Goal: Information Seeking & Learning: Check status

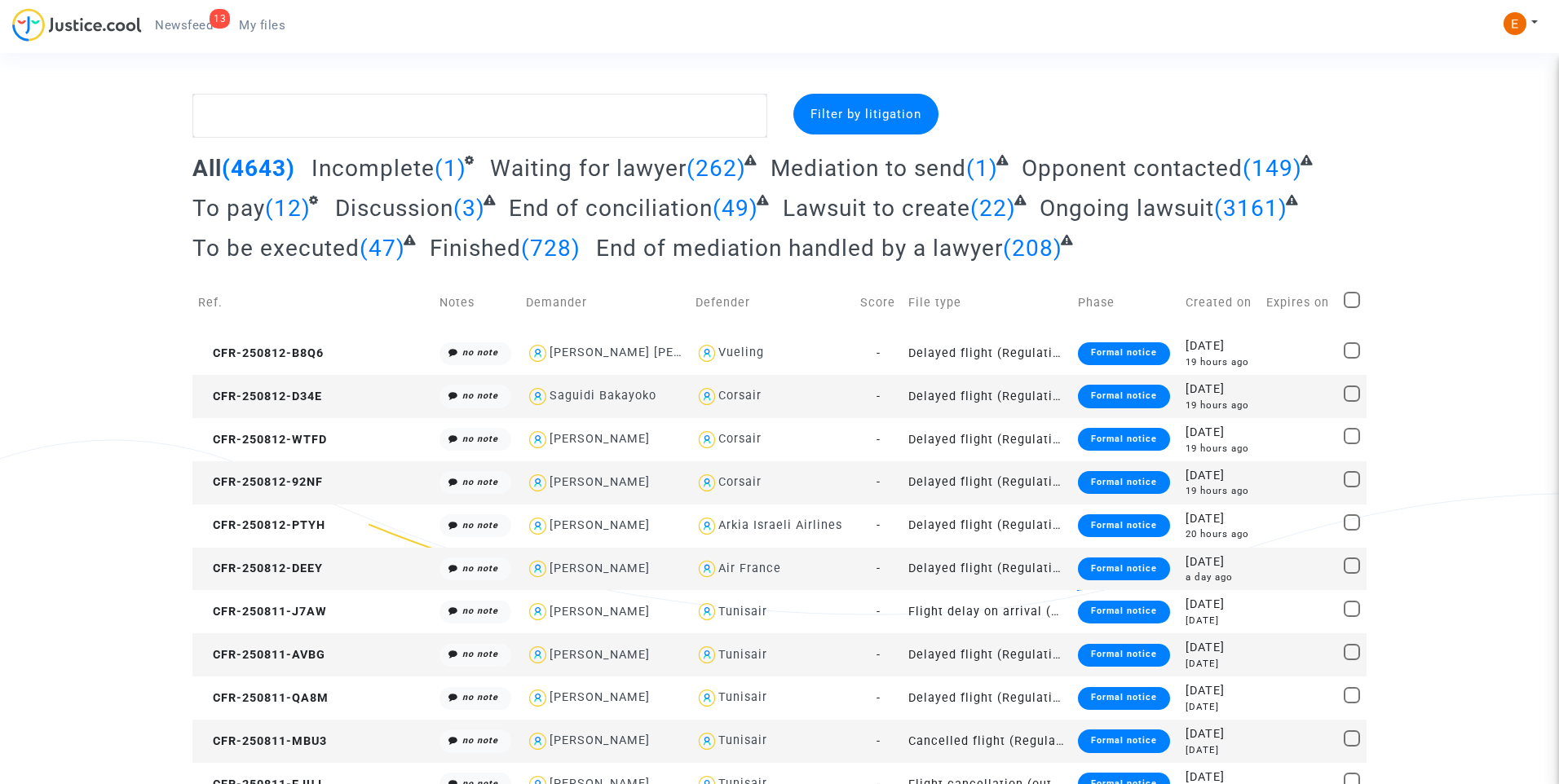
drag, startPoint x: 205, startPoint y: 30, endPoint x: 431, endPoint y: 208, distance: 287.7
click at [205, 30] on span "Newsfeed" at bounding box center [184, 25] width 57 height 15
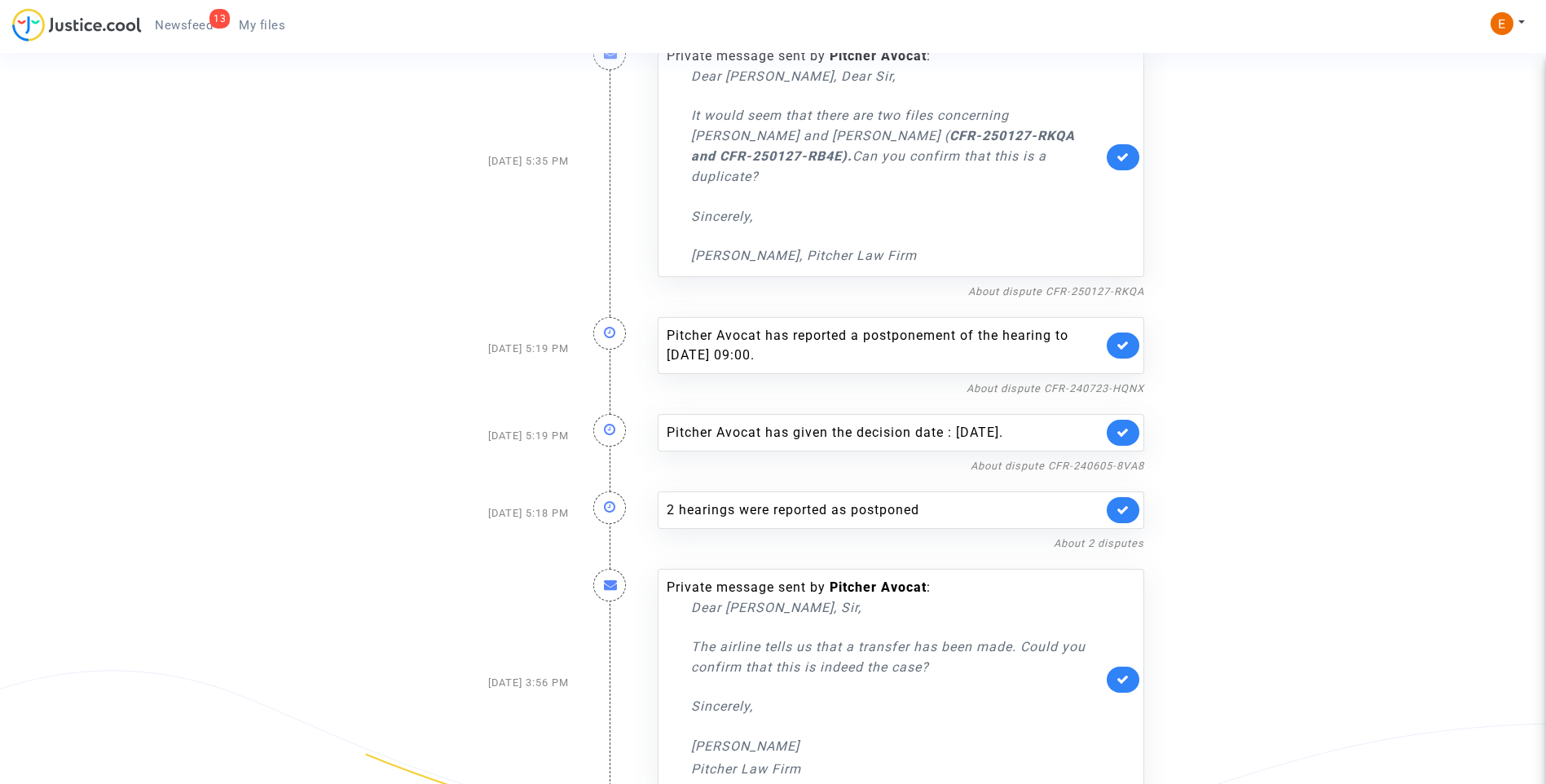
scroll to position [653, 0]
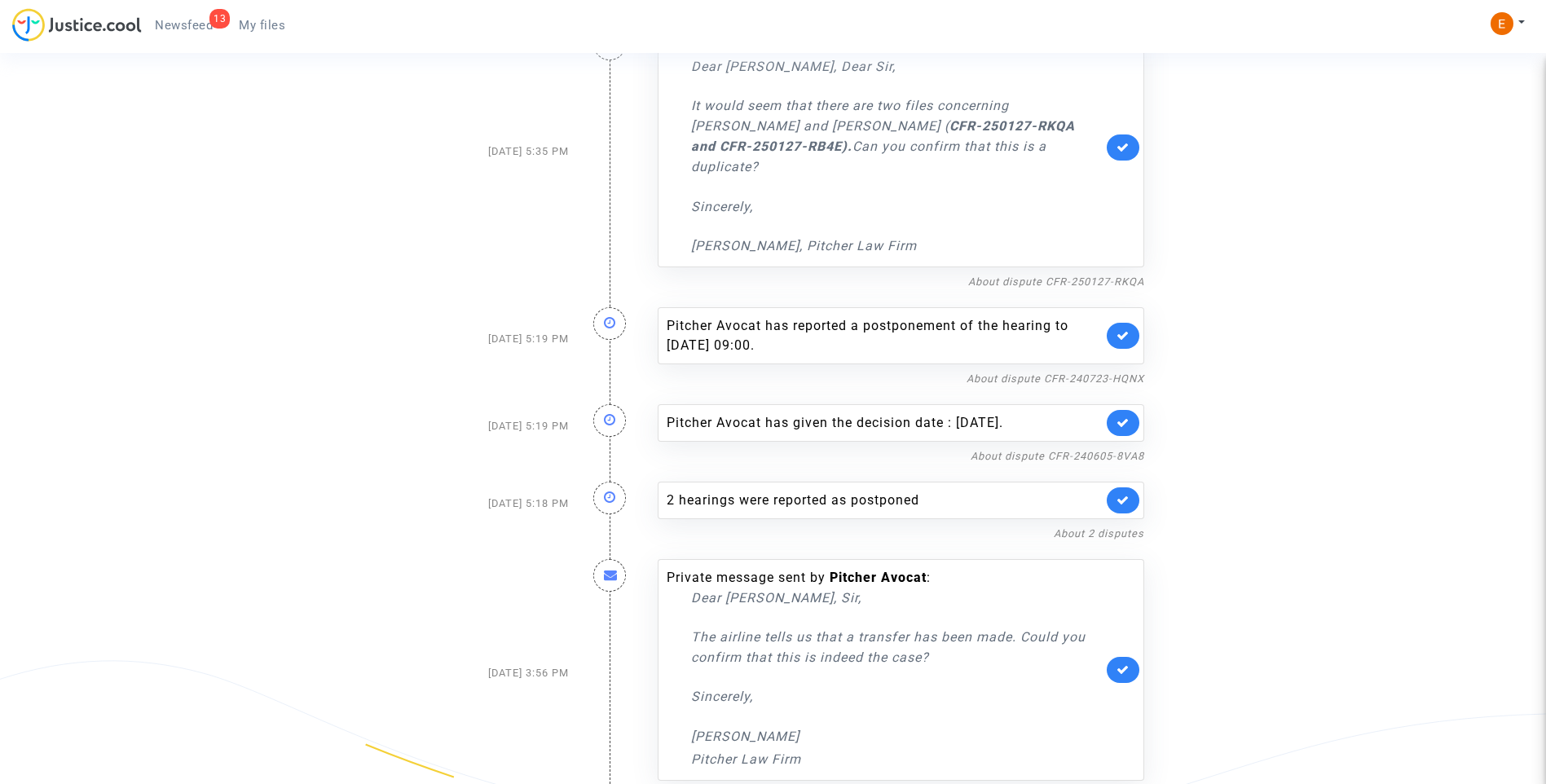
click at [1046, 783] on link "About dispute CFR-250626-AH9X" at bounding box center [1057, 795] width 175 height 12
click at [1124, 663] on icon at bounding box center [1123, 669] width 13 height 12
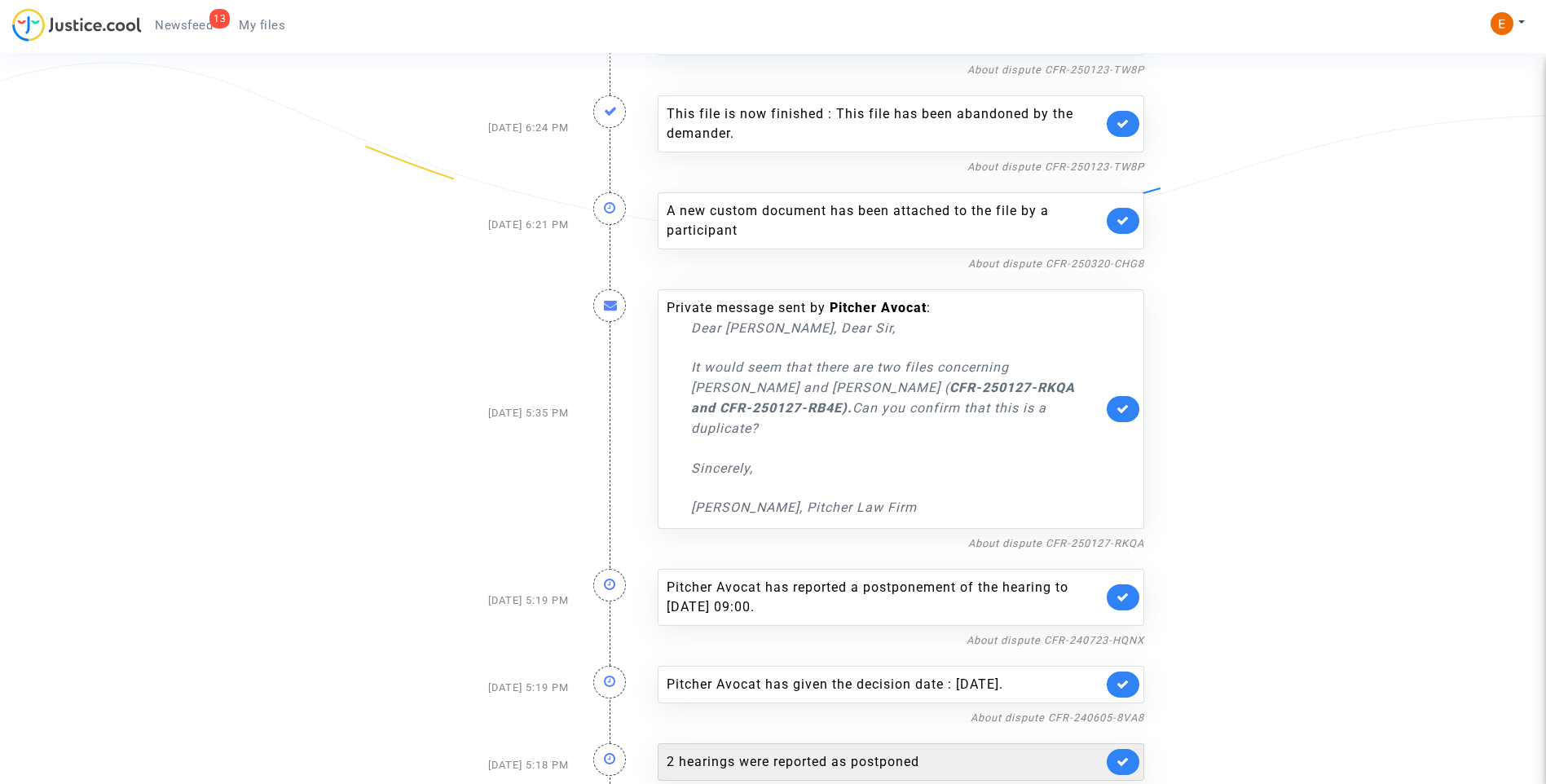
click at [880, 752] on div "2 hearings were reported as postponed" at bounding box center [885, 762] width 436 height 20
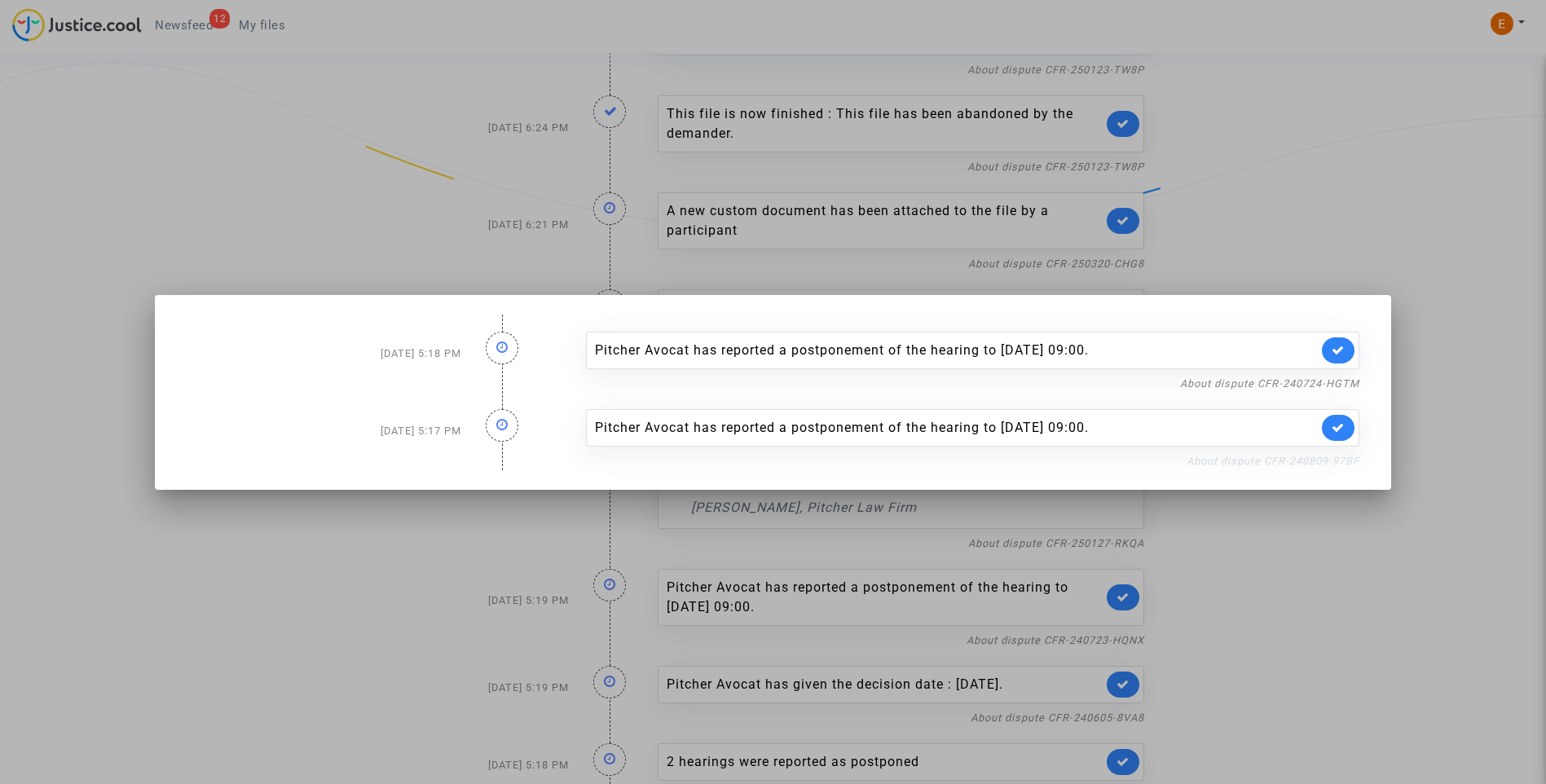
click at [1280, 461] on link "About dispute CFR-240809-97BF" at bounding box center [1272, 461] width 172 height 12
click at [1340, 431] on icon at bounding box center [1338, 427] width 13 height 12
click at [1349, 379] on link "About dispute CFR-240724-HGTM" at bounding box center [1270, 383] width 179 height 12
click at [1344, 353] on icon at bounding box center [1338, 350] width 13 height 12
click at [1328, 238] on div at bounding box center [773, 392] width 1546 height 784
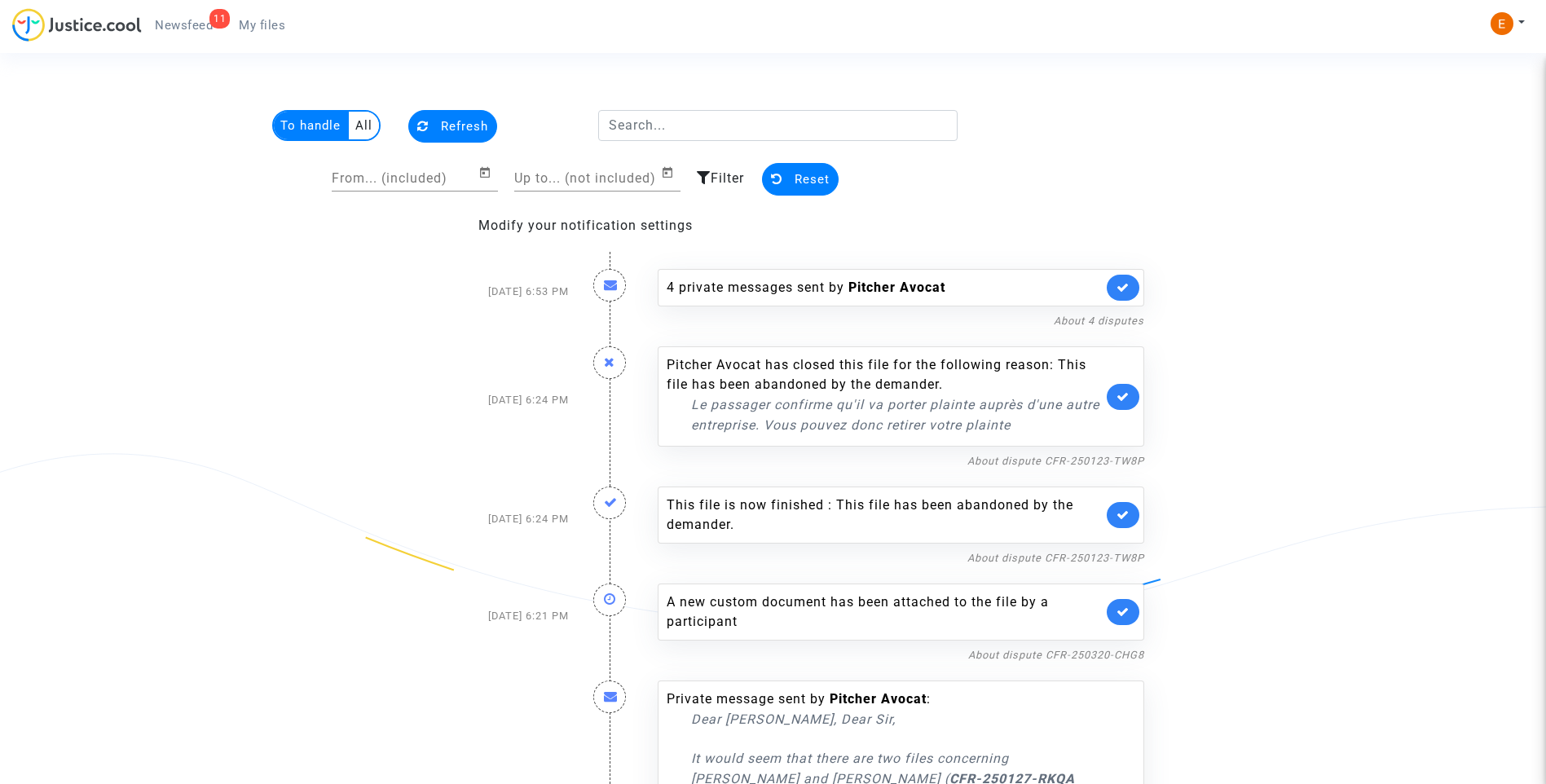
scroll to position [391, 0]
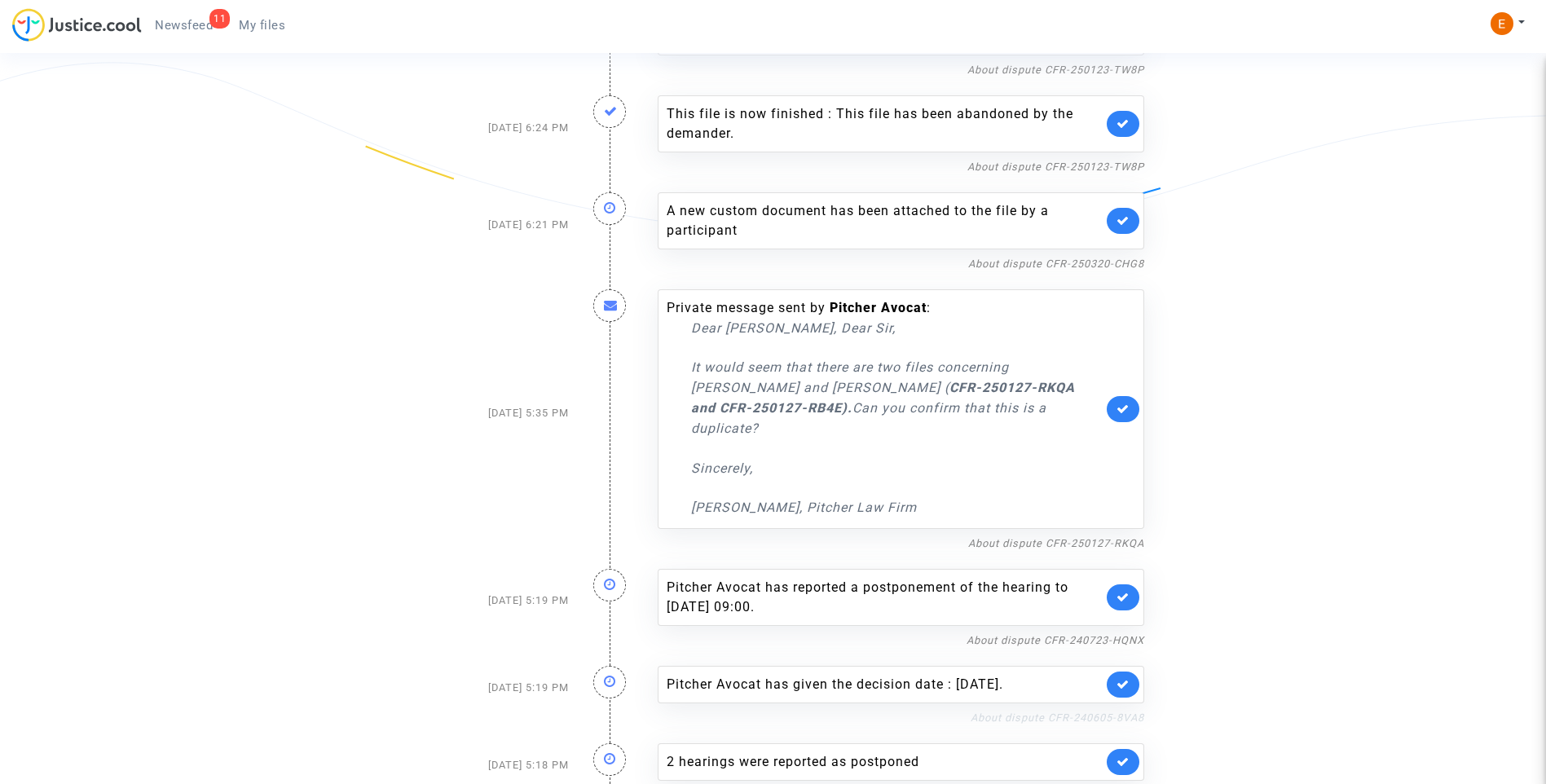
click at [1037, 711] on link "About dispute CFR-240605-8VA8" at bounding box center [1058, 717] width 173 height 12
click at [1132, 672] on link at bounding box center [1123, 684] width 33 height 26
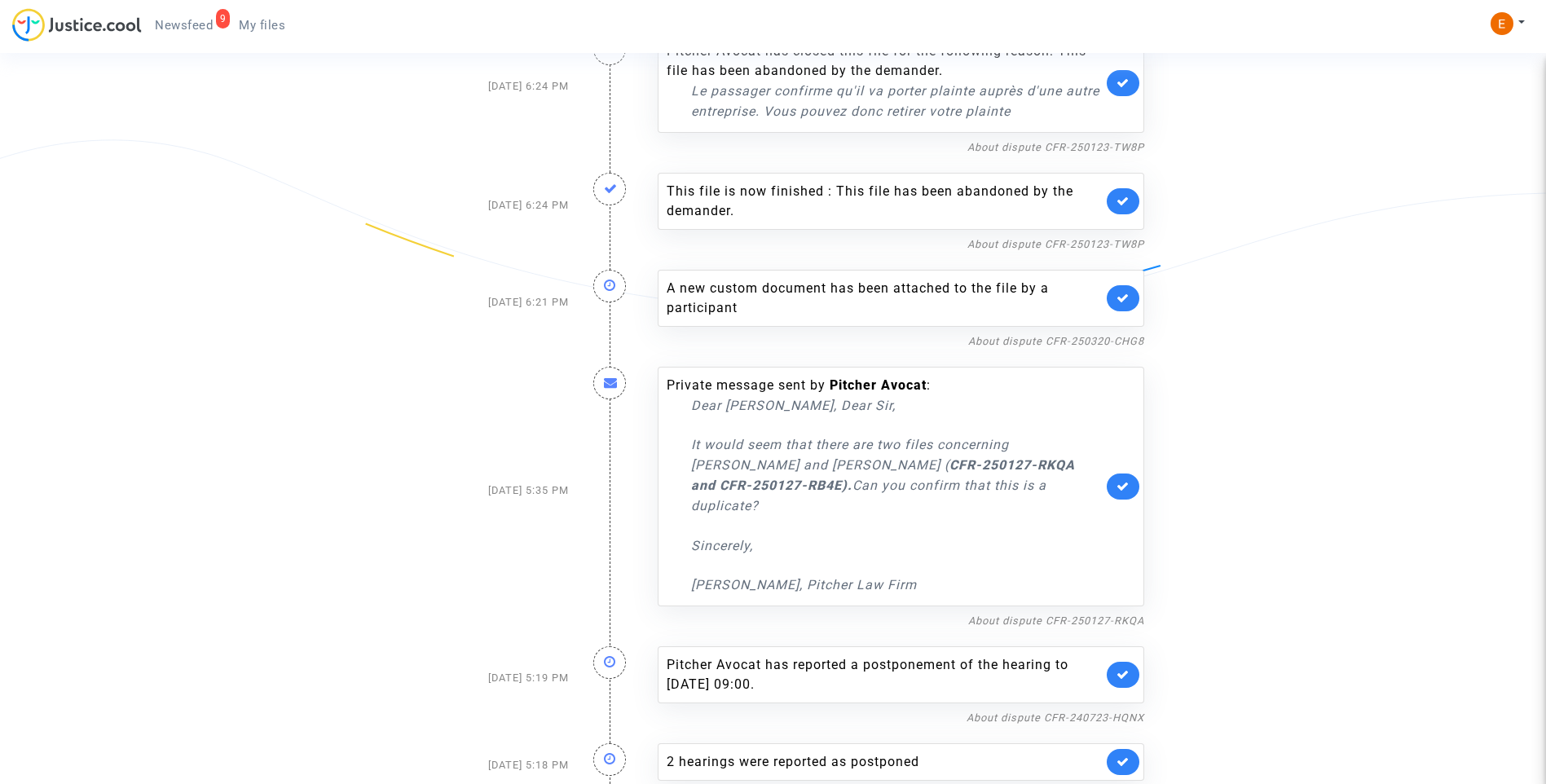
click at [1066, 709] on nf-filterlink "About dispute CFR-240723-HQNX" at bounding box center [1055, 717] width 178 height 15
click at [1066, 711] on link "About dispute CFR-240723-HQNX" at bounding box center [1055, 717] width 178 height 12
click at [1126, 668] on icon at bounding box center [1123, 674] width 13 height 12
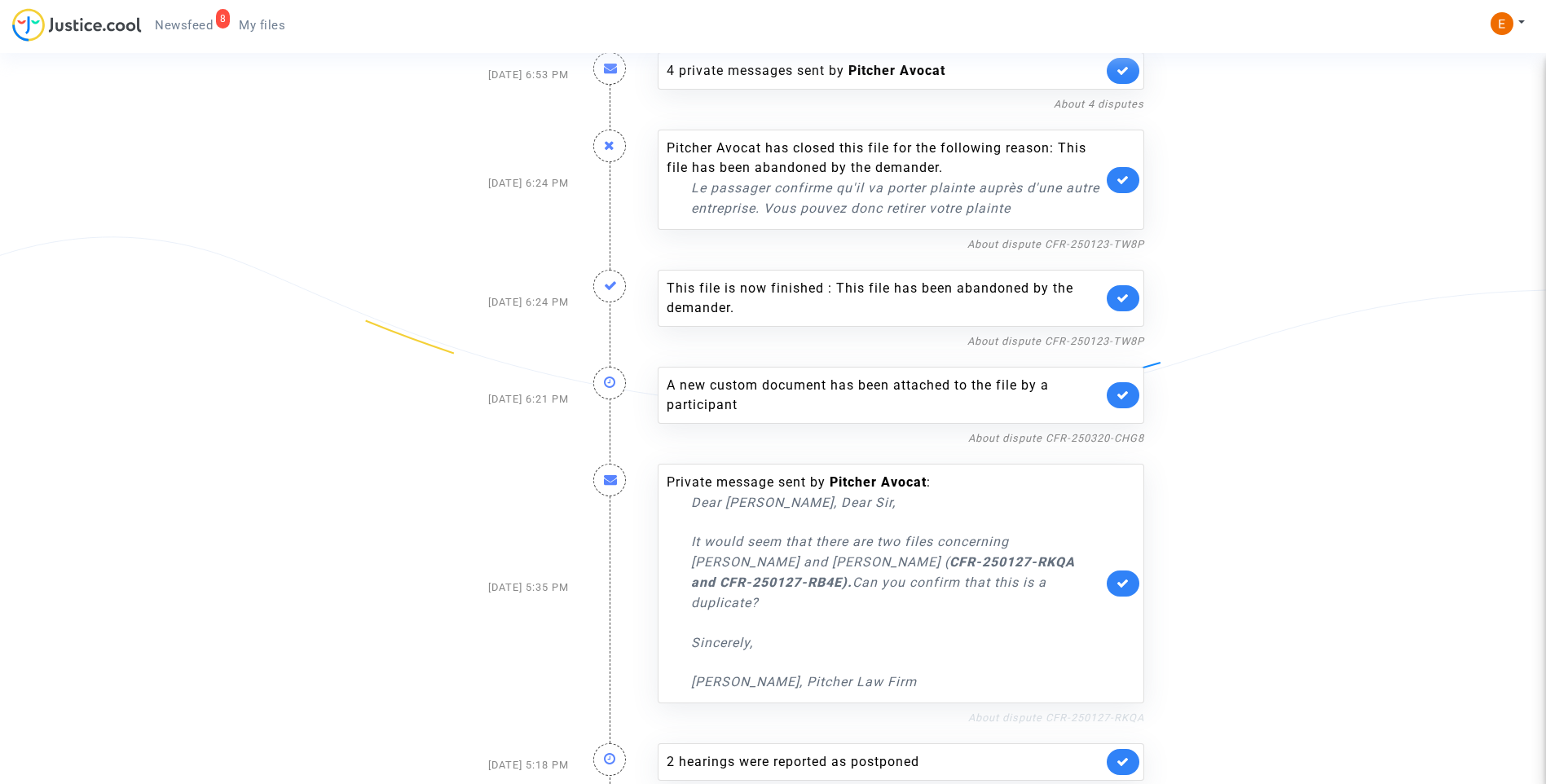
click at [1003, 711] on link "About dispute CFR-250127-RKQA" at bounding box center [1056, 717] width 176 height 12
click at [1124, 577] on icon at bounding box center [1123, 583] width 13 height 12
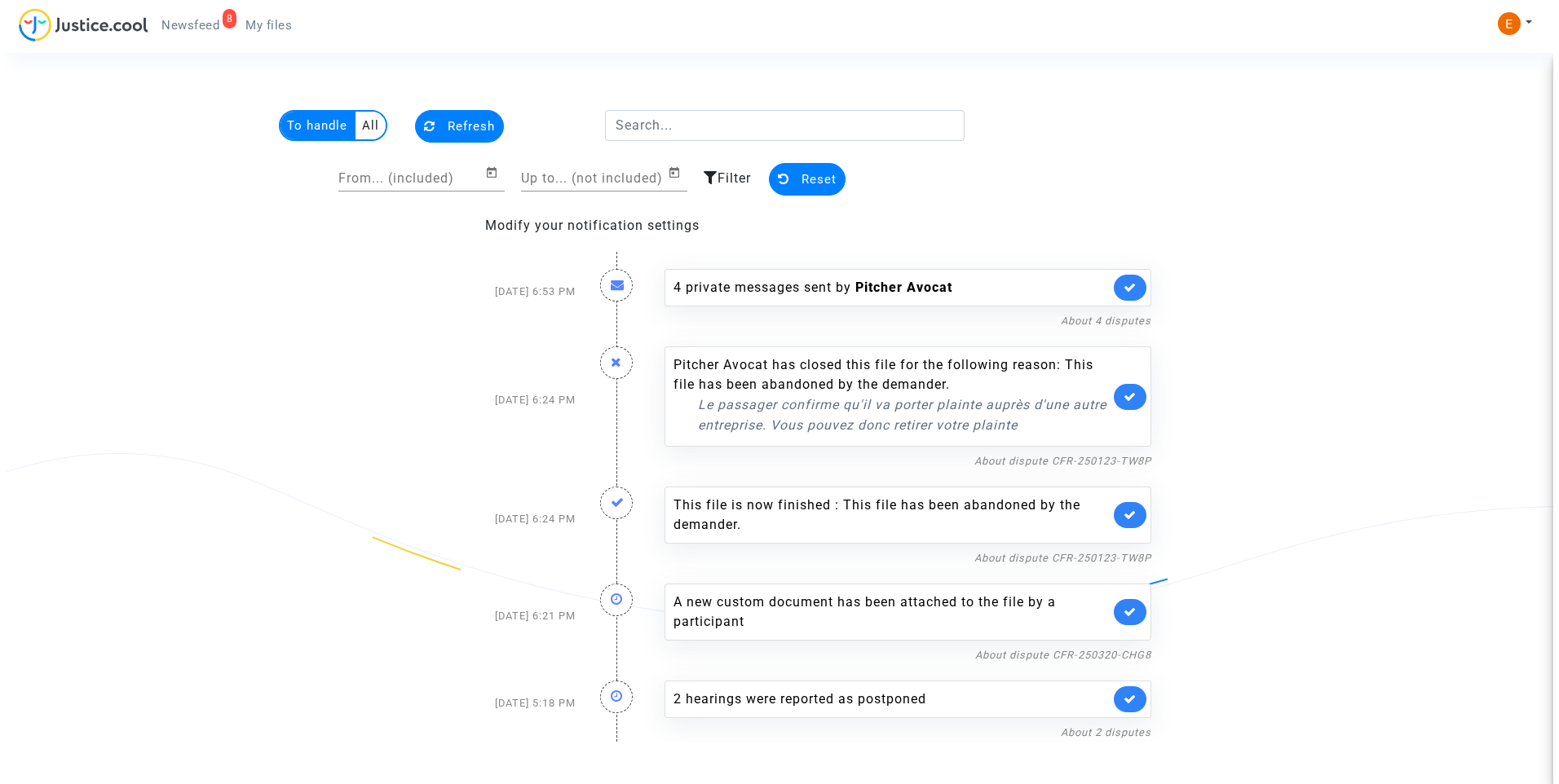
scroll to position [0, 0]
click at [258, 25] on span "My files" at bounding box center [262, 25] width 46 height 15
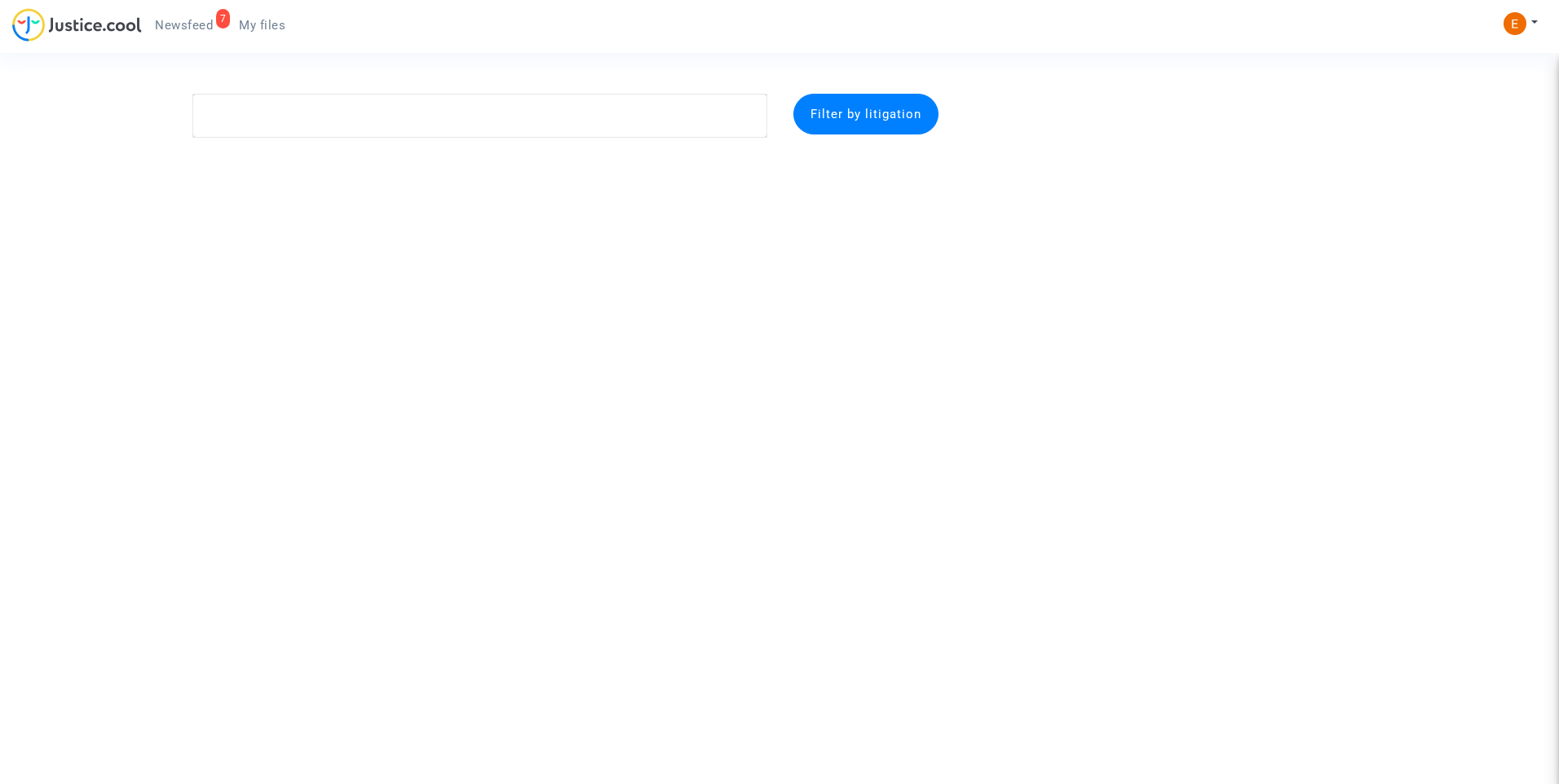
click at [197, 24] on span "Newsfeed" at bounding box center [184, 25] width 57 height 15
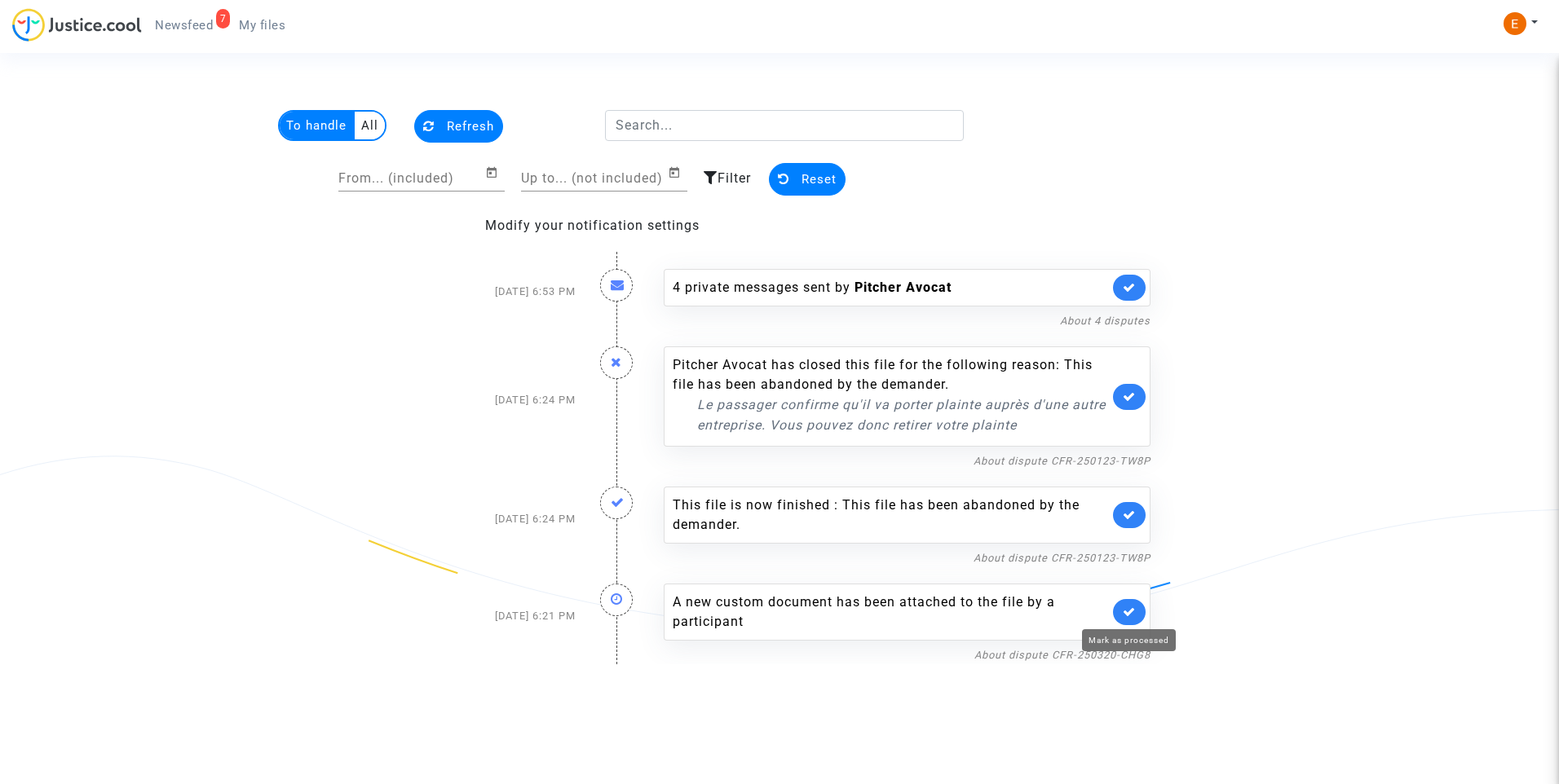
click at [1135, 618] on icon at bounding box center [1128, 612] width 13 height 12
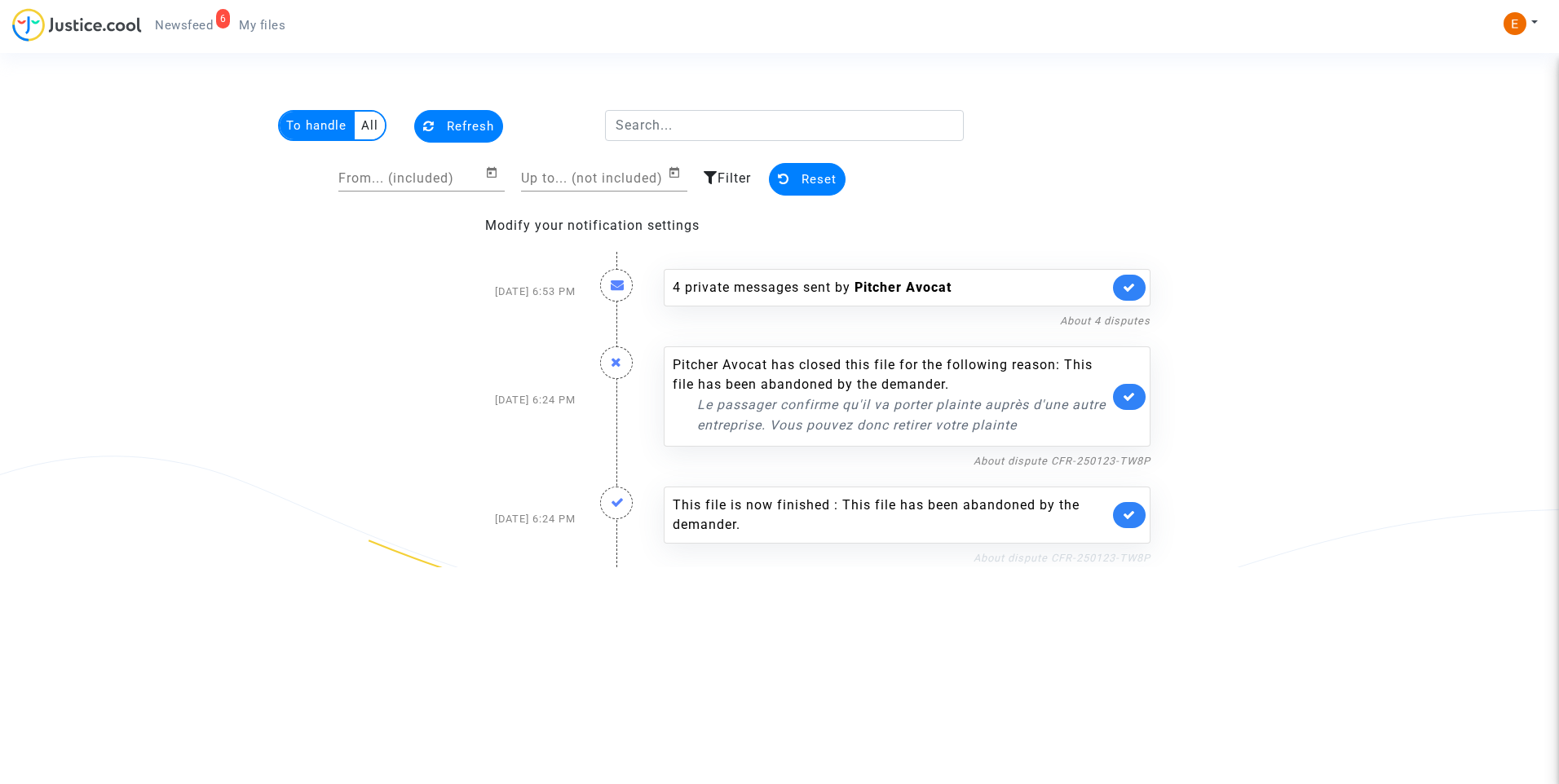
click at [1049, 564] on link "About dispute CFR-250123-TW8P" at bounding box center [1061, 558] width 177 height 12
drag, startPoint x: 1133, startPoint y: 515, endPoint x: 1135, endPoint y: 433, distance: 82.0
click at [1133, 515] on icon at bounding box center [1128, 515] width 13 height 12
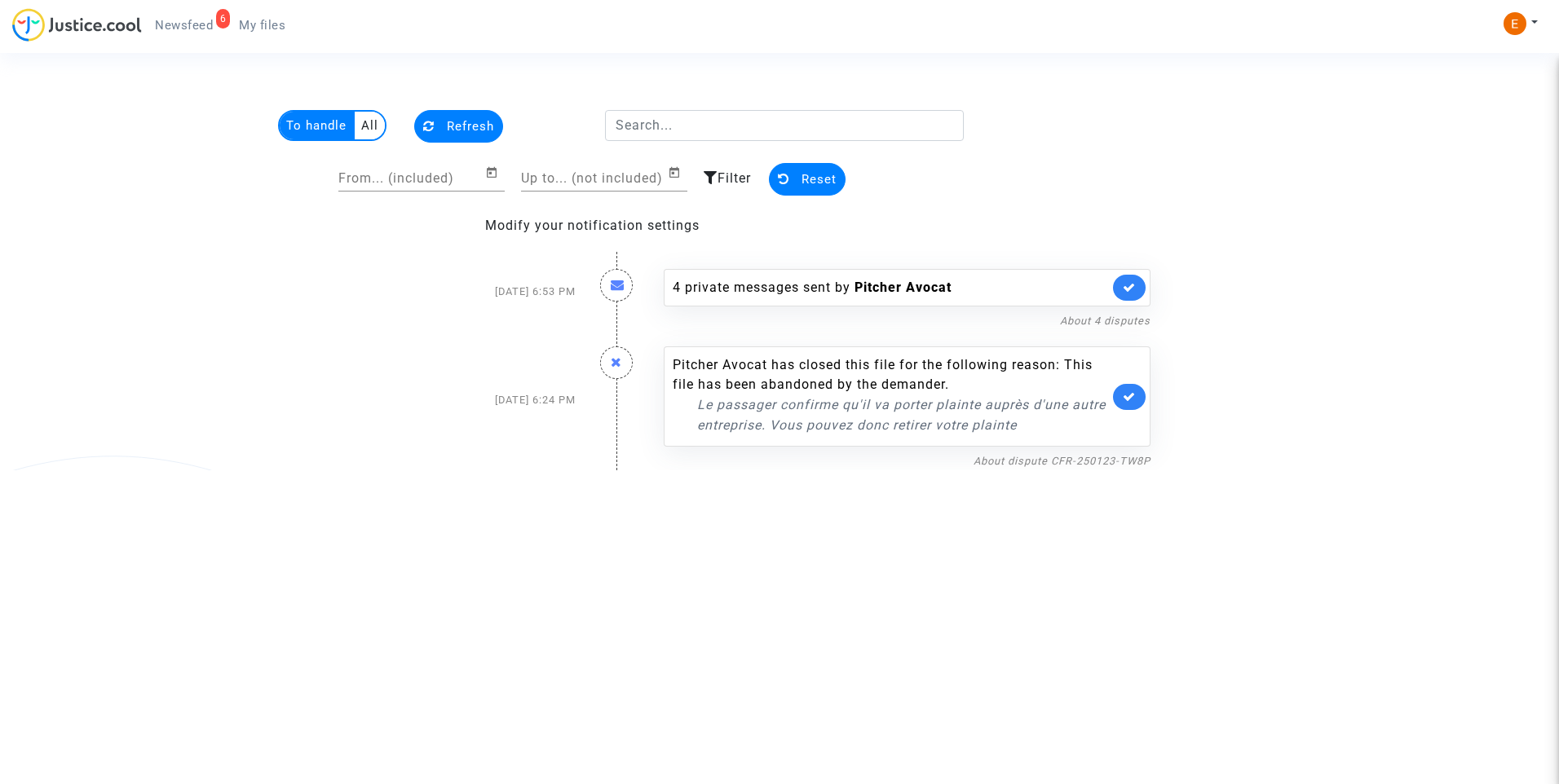
drag, startPoint x: 1132, startPoint y: 405, endPoint x: 919, endPoint y: 321, distance: 229.0
click at [1131, 403] on link at bounding box center [1129, 396] width 33 height 26
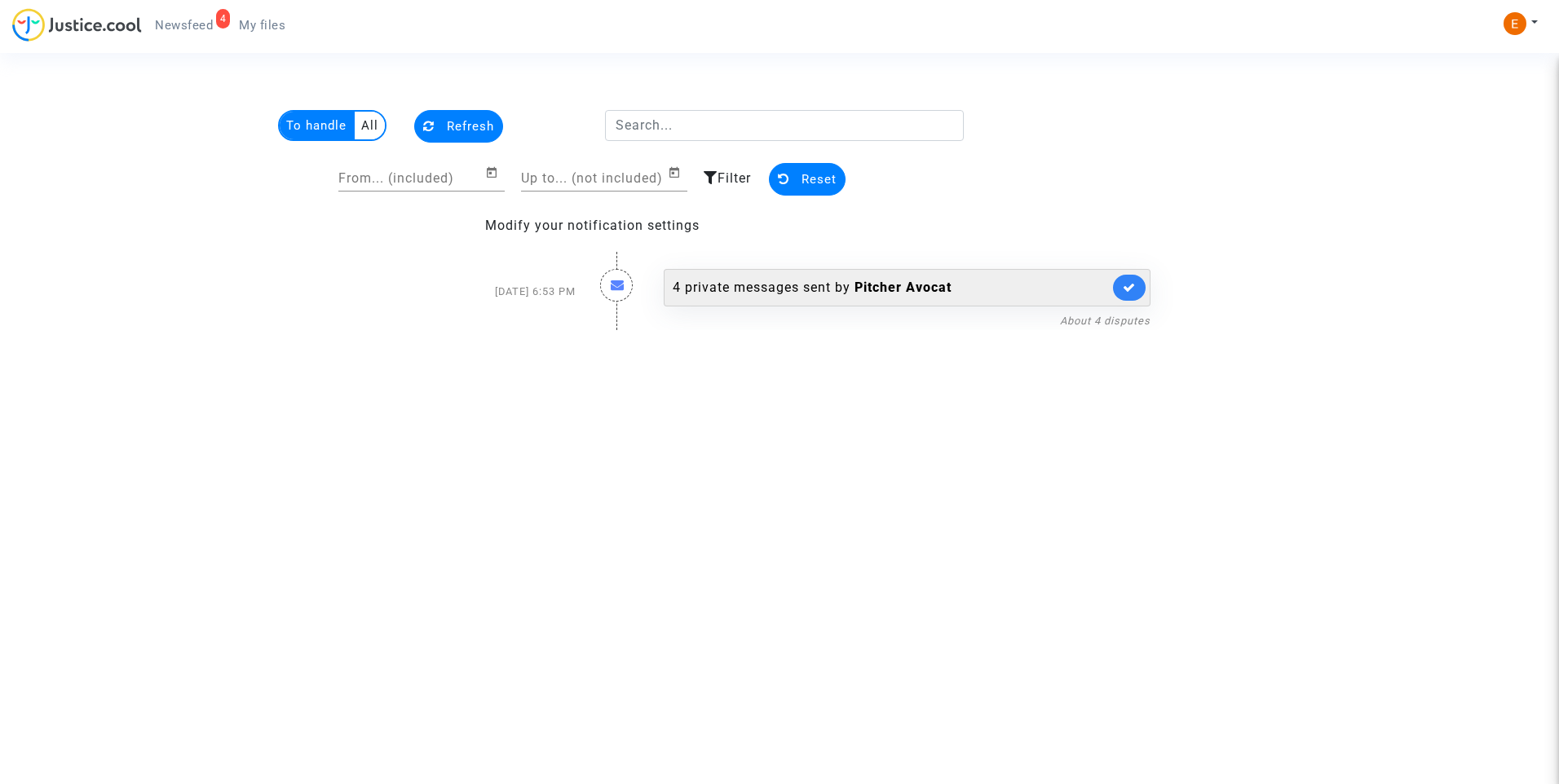
click at [816, 286] on div "4 private messages sent by Pitcher Avocat" at bounding box center [891, 287] width 436 height 20
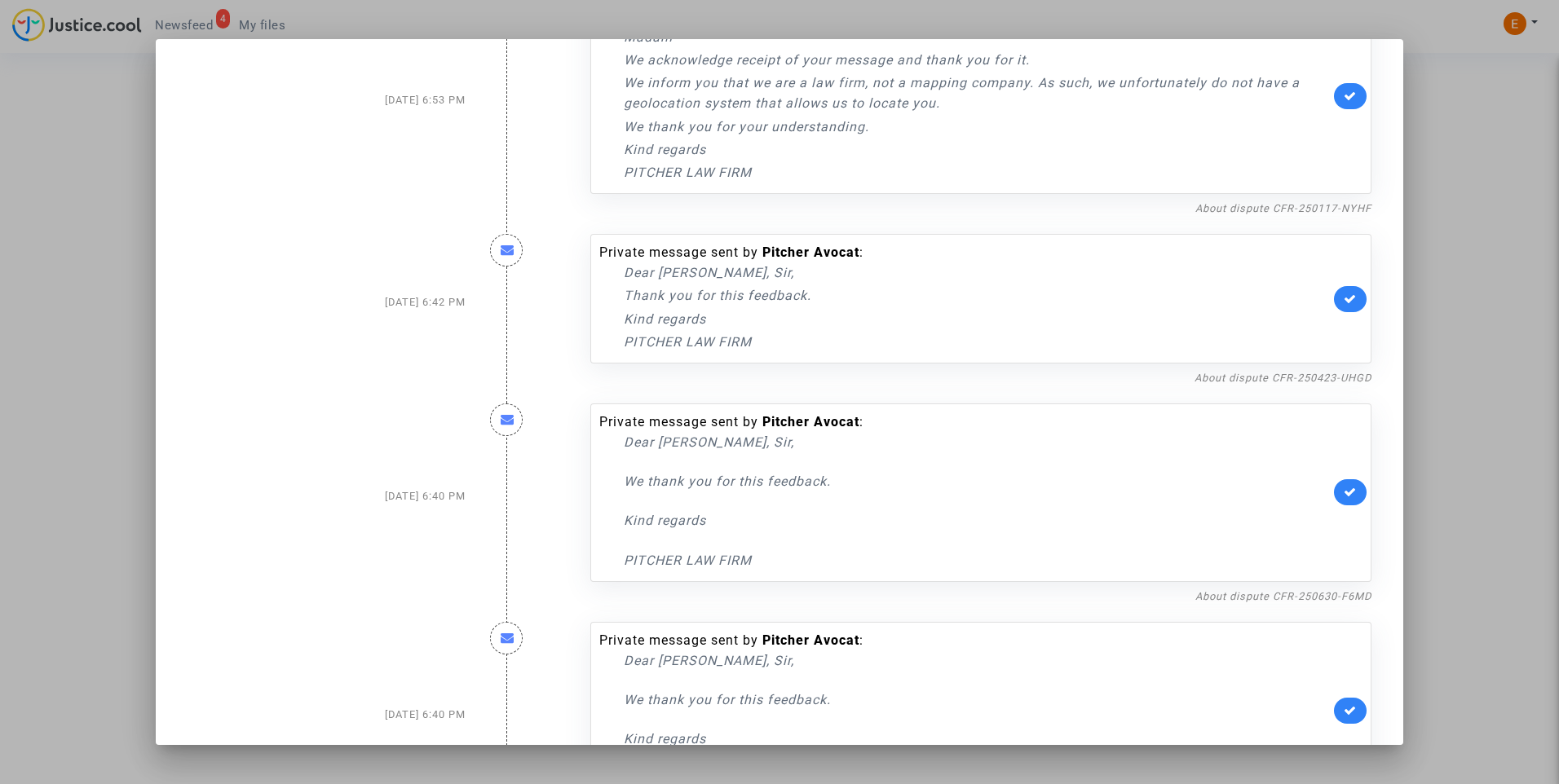
scroll to position [175, 0]
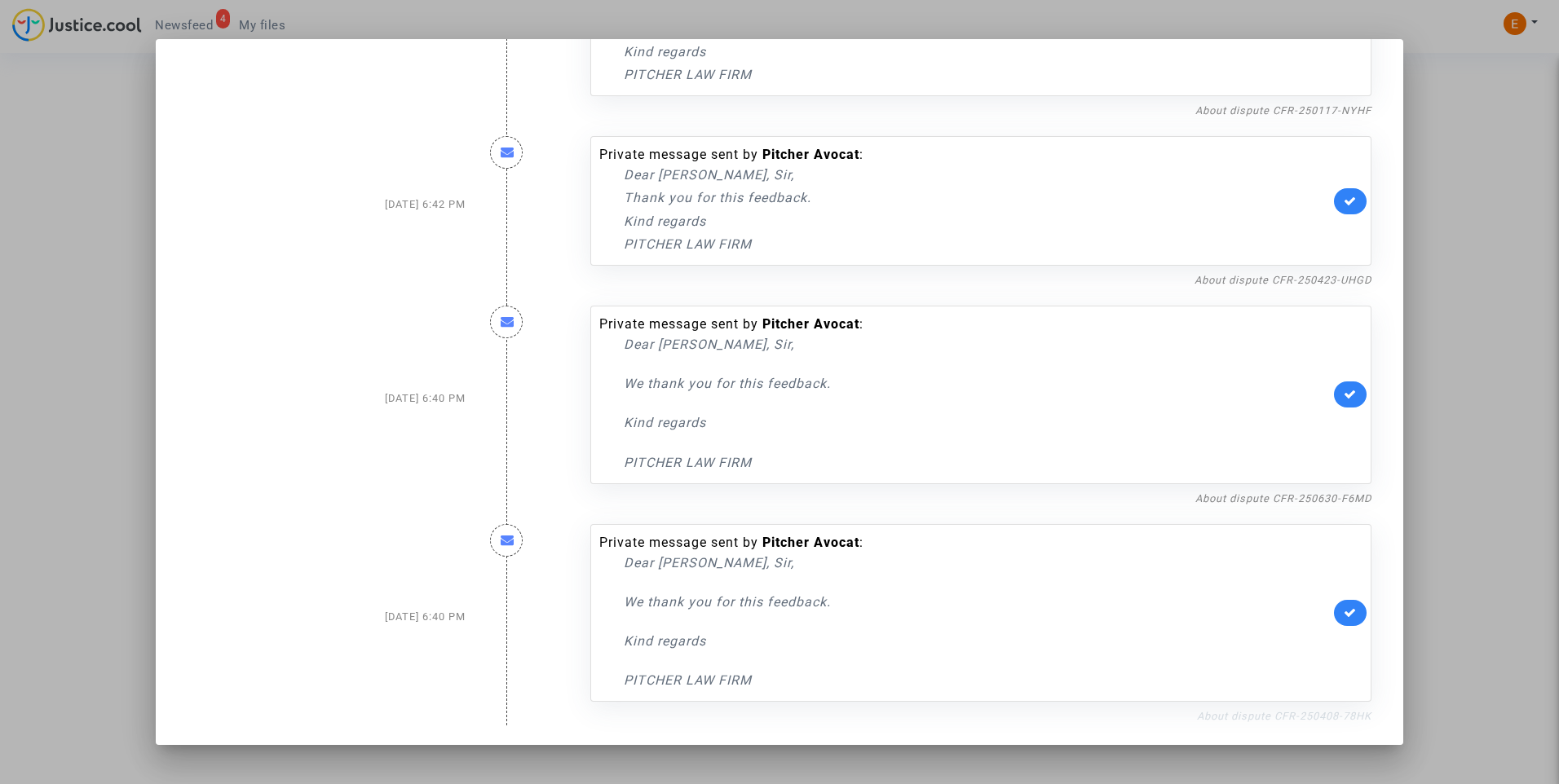
click at [1202, 712] on link "About dispute CFR-250408-78HK" at bounding box center [1284, 716] width 174 height 12
click at [1344, 618] on icon at bounding box center [1350, 612] width 13 height 12
click at [1322, 501] on link "About dispute CFR-250630-F6MD" at bounding box center [1283, 498] width 176 height 12
click at [1338, 406] on link at bounding box center [1350, 395] width 33 height 26
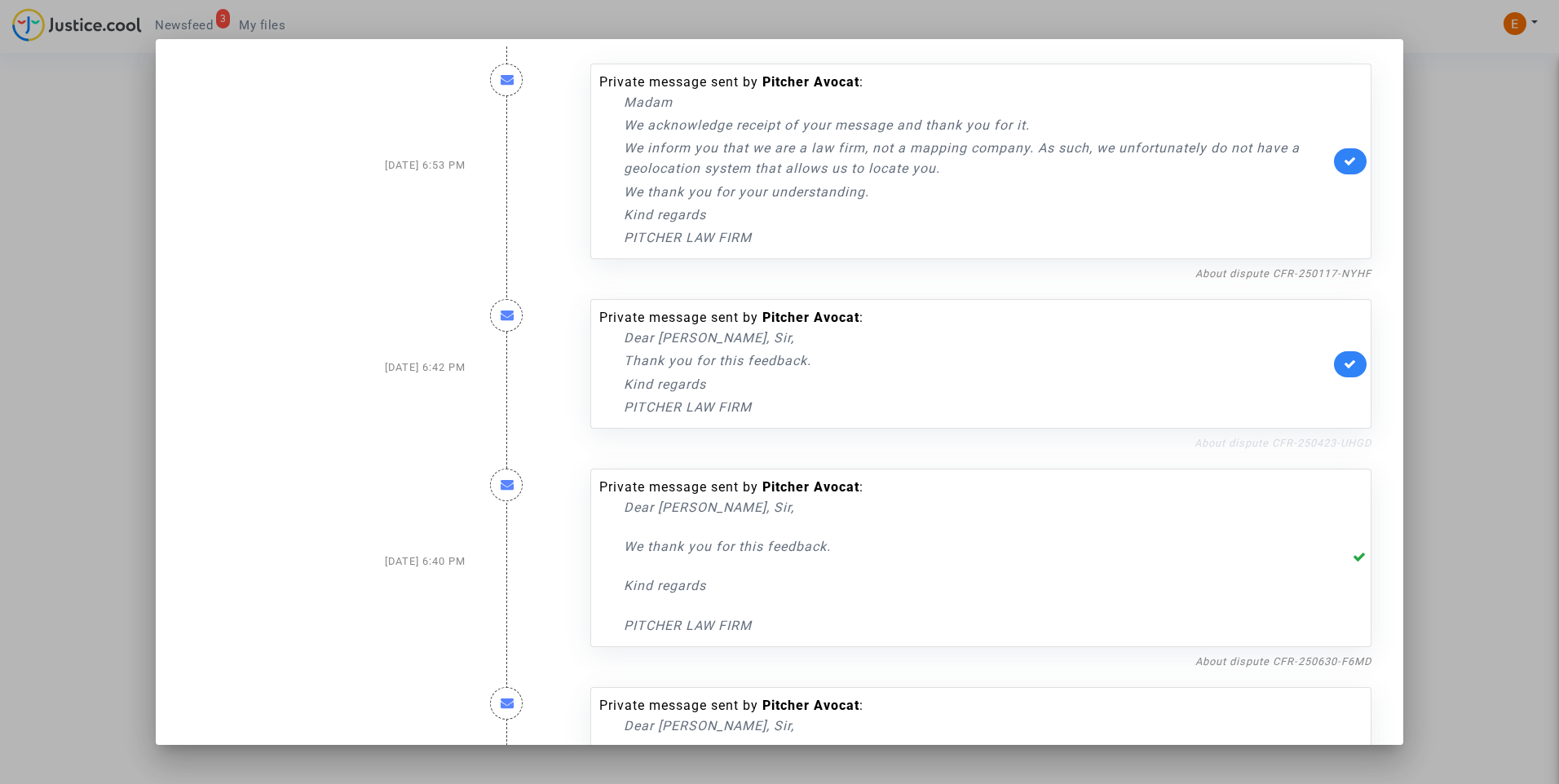
click at [1286, 449] on link "About dispute CFR-250423-UHGD" at bounding box center [1283, 443] width 177 height 12
click at [1333, 362] on link at bounding box center [1350, 364] width 33 height 26
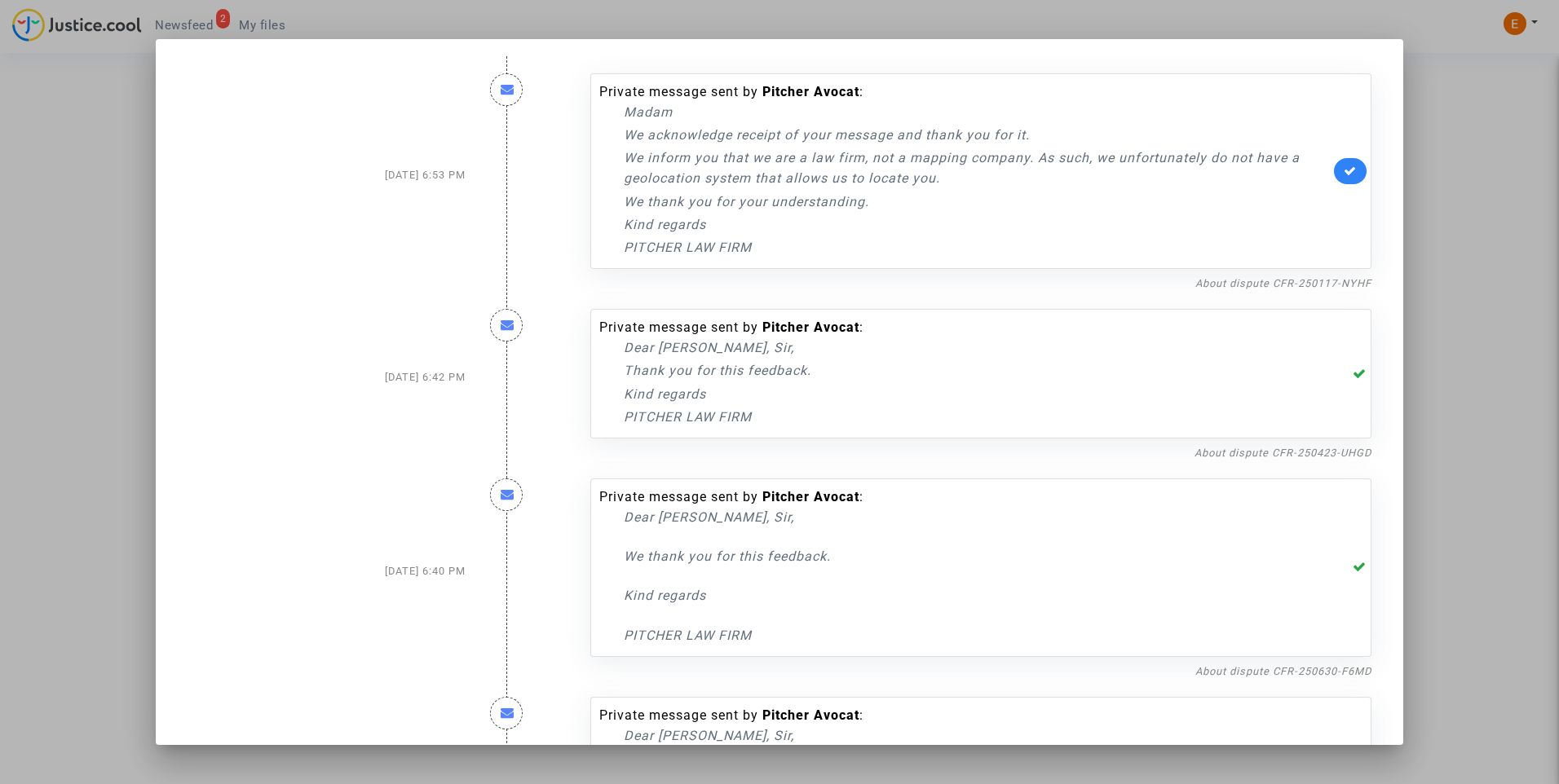
scroll to position [0, 0]
click at [1296, 282] on link "About dispute CFR-250117-NYHF" at bounding box center [1283, 286] width 176 height 12
click at [1448, 151] on div at bounding box center [779, 392] width 1559 height 784
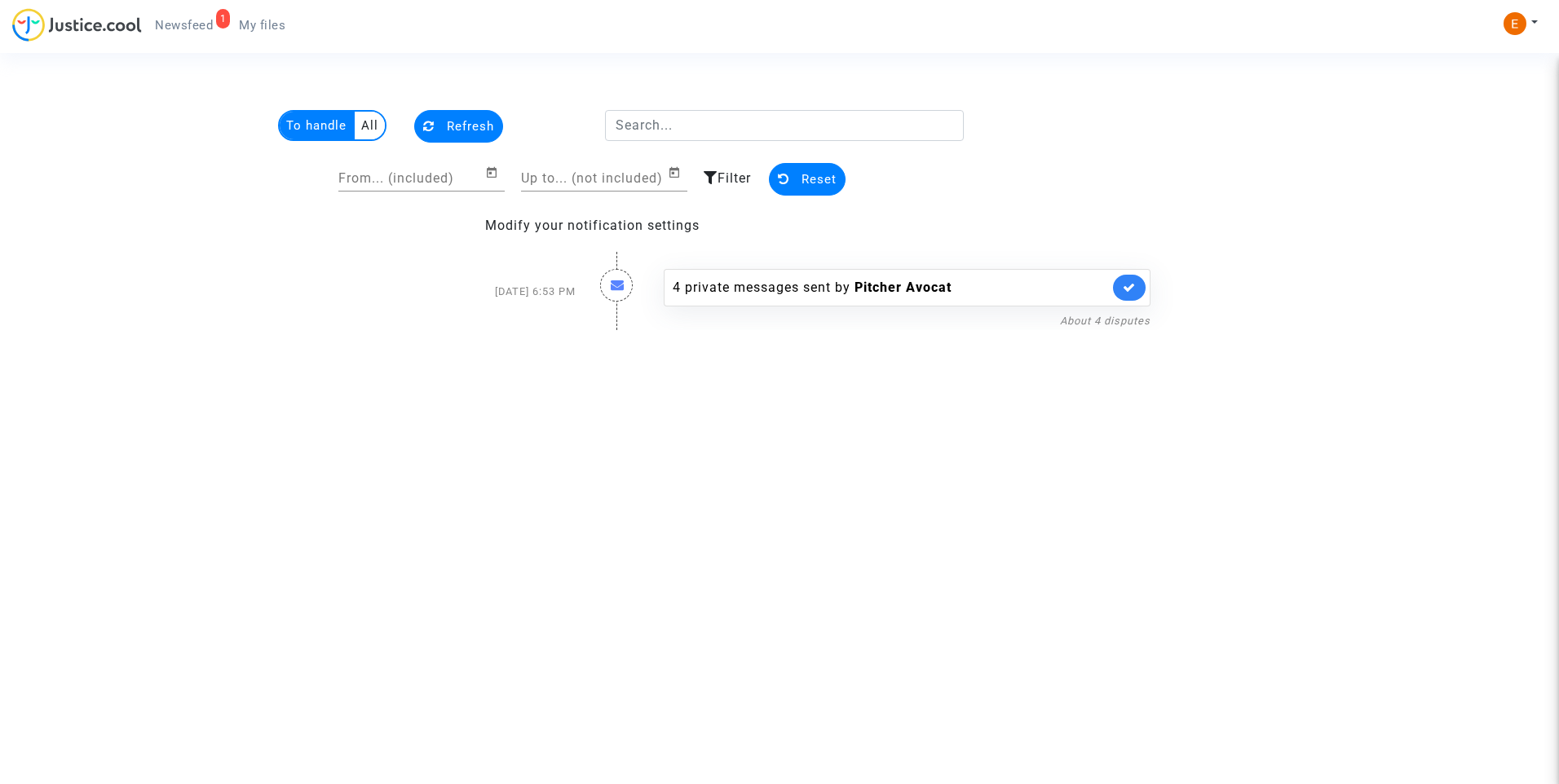
click at [274, 30] on span "My files" at bounding box center [262, 25] width 46 height 15
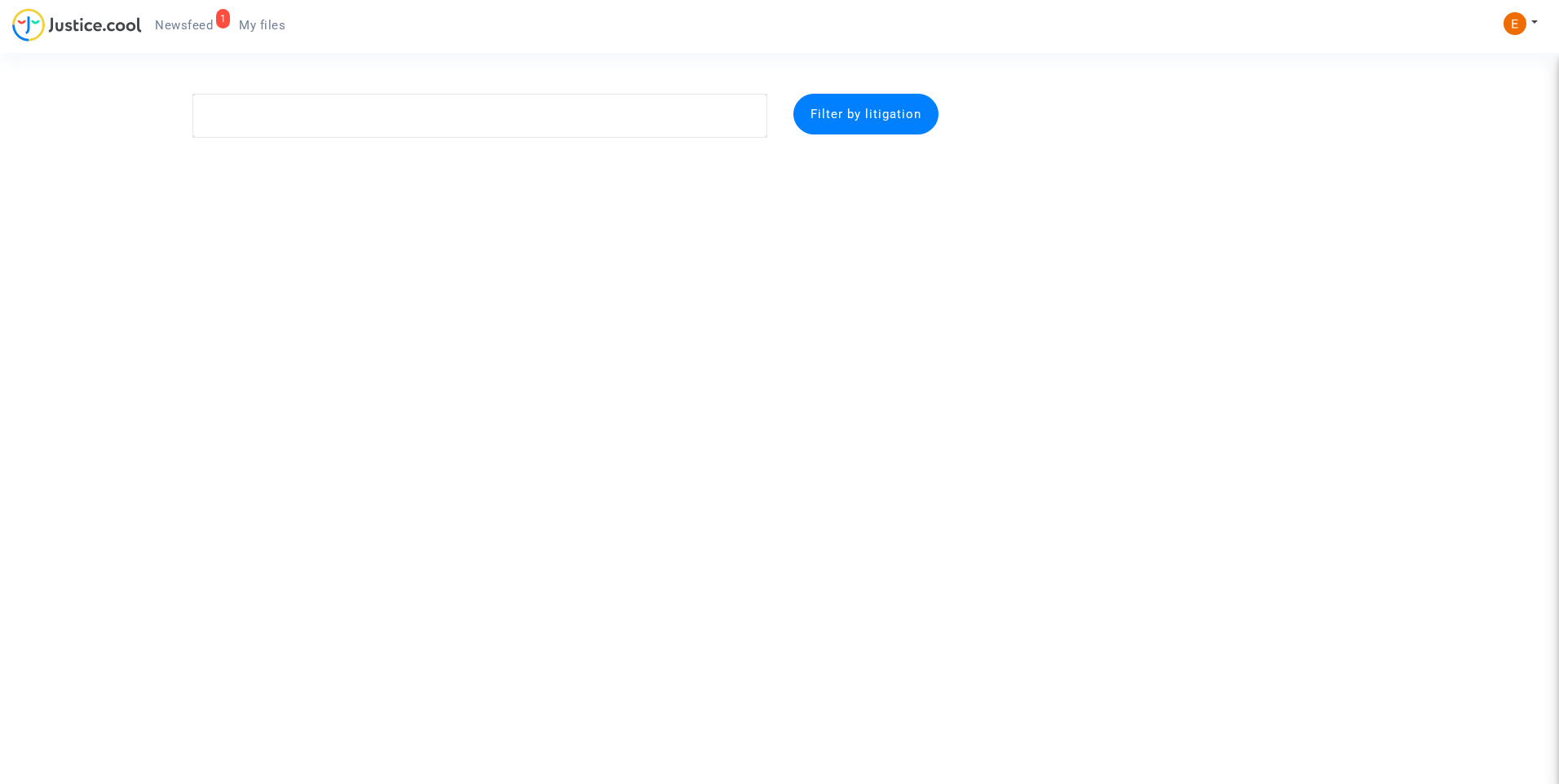
click at [210, 27] on span "Newsfeed" at bounding box center [184, 25] width 57 height 15
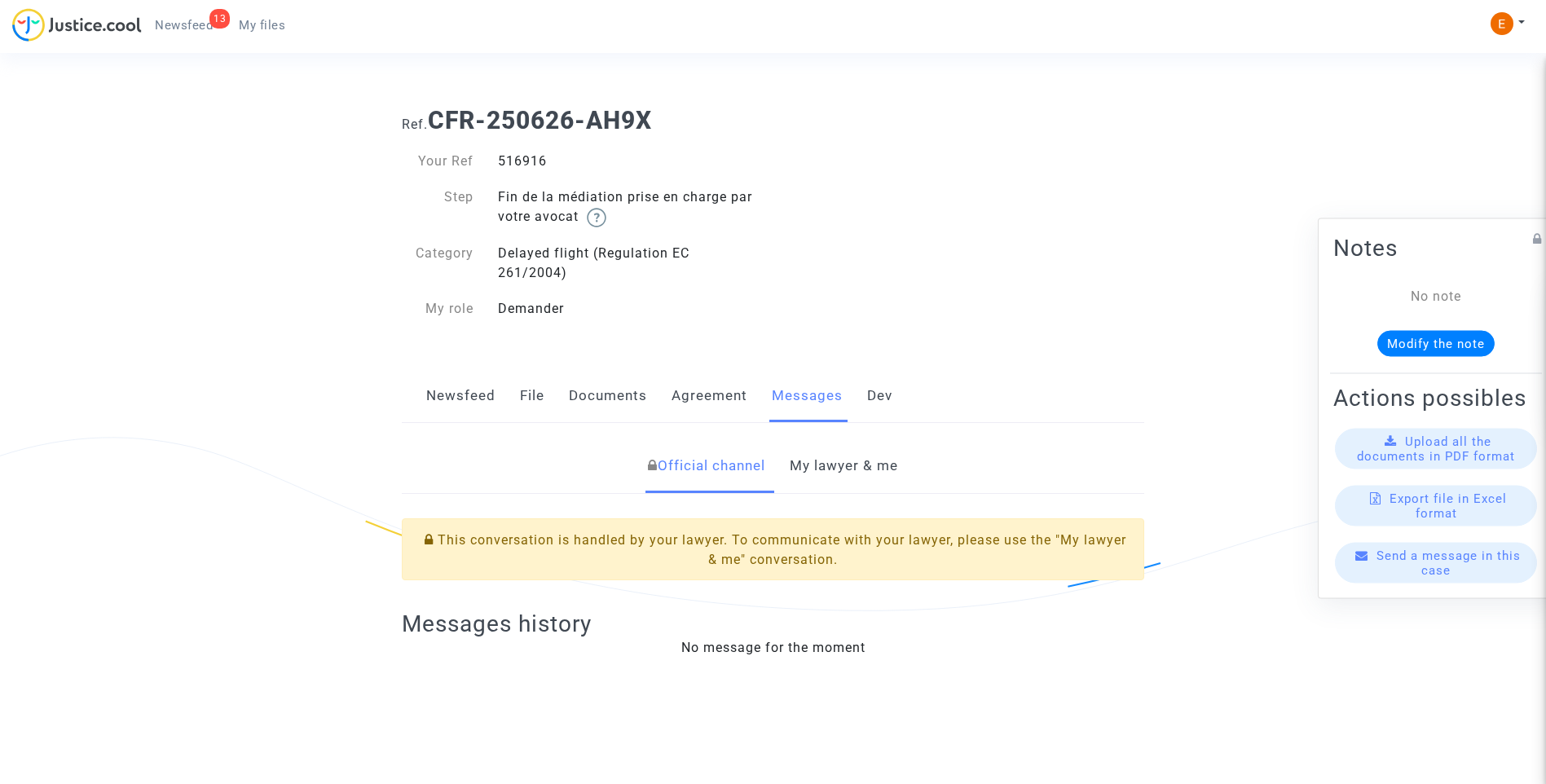
click at [537, 159] on div "516916" at bounding box center [629, 161] width 287 height 20
copy div "516916"
click at [868, 461] on link "My lawyer & me" at bounding box center [844, 466] width 108 height 54
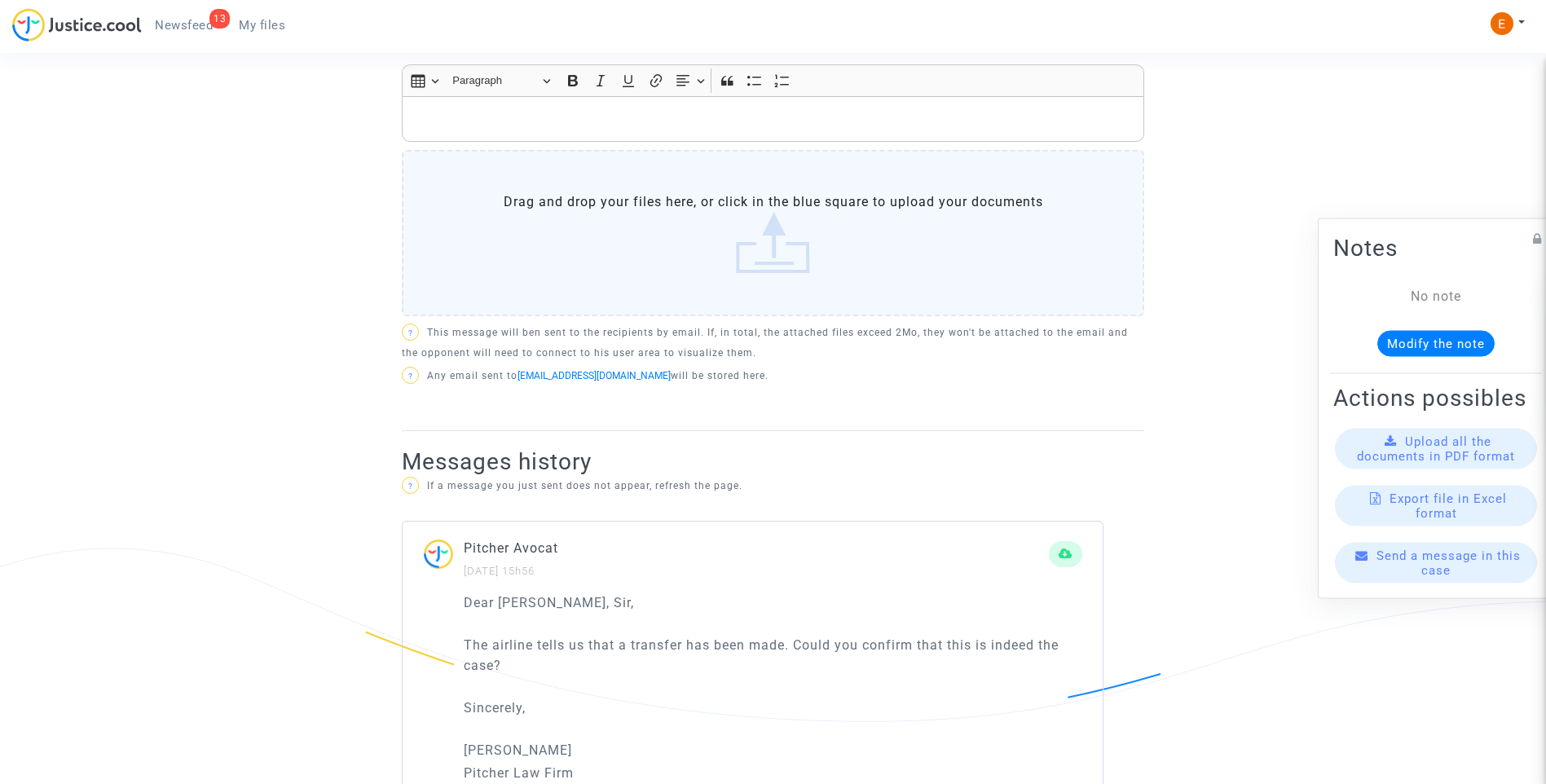
scroll to position [825, 0]
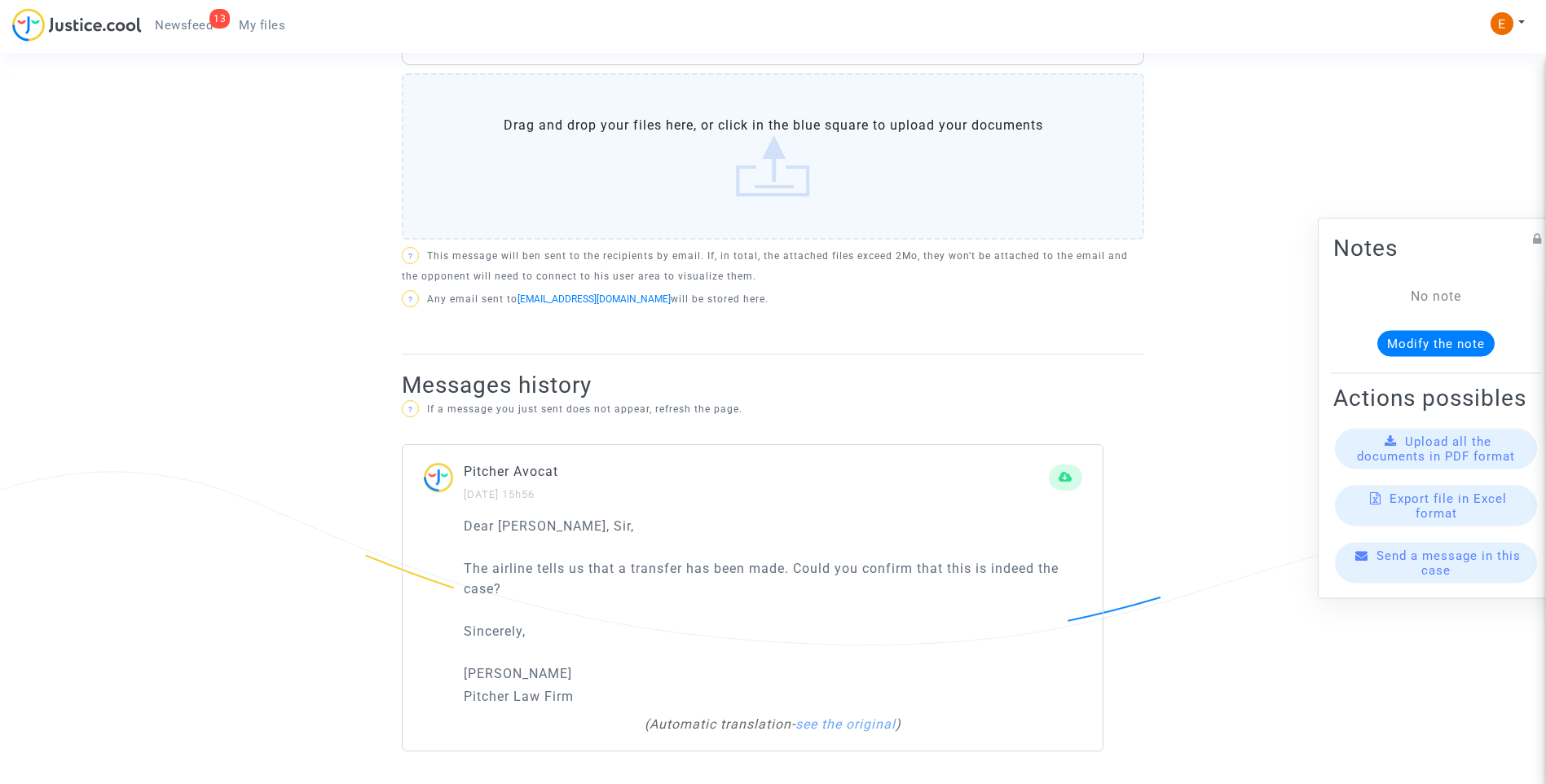
drag, startPoint x: 607, startPoint y: 606, endPoint x: 462, endPoint y: 574, distance: 148.5
click at [462, 574] on div "Dear Madam, Sir, The airline tells us that a transfer has been made. Could you …" at bounding box center [752, 633] width 700 height 236
drag, startPoint x: 462, startPoint y: 574, endPoint x: 471, endPoint y: 572, distance: 9.2
click at [620, 595] on p "La aerolínea nos dice que se ha realizado una transferencia. ¿Podría confirmar …" at bounding box center [773, 579] width 619 height 41
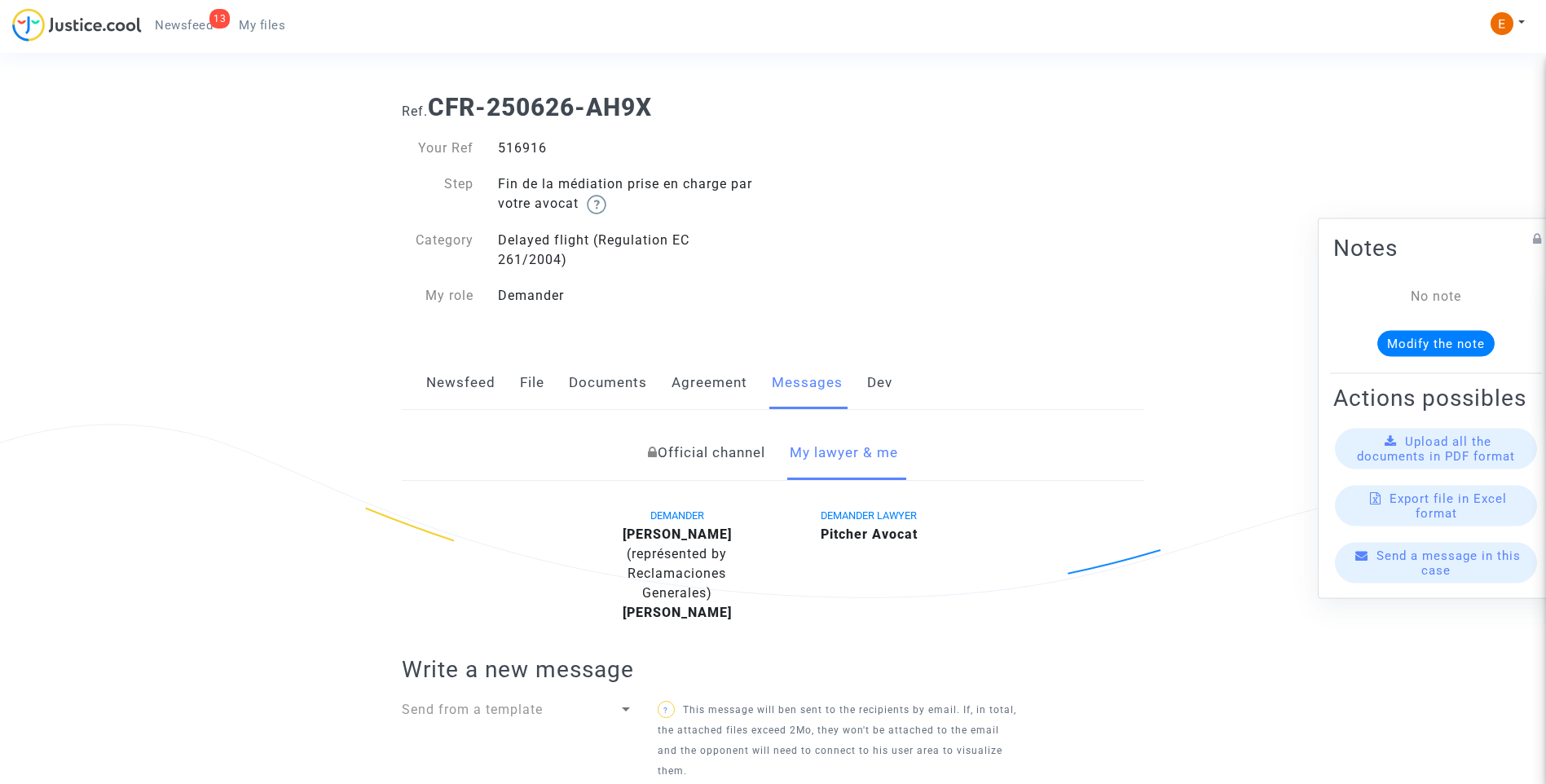
scroll to position [0, 0]
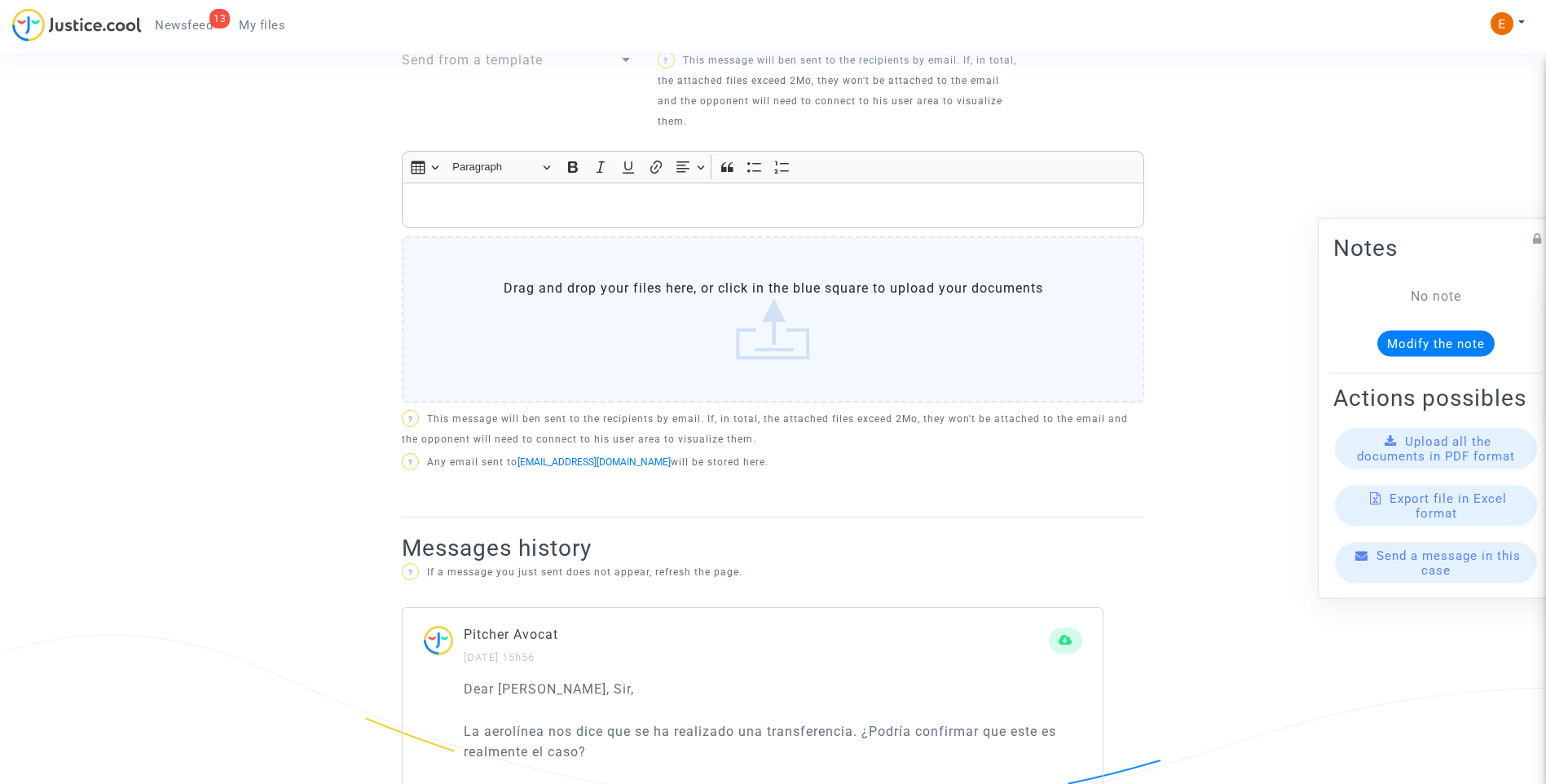
click at [549, 202] on p "Rich Text Editor, main" at bounding box center [774, 206] width 726 height 21
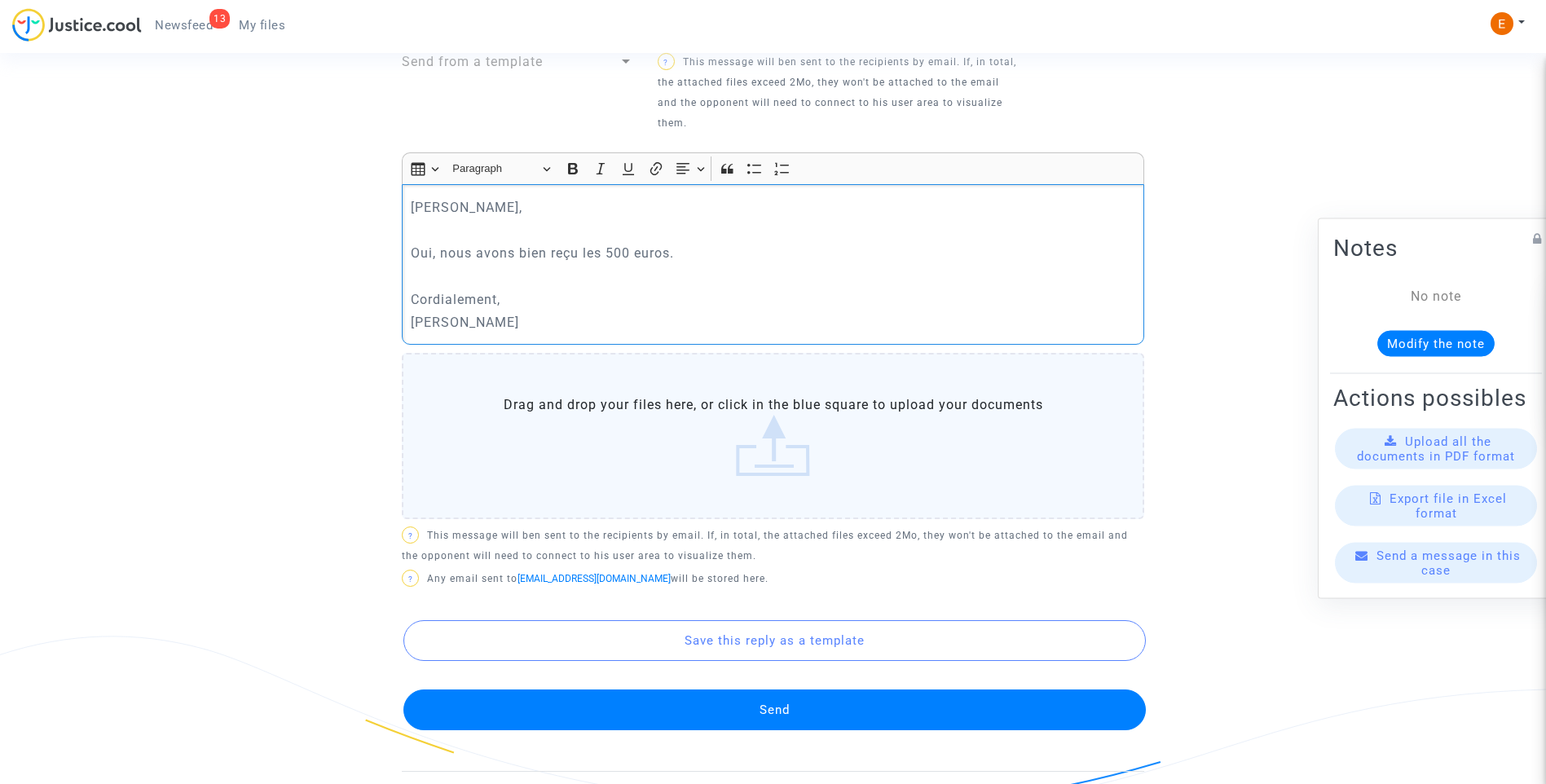
scroll to position [662, 0]
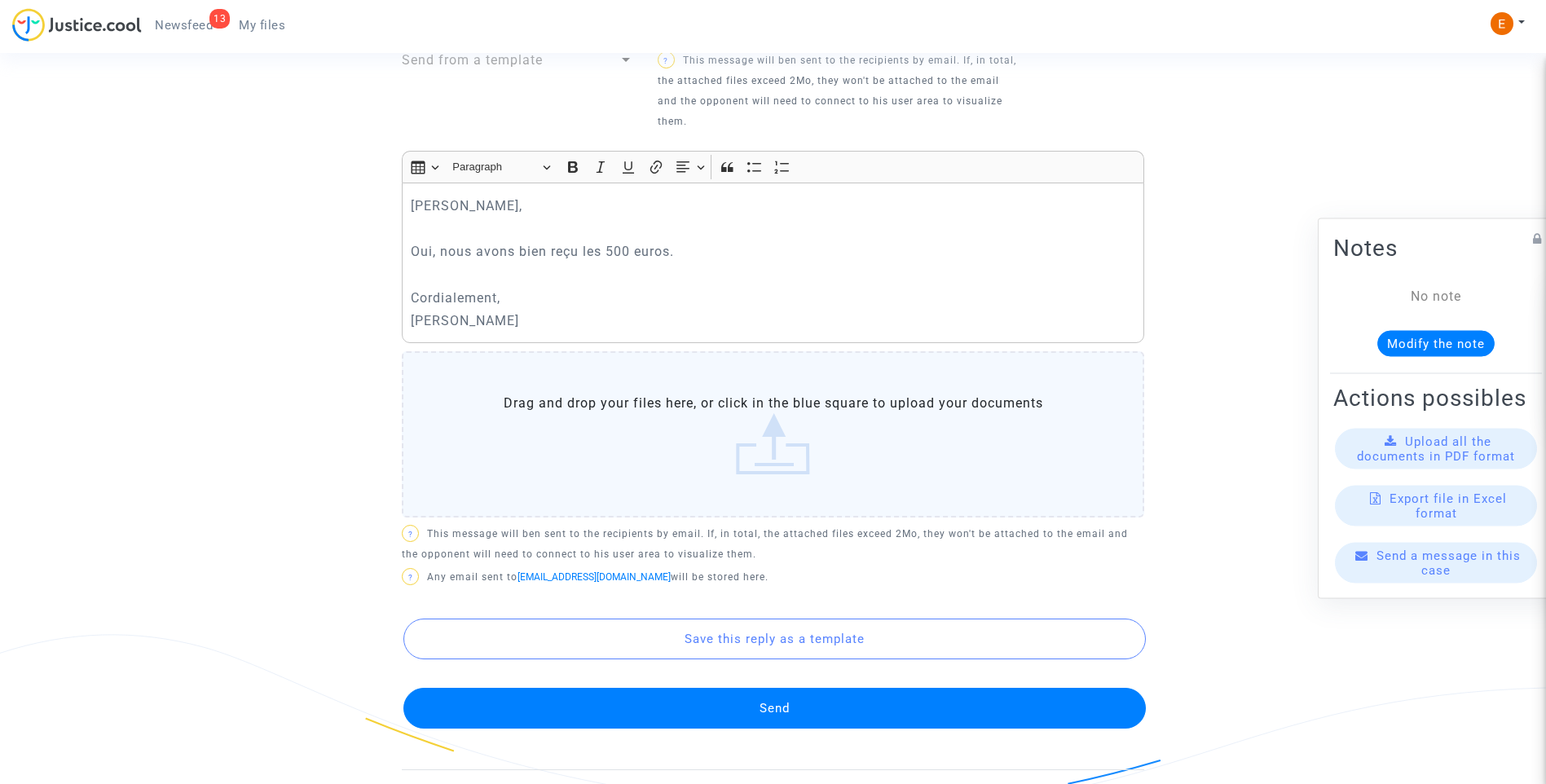
click at [826, 701] on button "Send" at bounding box center [775, 709] width 743 height 41
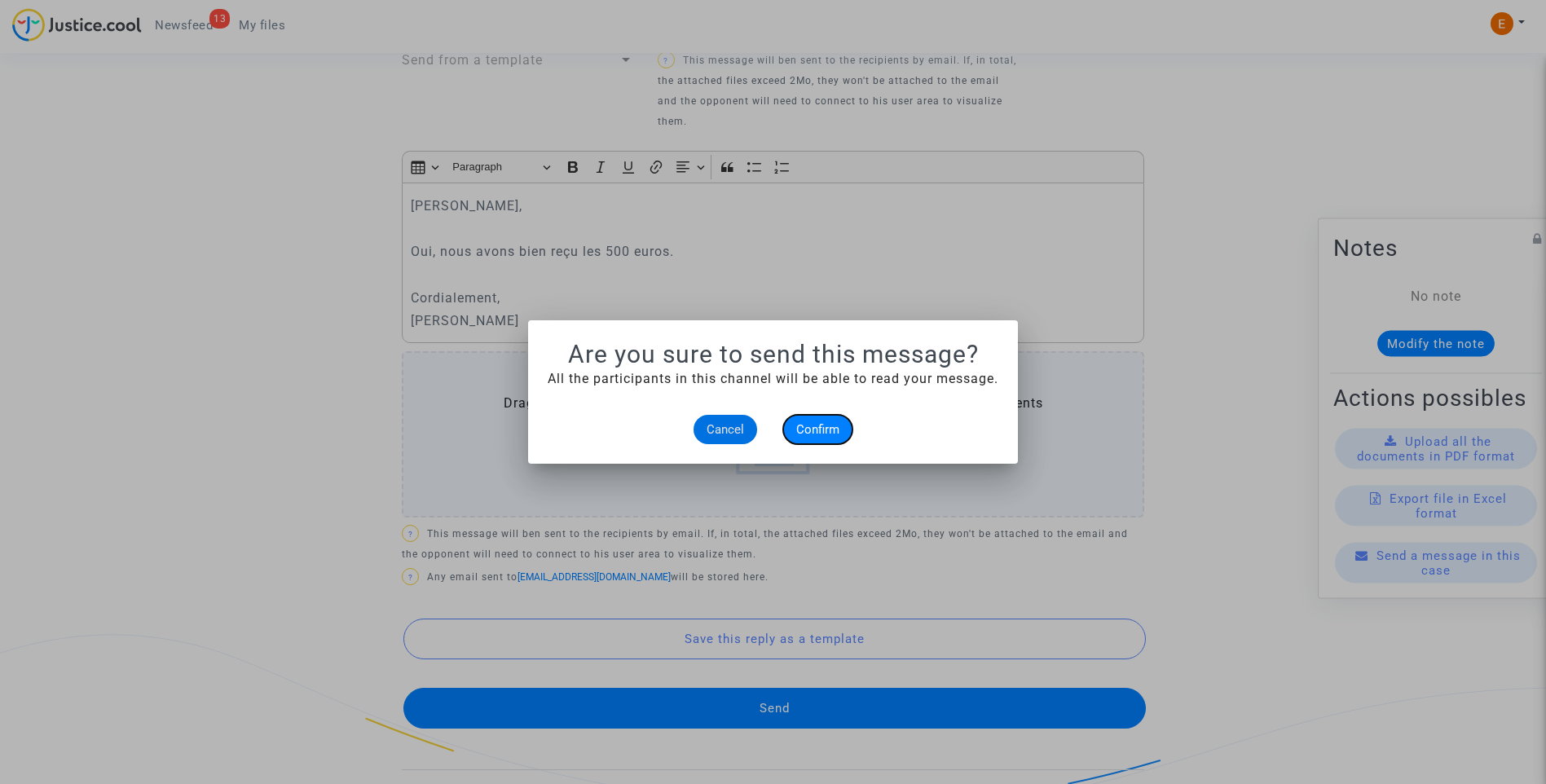
click at [812, 422] on span "Confirm" at bounding box center [818, 429] width 43 height 15
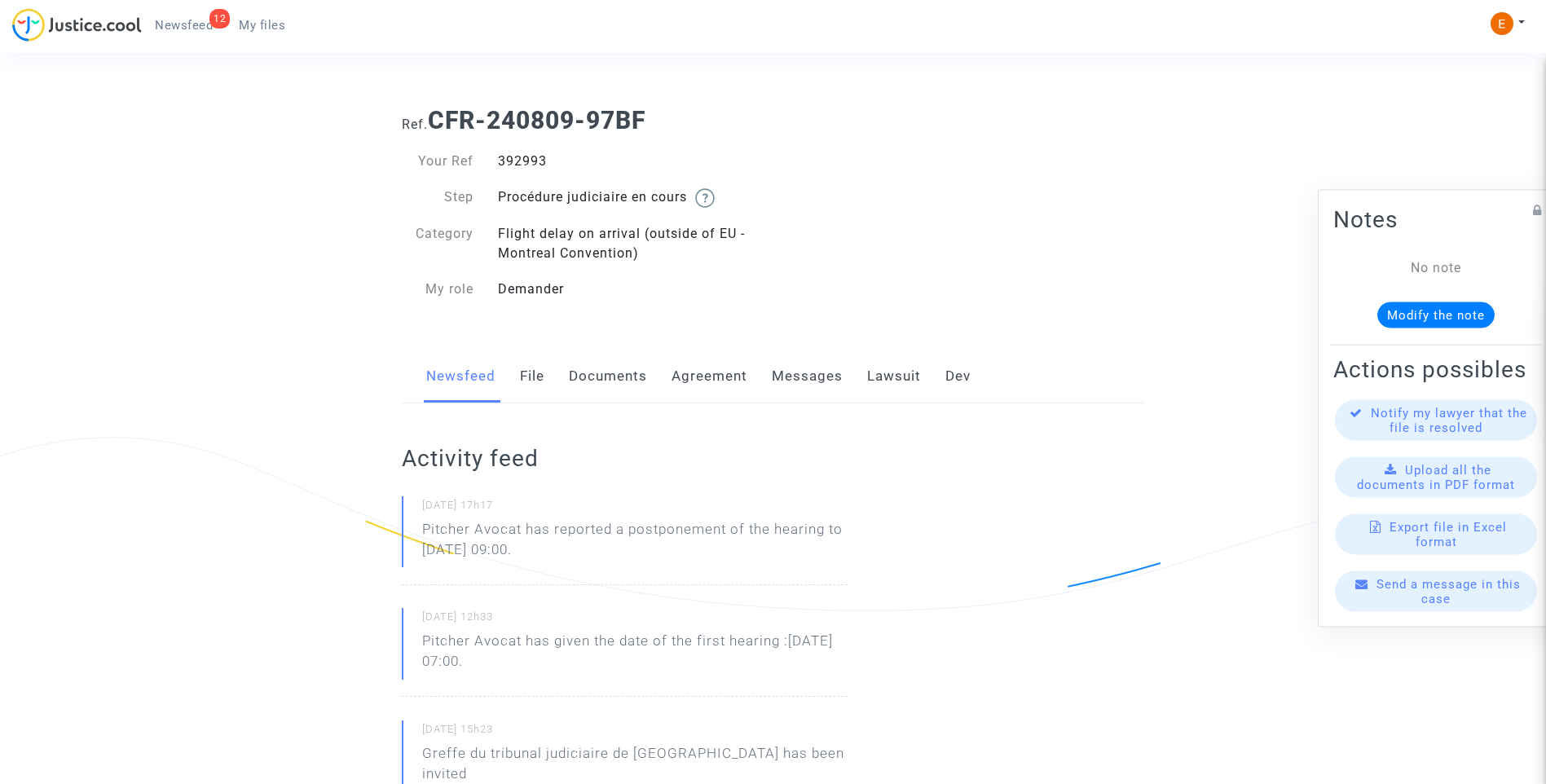
drag, startPoint x: 0, startPoint y: 0, endPoint x: 530, endPoint y: 162, distance: 554.2
click at [530, 162] on div "392993" at bounding box center [629, 161] width 287 height 20
copy div "392993"
drag, startPoint x: 613, startPoint y: 554, endPoint x: 528, endPoint y: 529, distance: 88.6
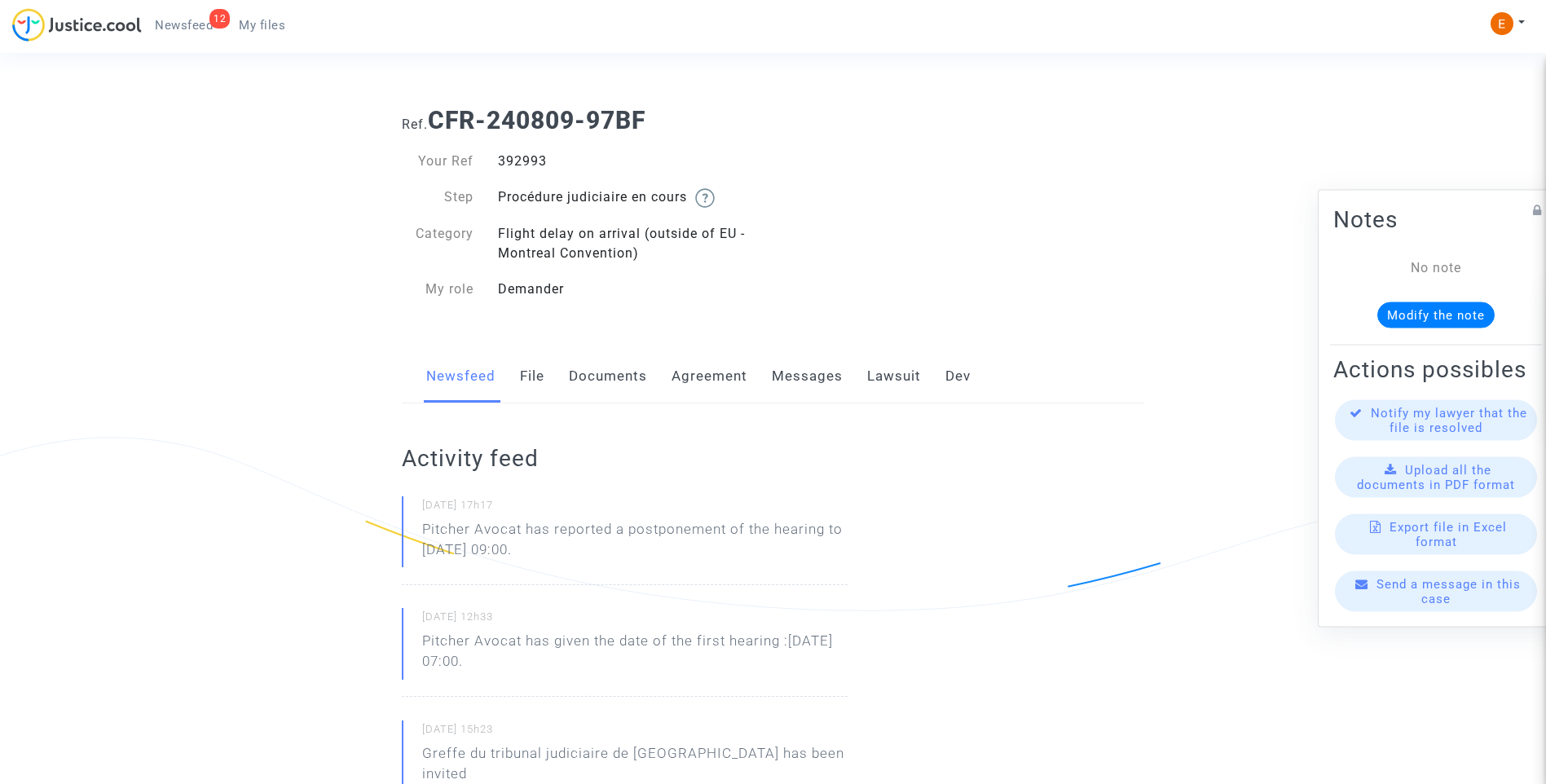
click at [528, 529] on p "Pitcher Avocat has reported a postponement of the hearing to [DATE] 09:00." at bounding box center [635, 543] width 426 height 49
copy p "has reported a postponement of the hearing to Dec 19th 2025 at 09:00."
click at [516, 154] on div "395874" at bounding box center [629, 161] width 287 height 20
copy div "395874"
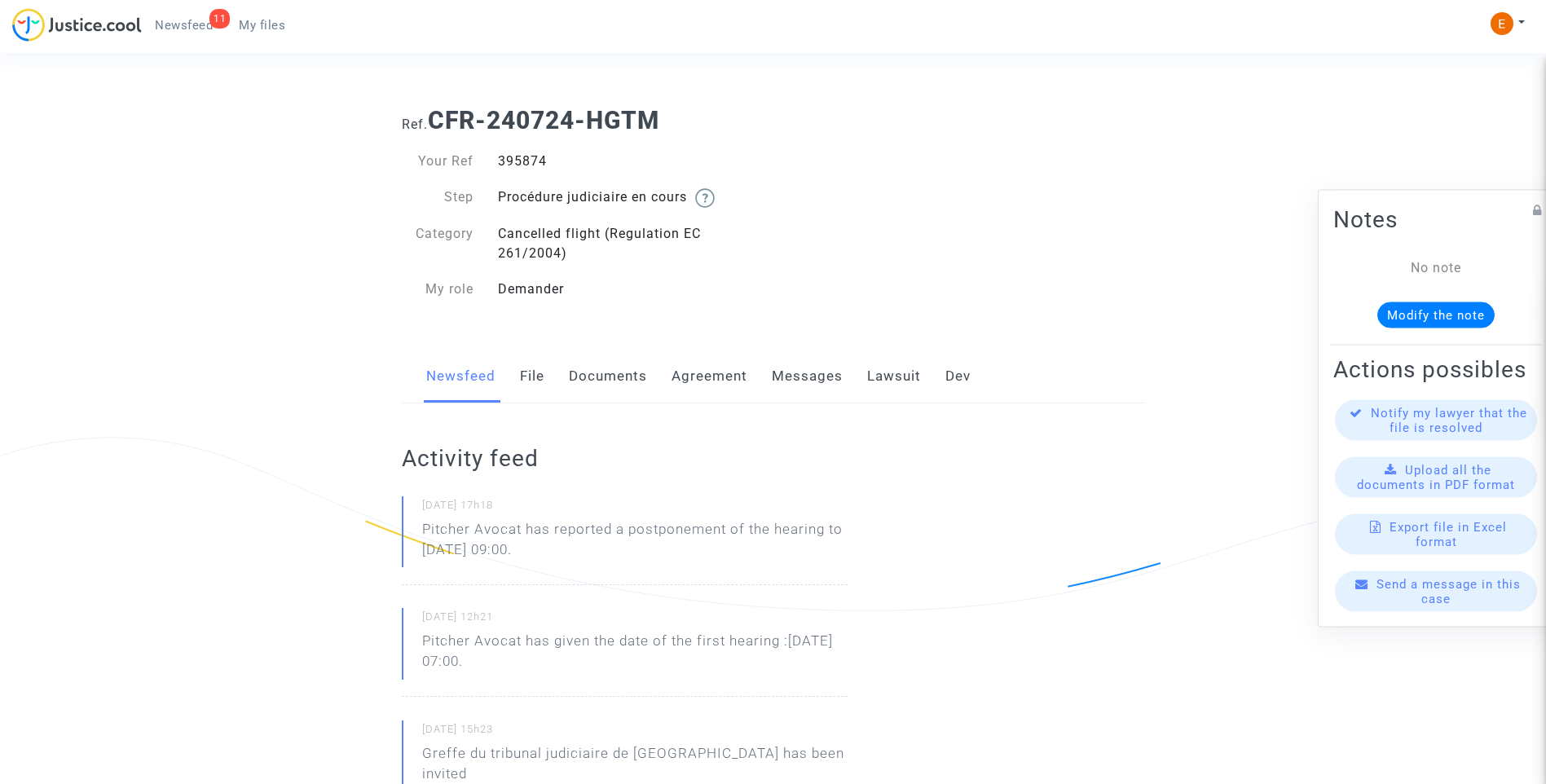
drag, startPoint x: 621, startPoint y: 563, endPoint x: 525, endPoint y: 529, distance: 101.8
click at [525, 529] on p "Pitcher Avocat has reported a postponement of the hearing to [DATE] 09:00." at bounding box center [635, 543] width 426 height 49
copy p "has reported a postponement of the hearing to Dec 19th 2025 at 09:00."
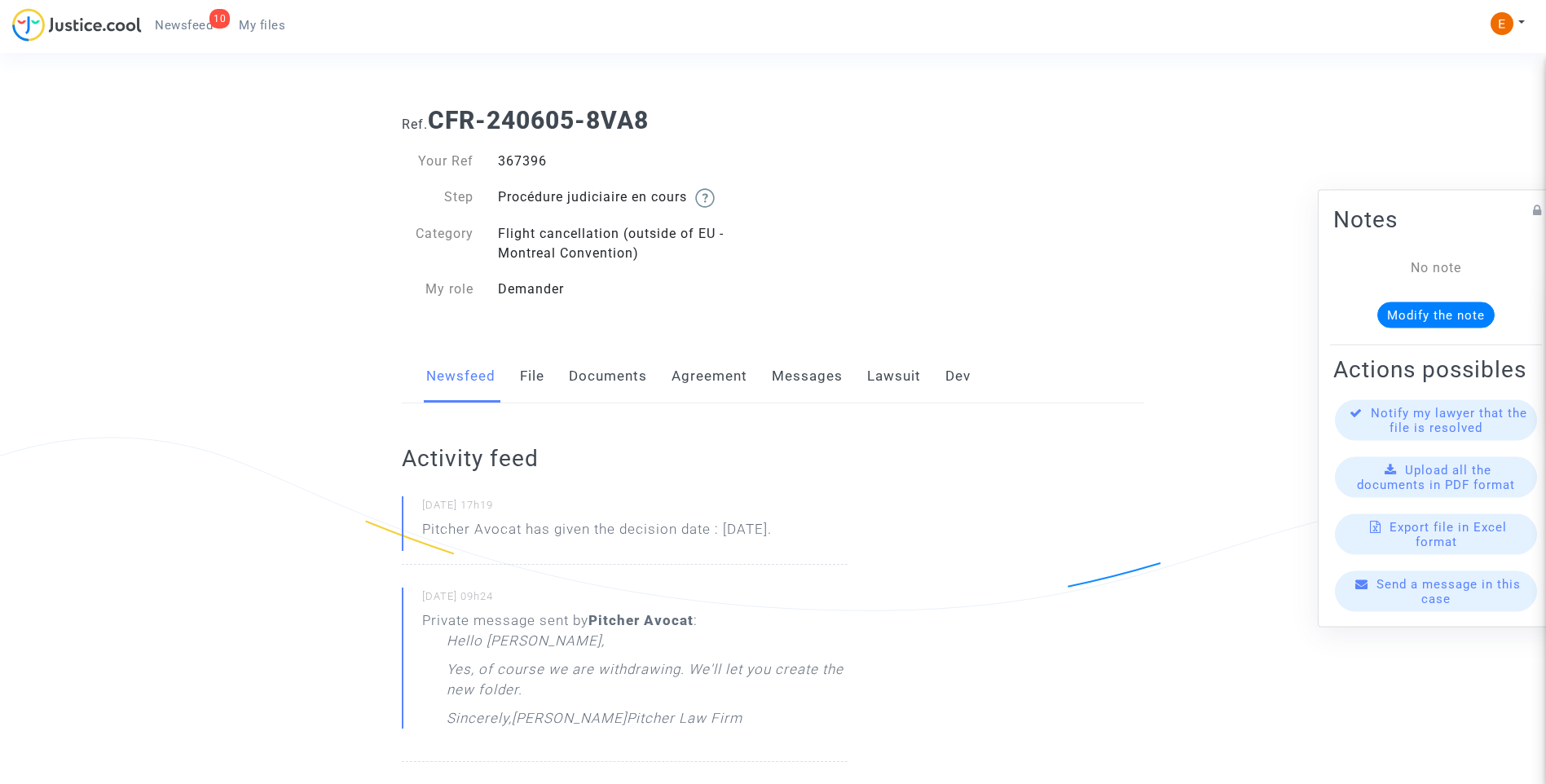
click at [526, 159] on div "367396" at bounding box center [629, 161] width 287 height 20
copy div "367396"
click at [900, 377] on link "Lawsuit" at bounding box center [894, 377] width 54 height 54
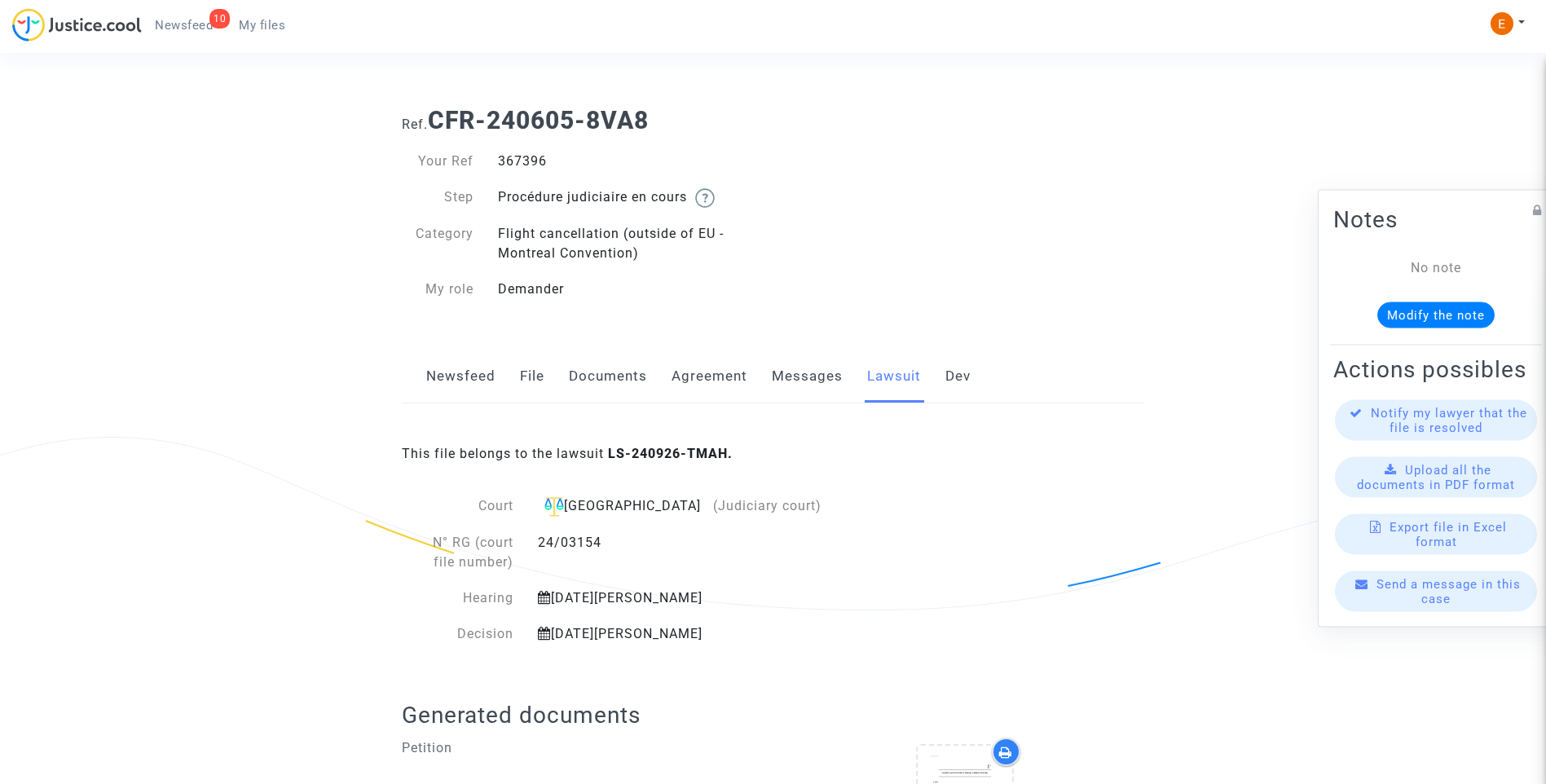
click at [469, 377] on link "Newsfeed" at bounding box center [461, 377] width 69 height 54
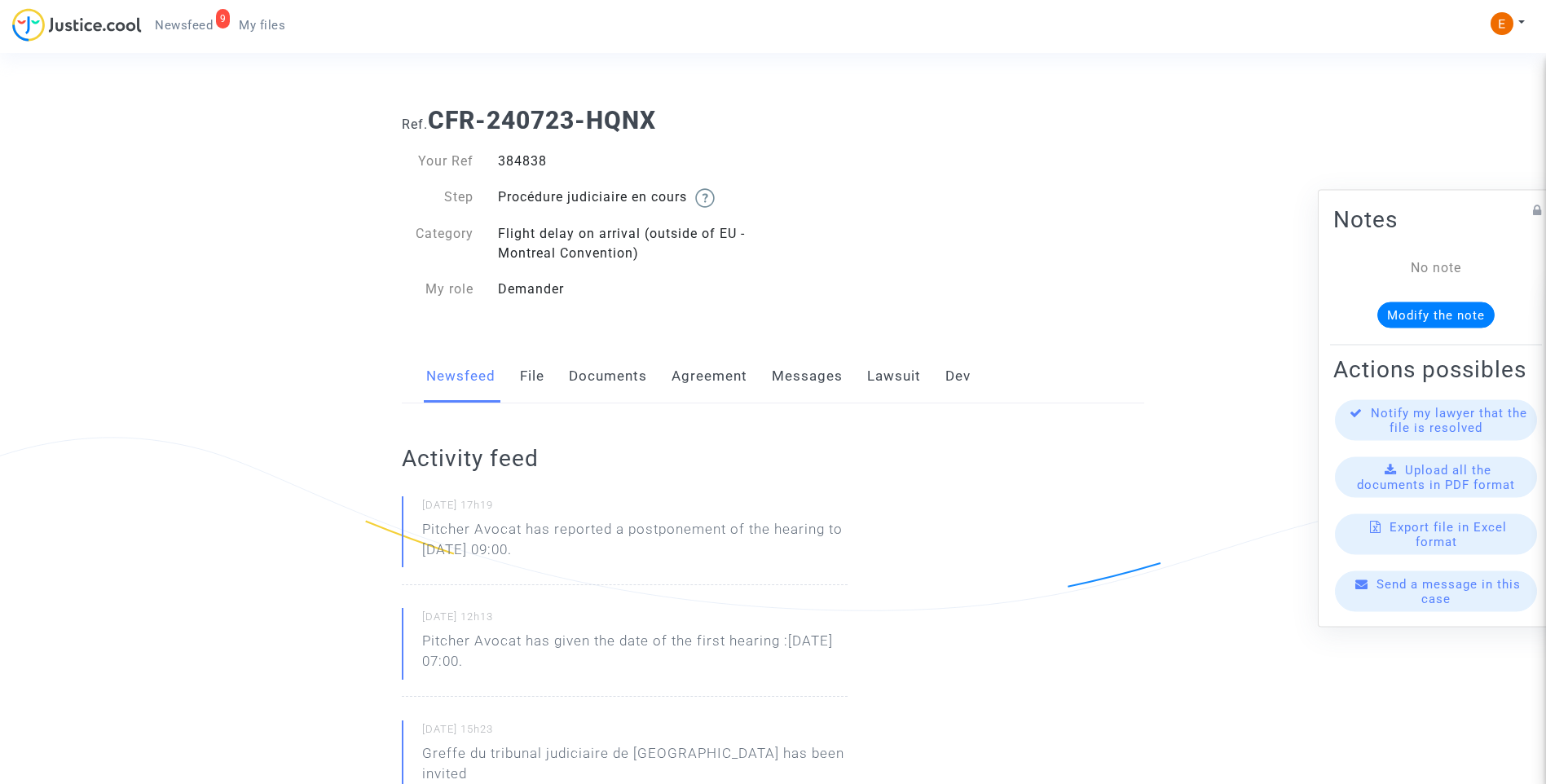
drag, startPoint x: 0, startPoint y: 0, endPoint x: 524, endPoint y: 162, distance: 548.5
click at [524, 162] on div "384838" at bounding box center [629, 161] width 287 height 20
copy div "384838"
drag, startPoint x: 622, startPoint y: 552, endPoint x: 521, endPoint y: 534, distance: 102.6
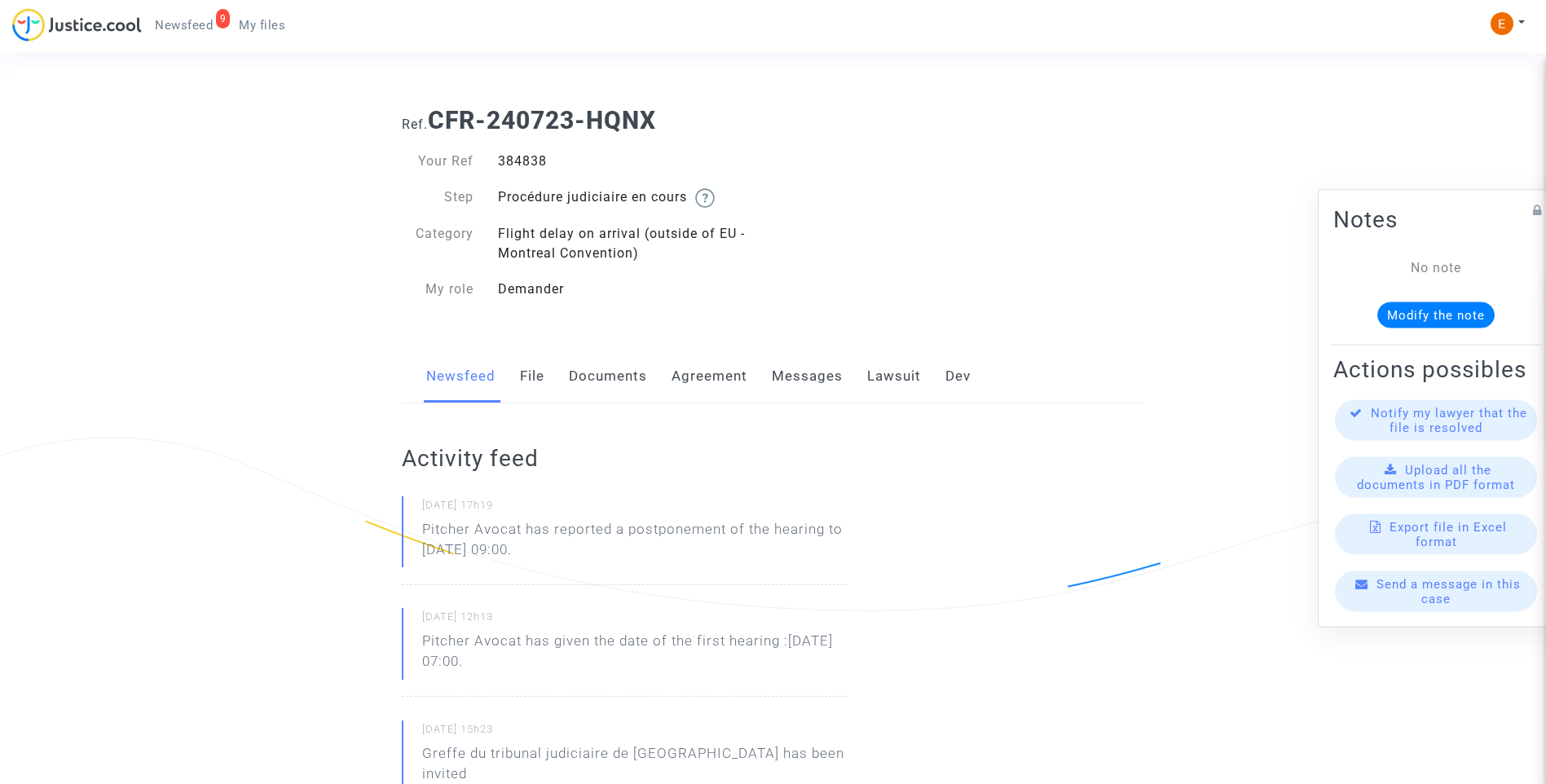
click at [521, 534] on p "Pitcher Avocat has reported a postponement of the hearing to [DATE] 09:00." at bounding box center [635, 543] width 426 height 49
drag, startPoint x: 521, startPoint y: 534, endPoint x: 529, endPoint y: 531, distance: 8.5
copy p "has reported a postponement of the hearing to Dec 19th 2025 at 09:00."
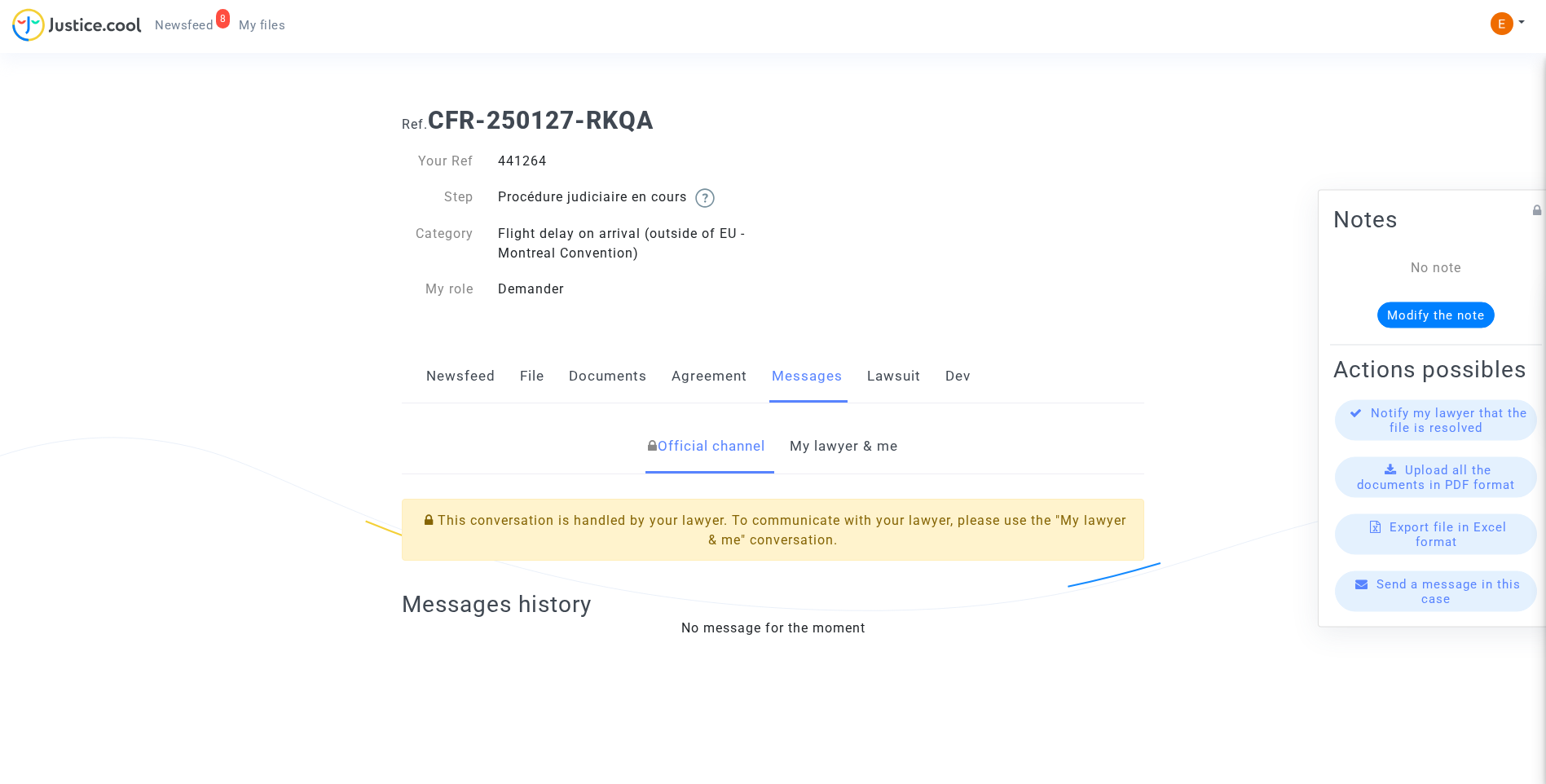
drag, startPoint x: 0, startPoint y: 0, endPoint x: 530, endPoint y: 162, distance: 554.2
drag, startPoint x: 827, startPoint y: 451, endPoint x: 863, endPoint y: 454, distance: 36.1
click at [827, 451] on link "My lawyer & me" at bounding box center [844, 446] width 108 height 54
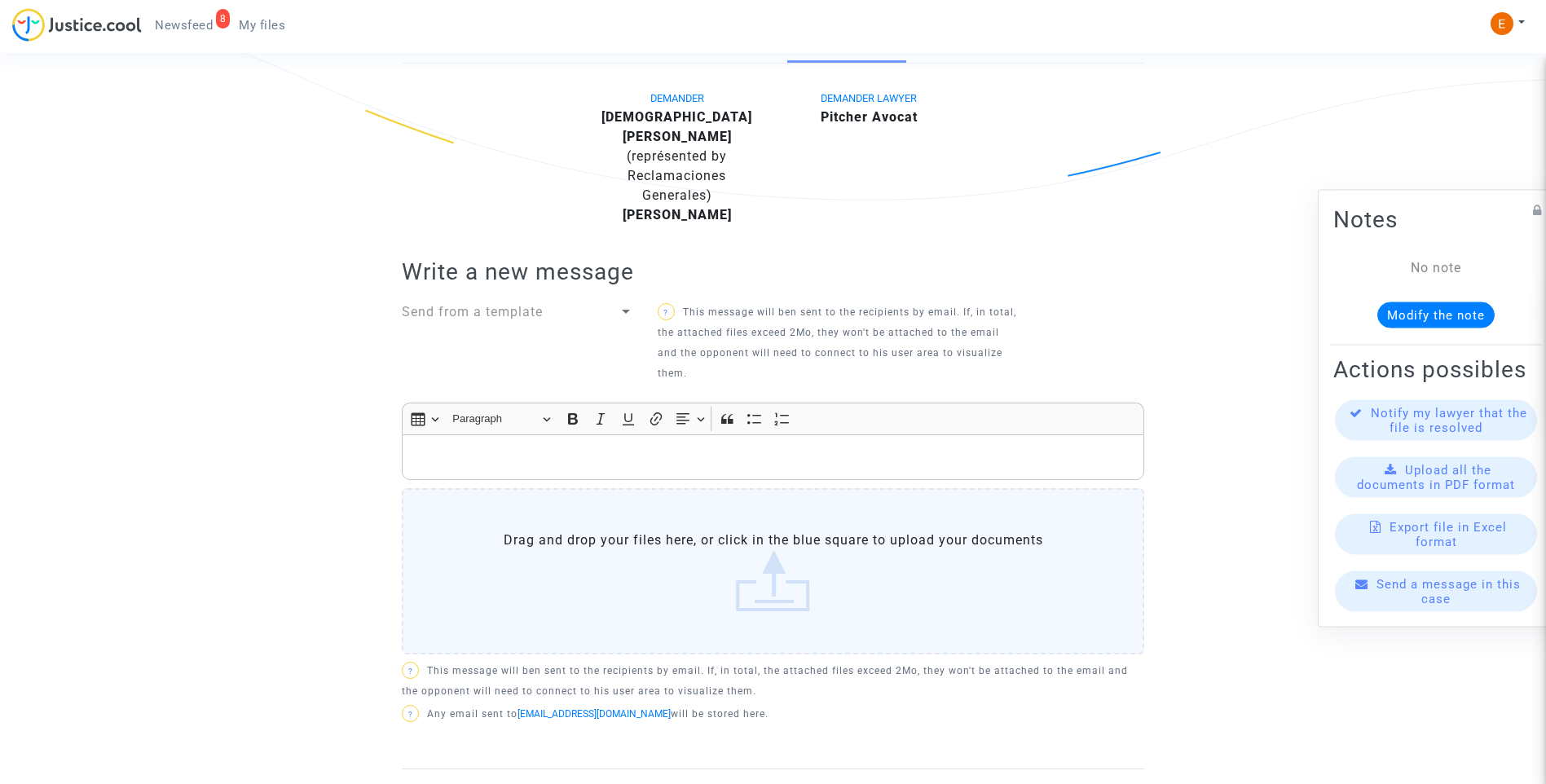
scroll to position [244, 0]
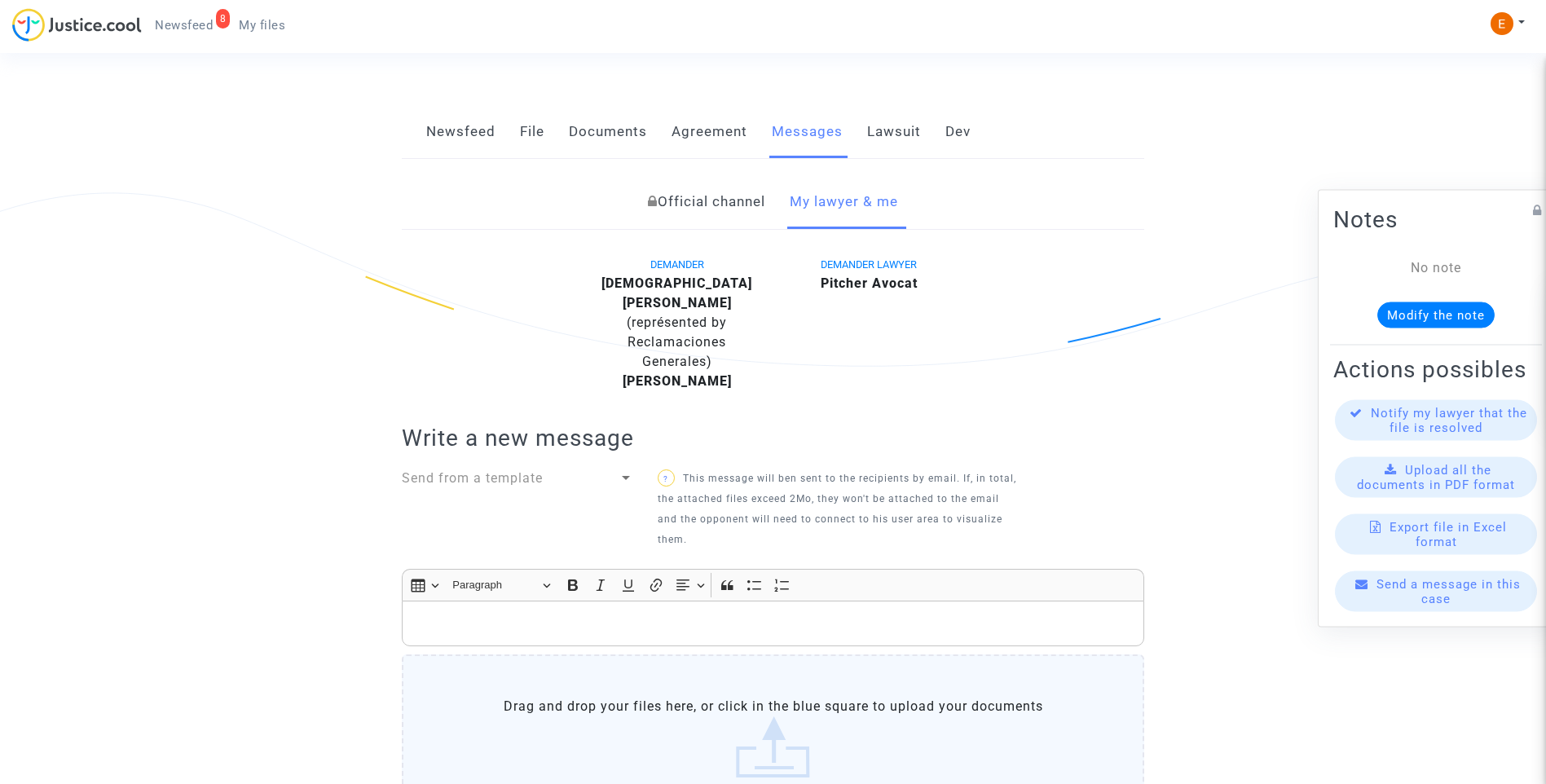
click at [527, 135] on link "File" at bounding box center [532, 132] width 25 height 54
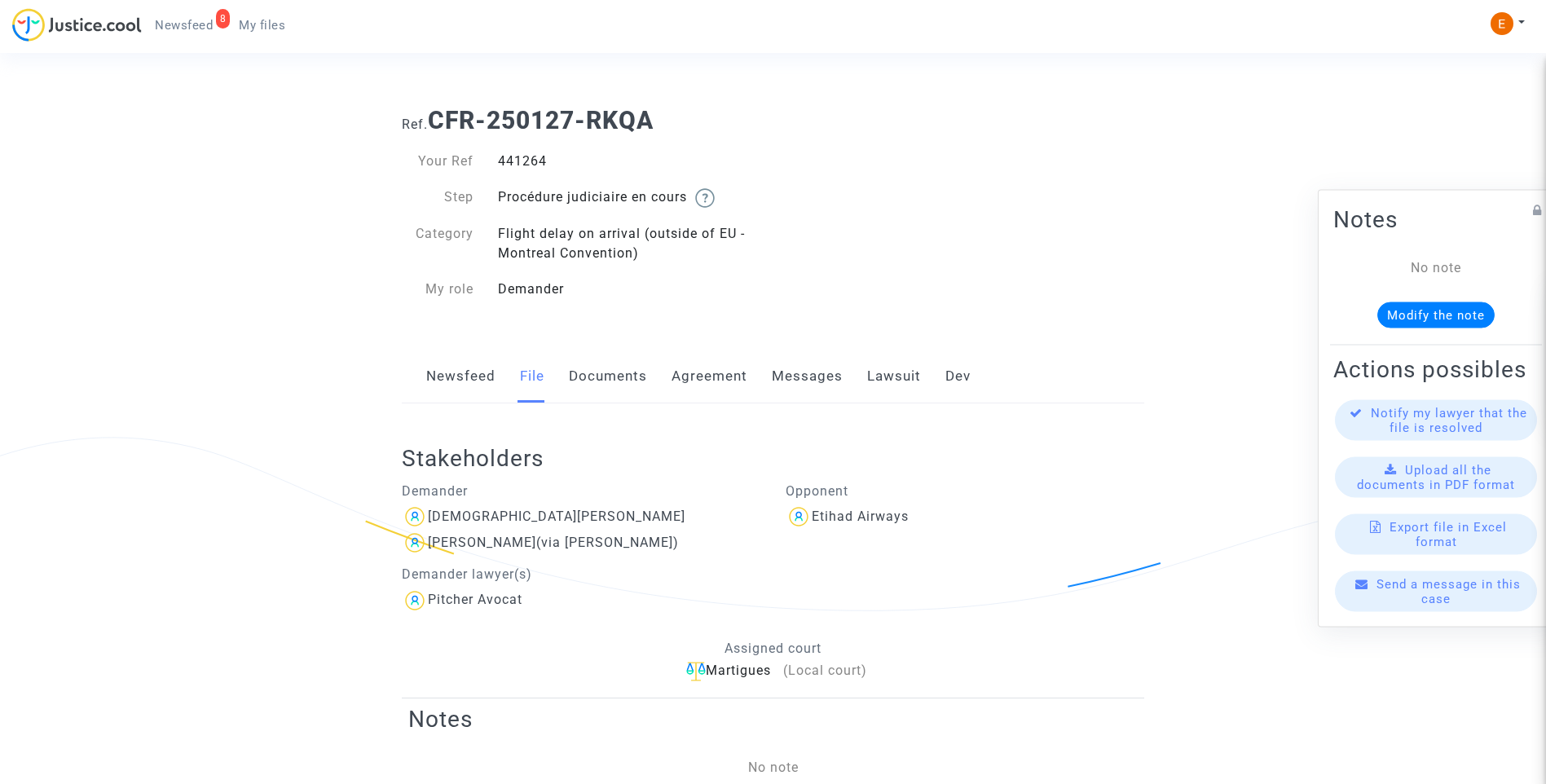
click at [816, 377] on link "Messages" at bounding box center [807, 377] width 71 height 54
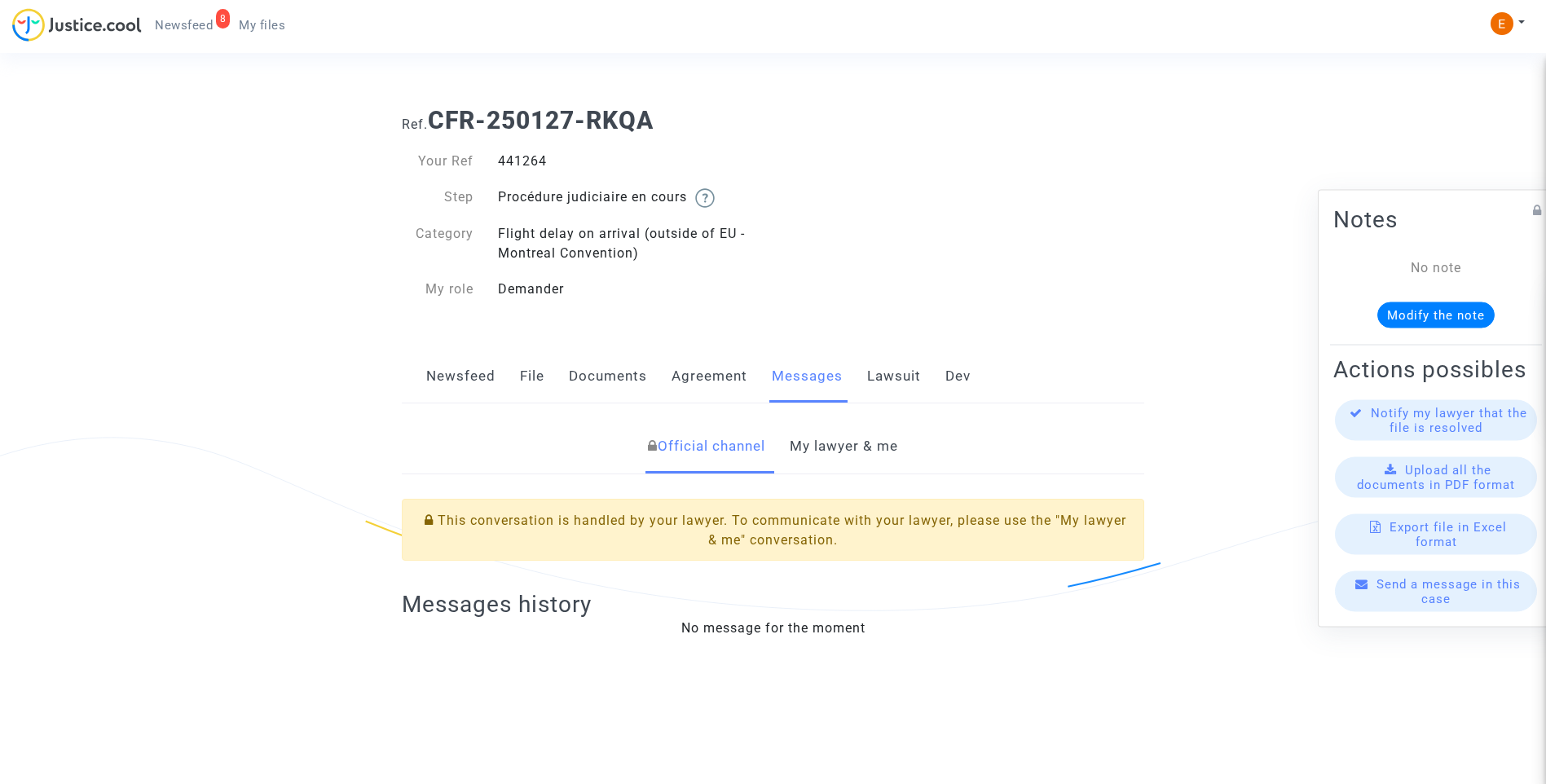
click at [838, 446] on link "My lawyer & me" at bounding box center [844, 446] width 108 height 54
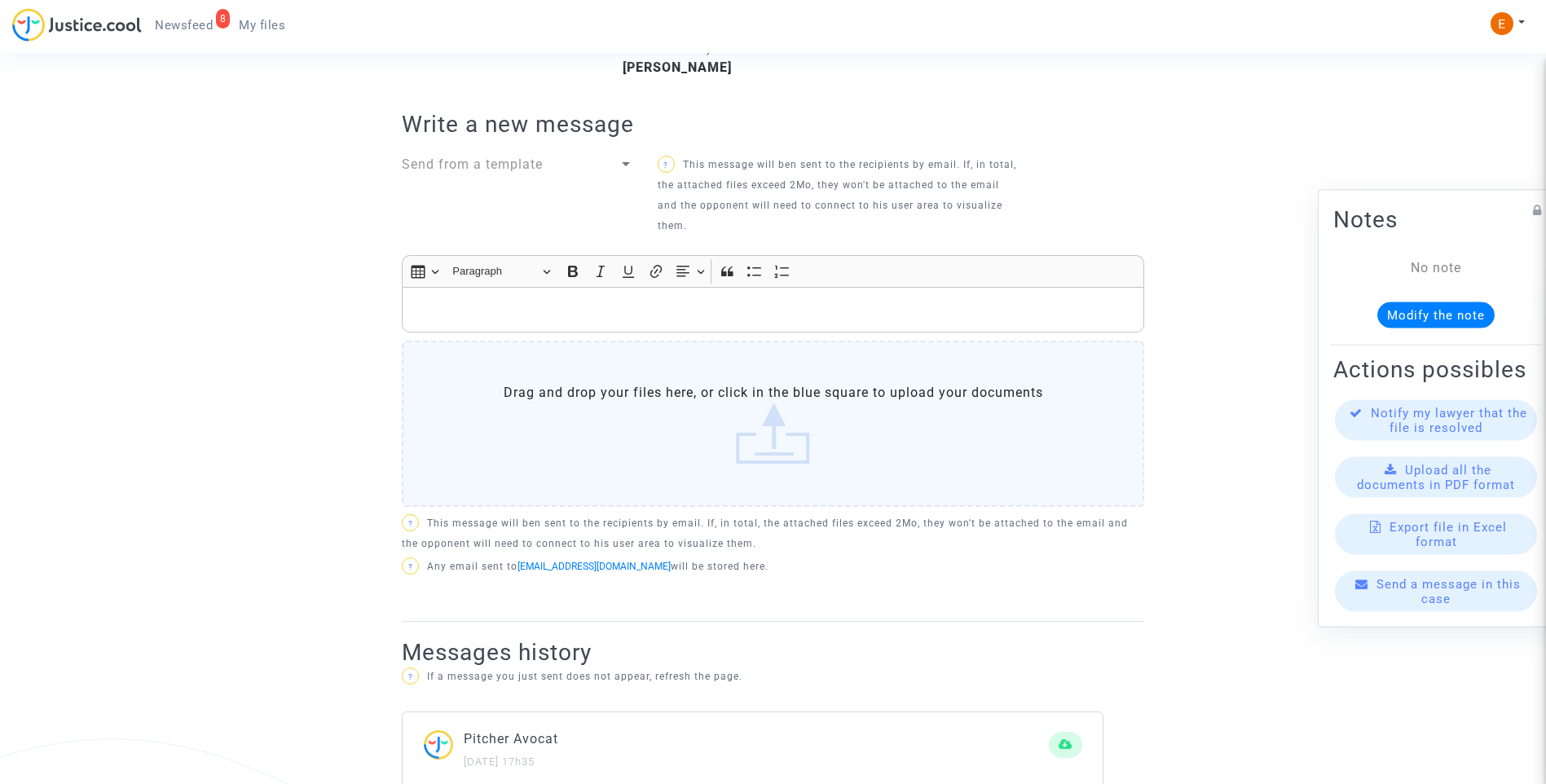
scroll to position [570, 0]
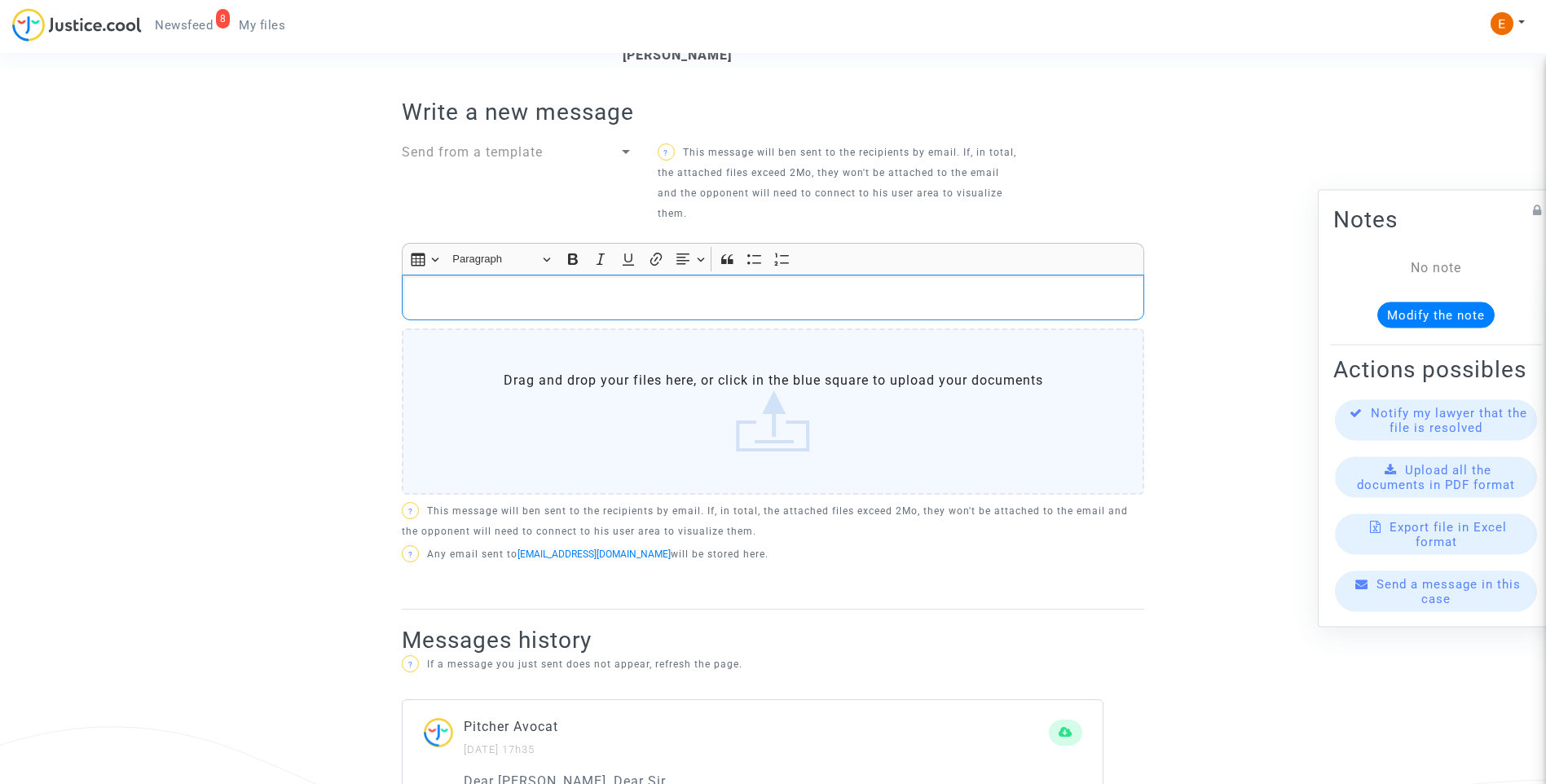
click at [790, 287] on p "Rich Text Editor, main" at bounding box center [774, 298] width 726 height 21
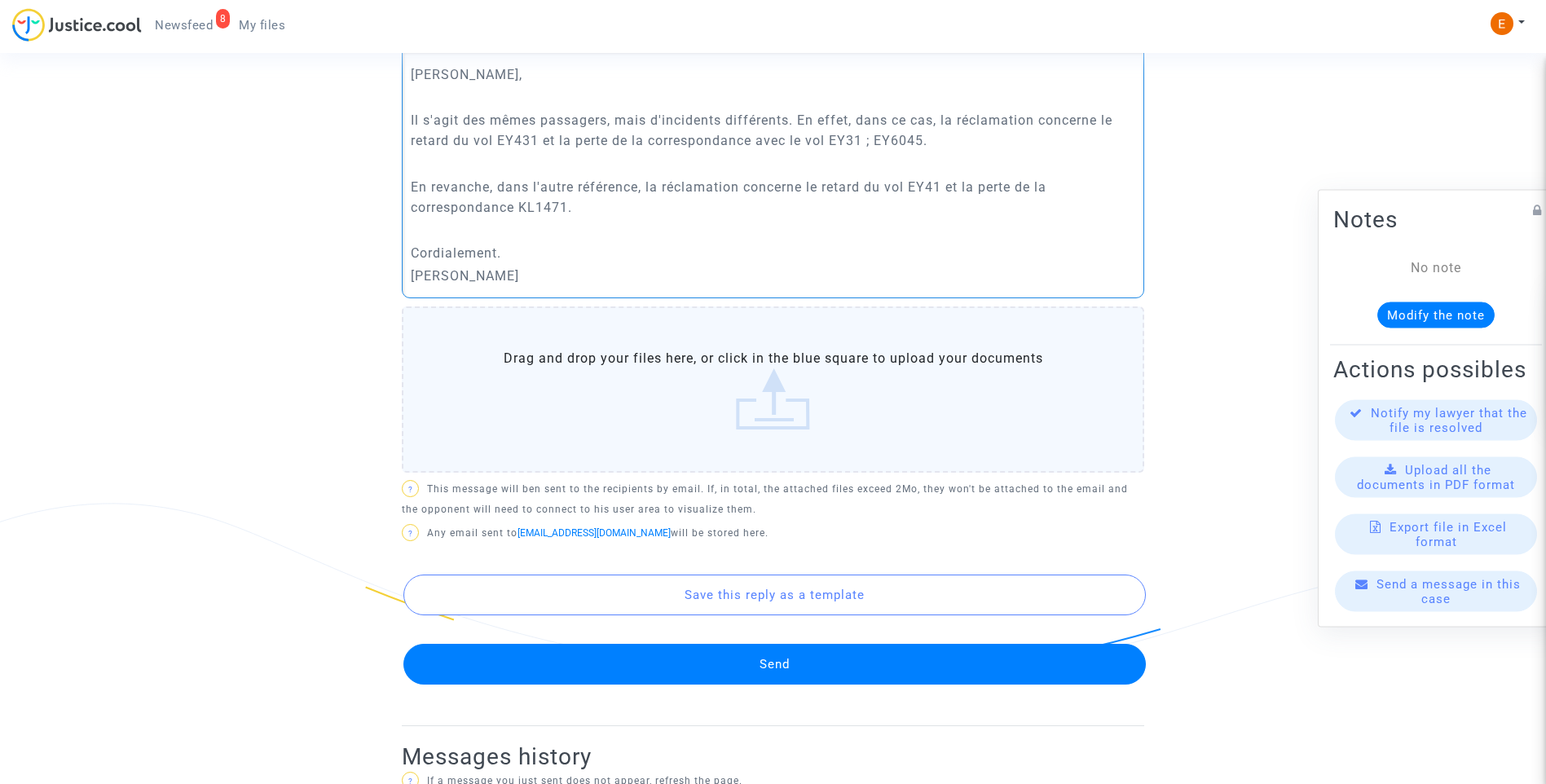
scroll to position [865, 0]
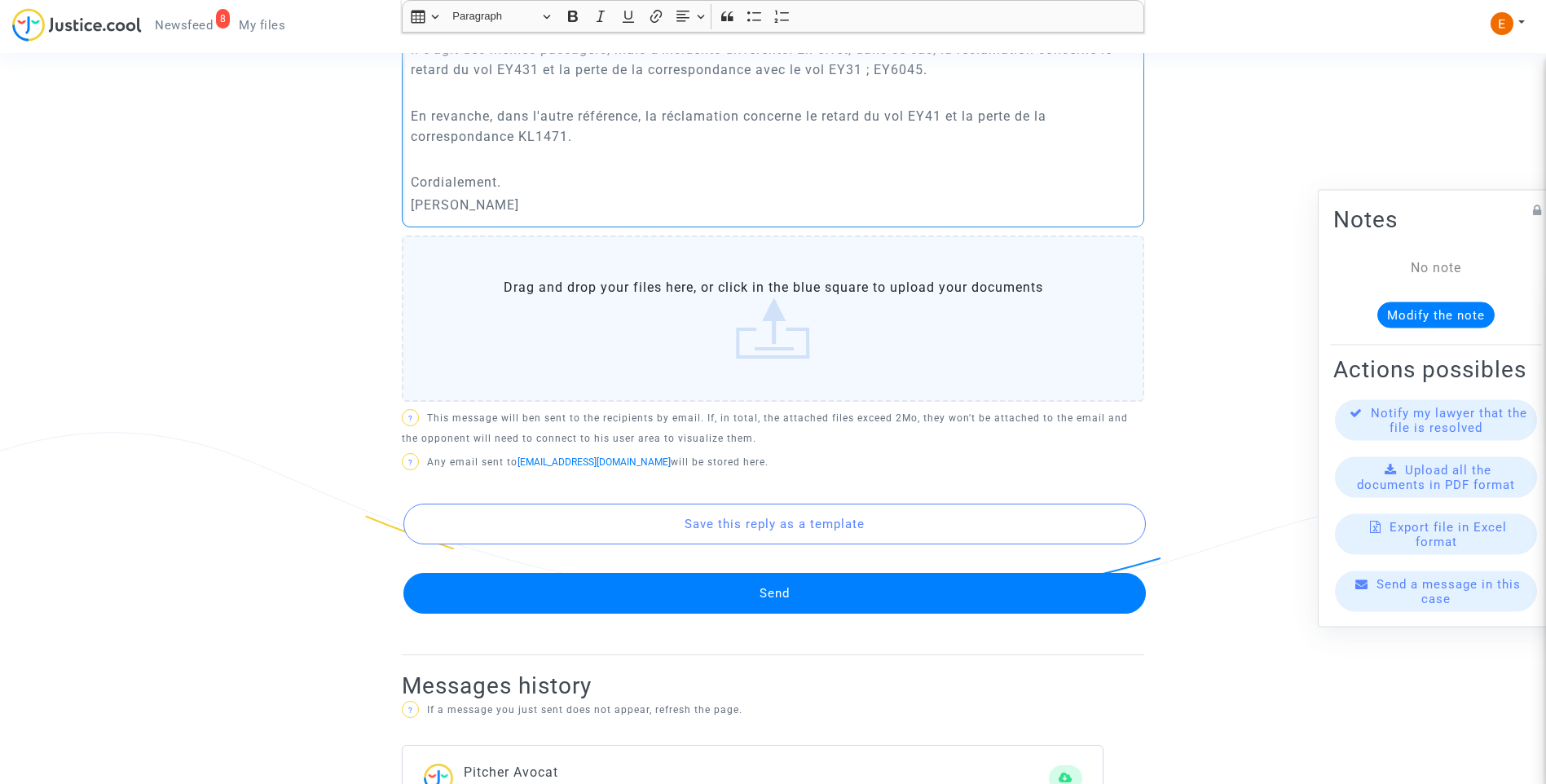
click at [829, 576] on button "Send" at bounding box center [775, 594] width 743 height 41
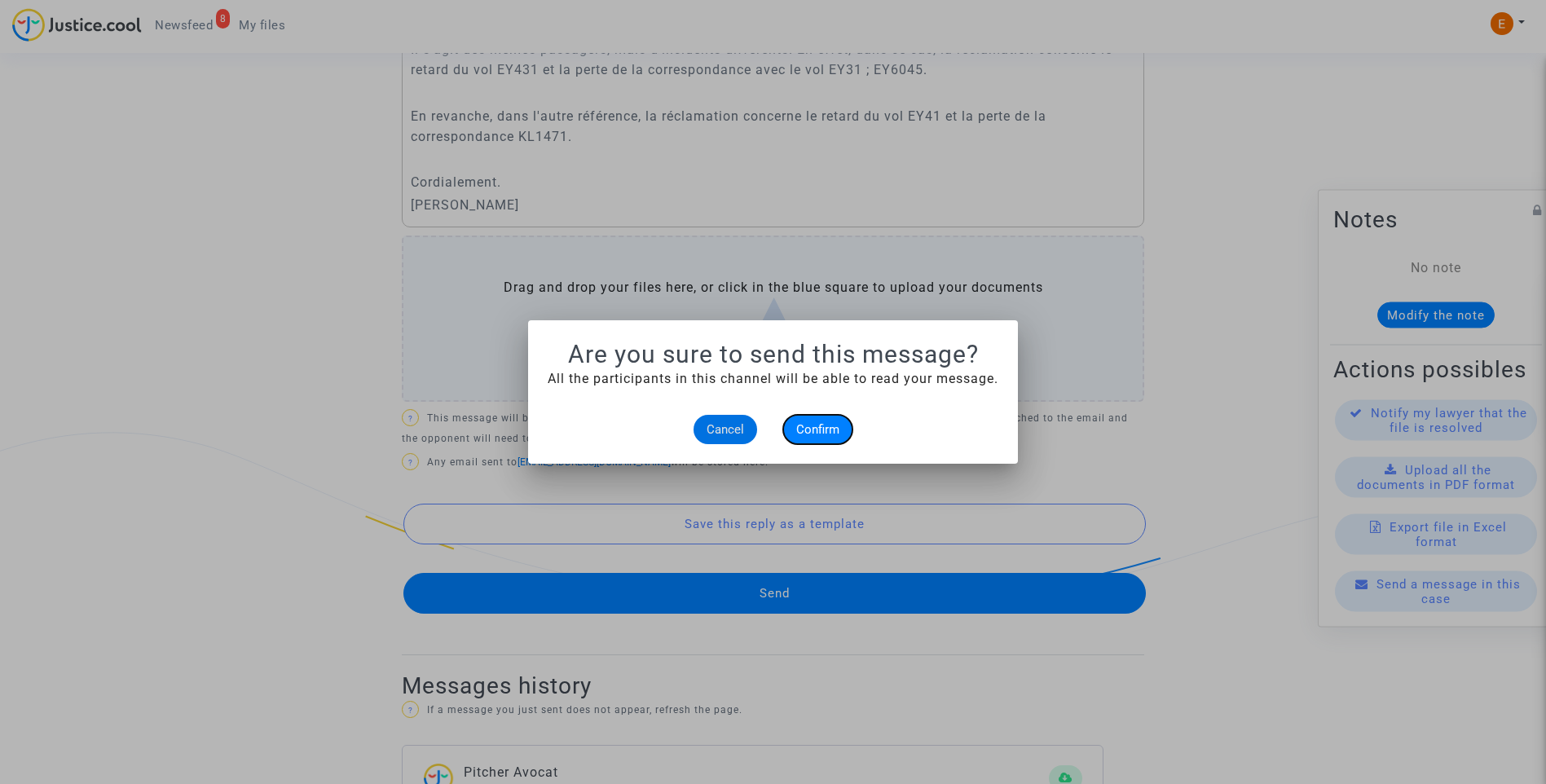
click at [831, 420] on button "Confirm" at bounding box center [818, 430] width 69 height 29
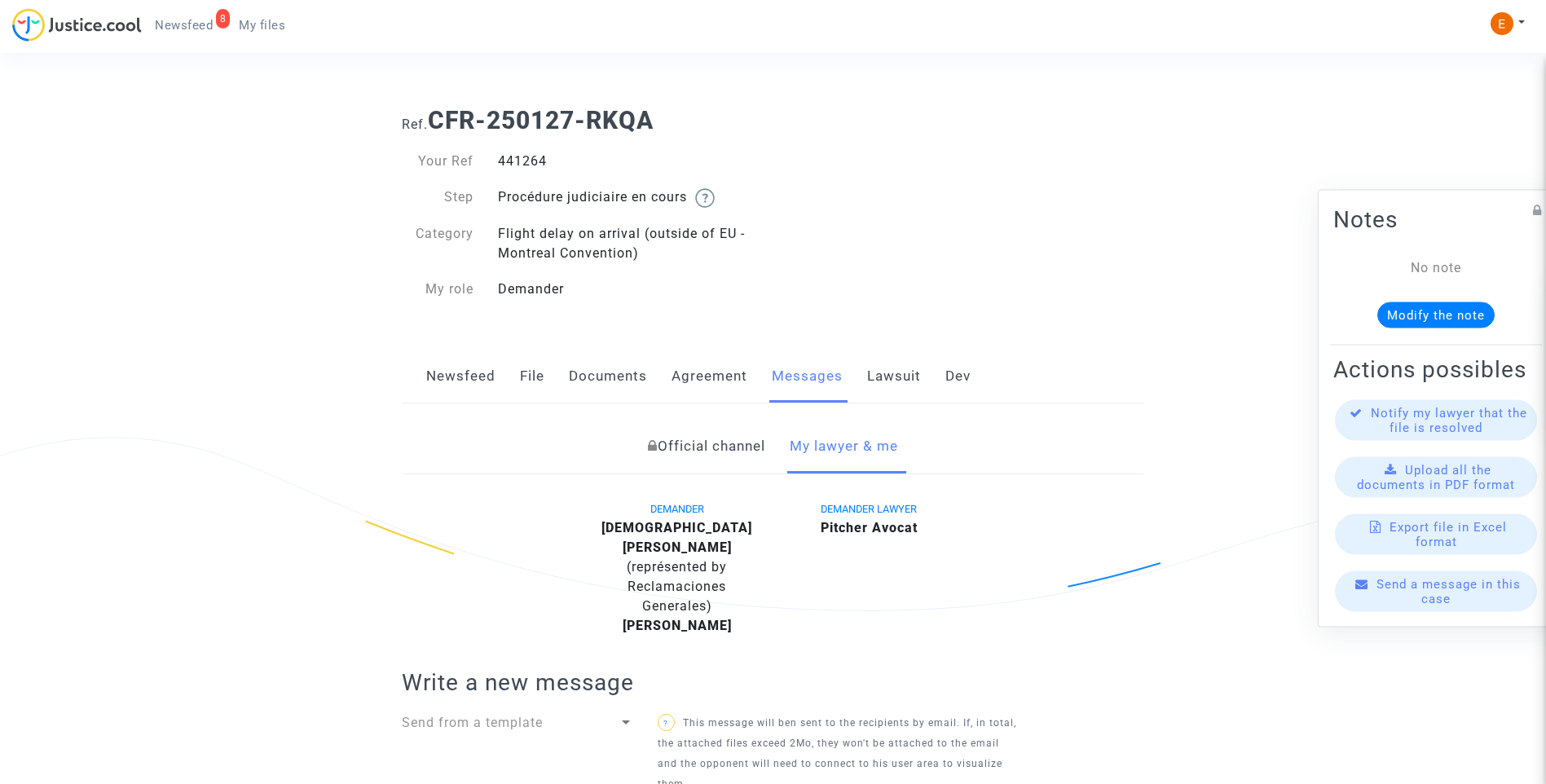
scroll to position [865, 0]
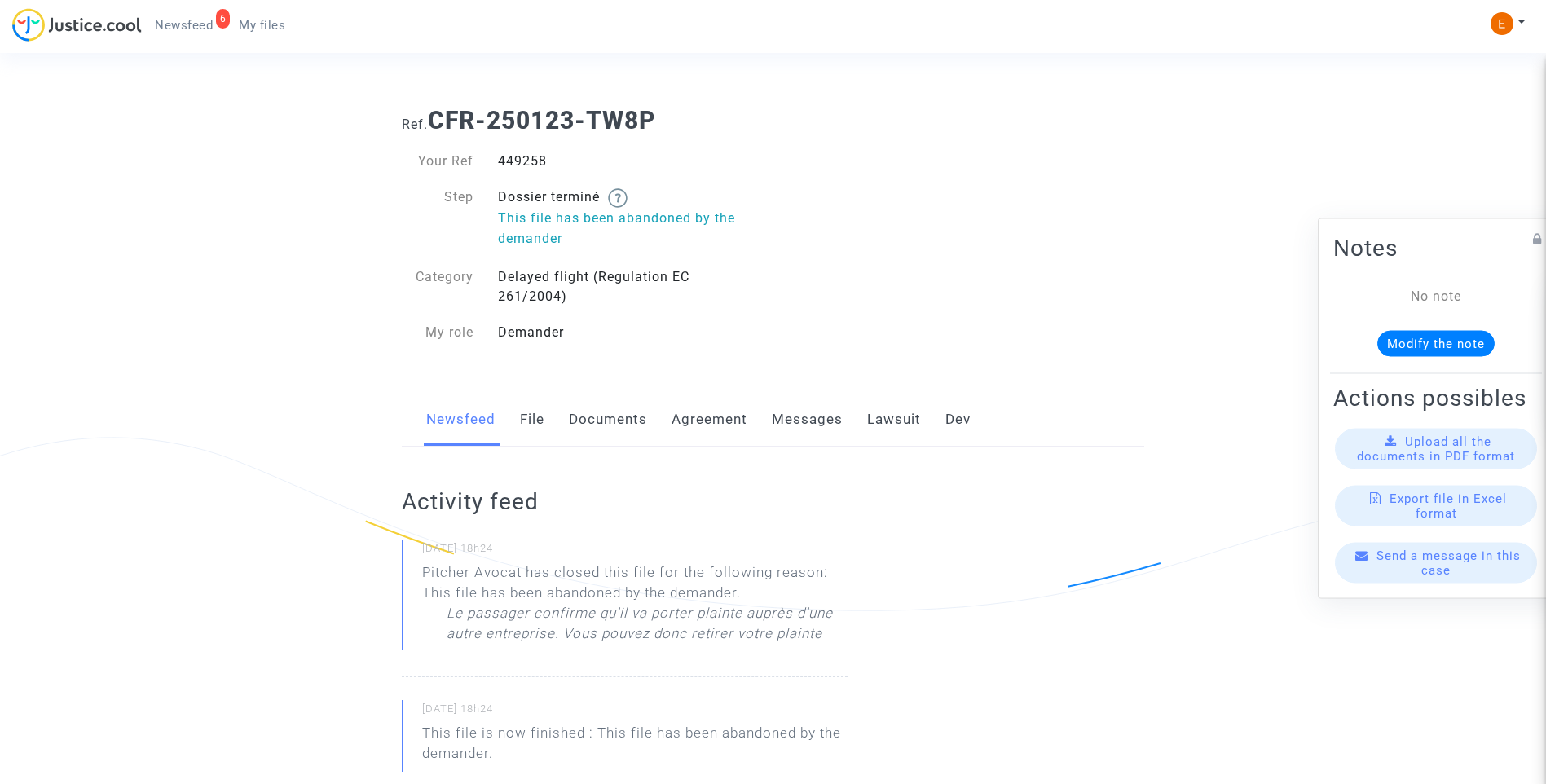
drag, startPoint x: 0, startPoint y: 0, endPoint x: 530, endPoint y: 156, distance: 552.5
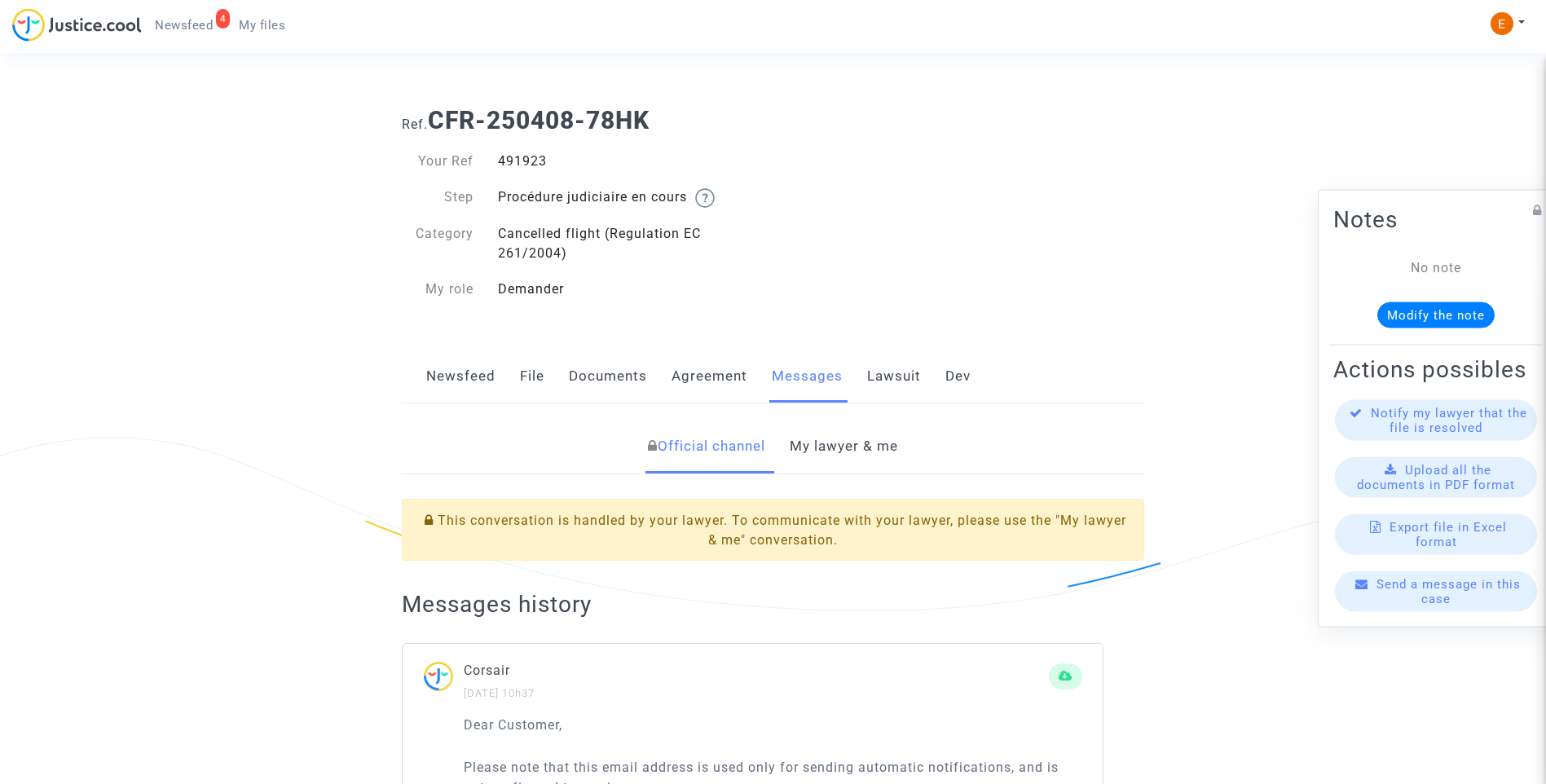
click at [873, 454] on link "My lawyer & me" at bounding box center [844, 446] width 108 height 54
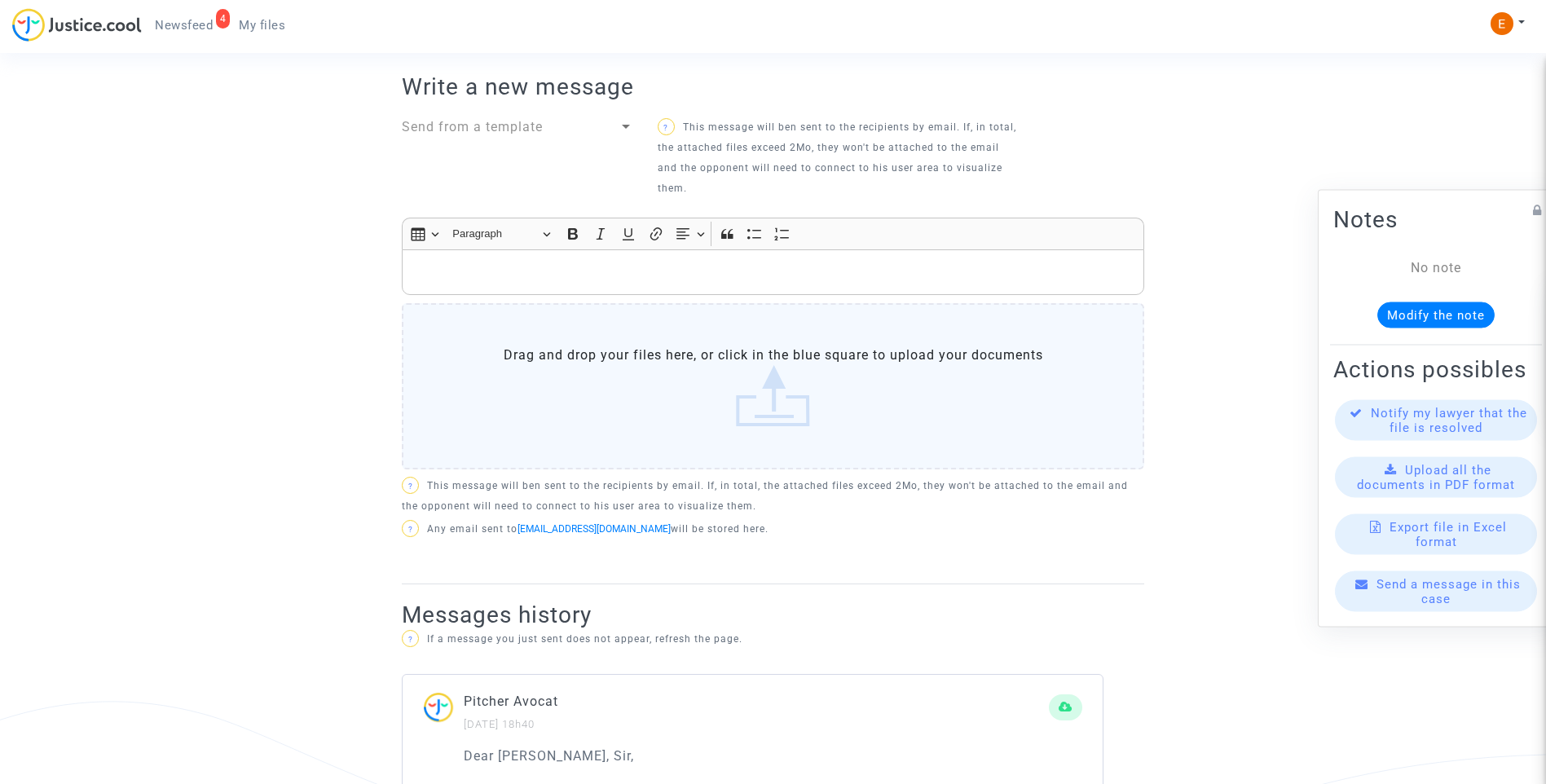
scroll to position [1059, 0]
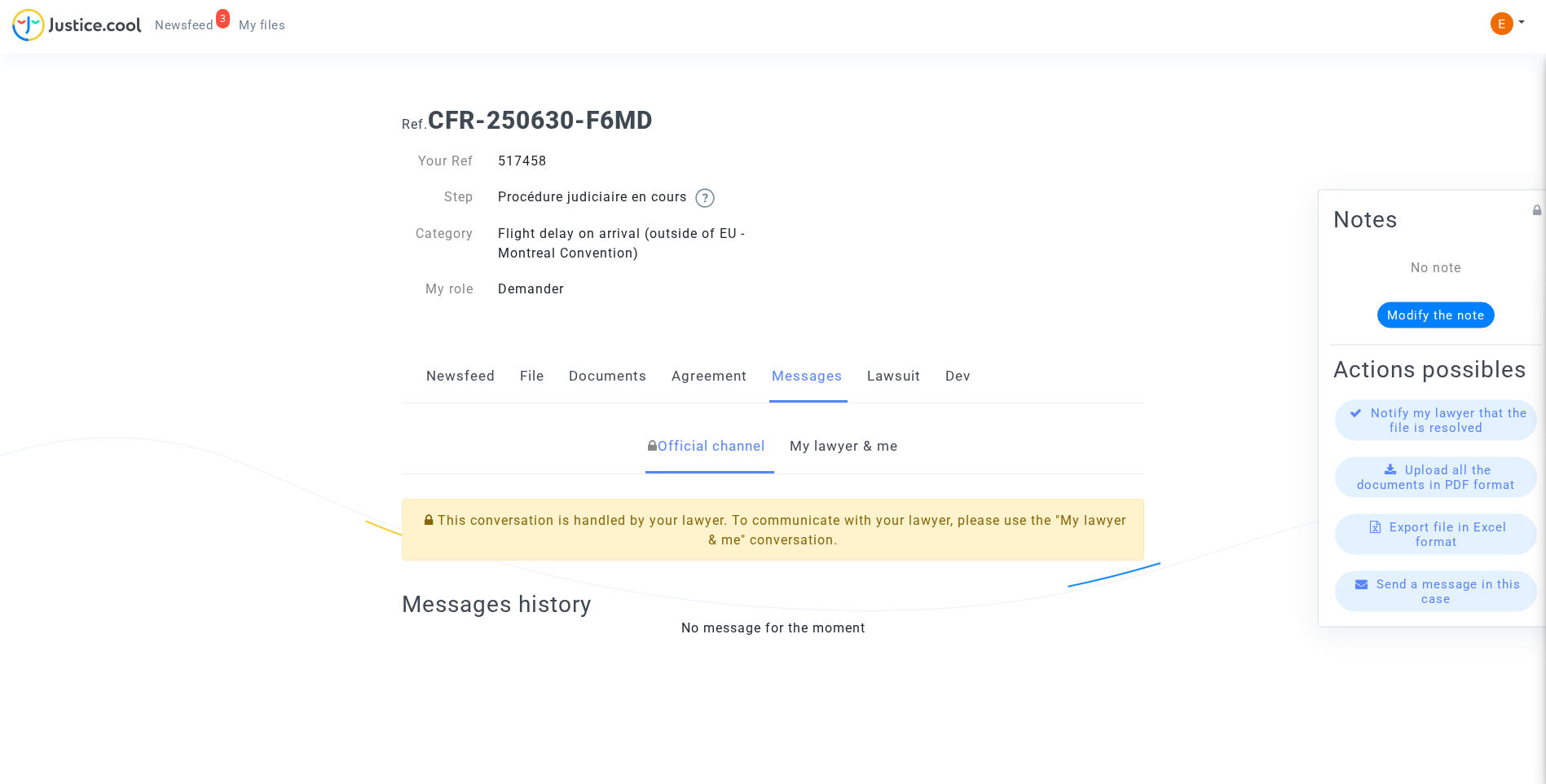
click at [897, 451] on link "My lawyer & me" at bounding box center [844, 446] width 108 height 54
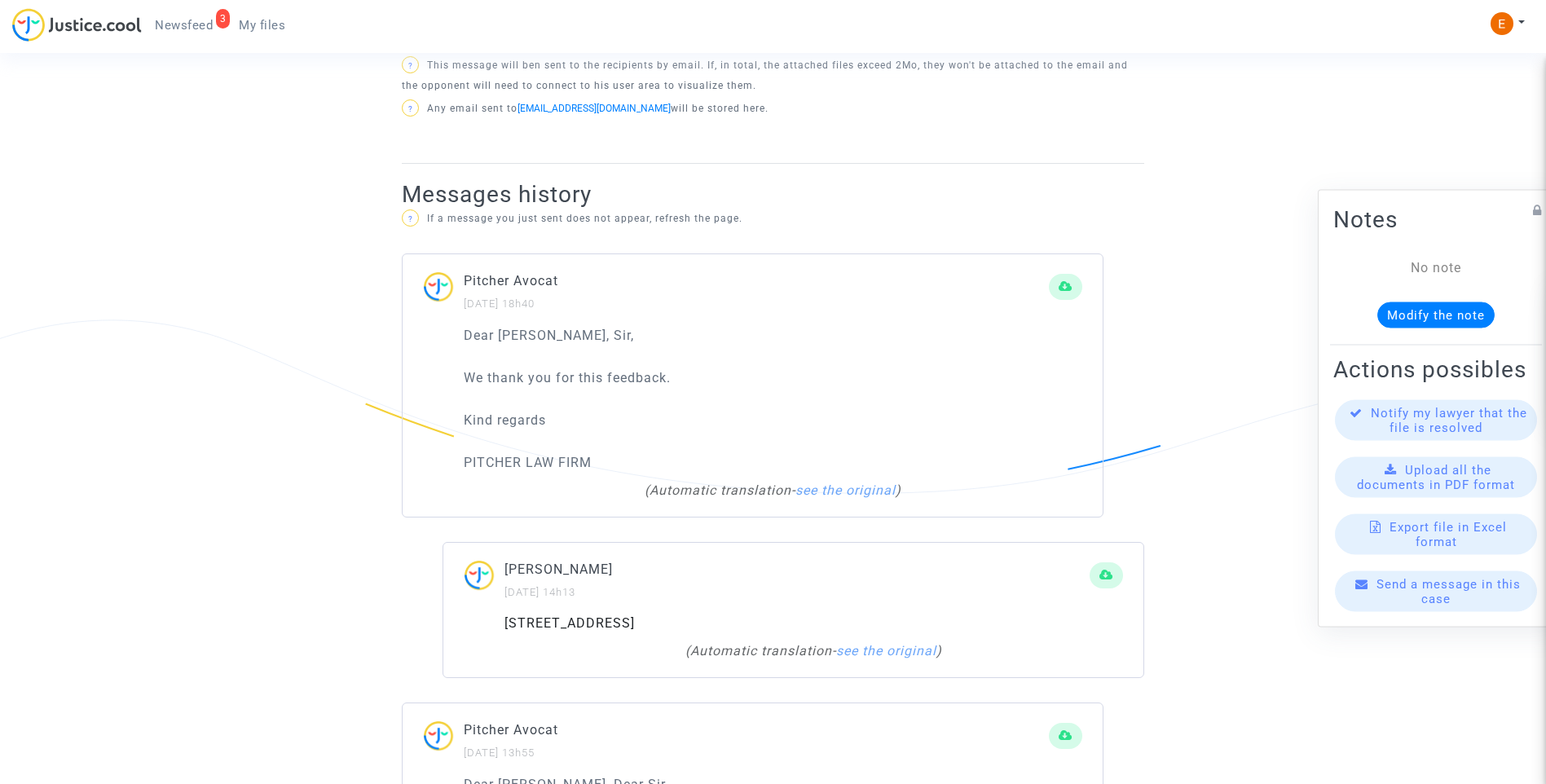
scroll to position [978, 0]
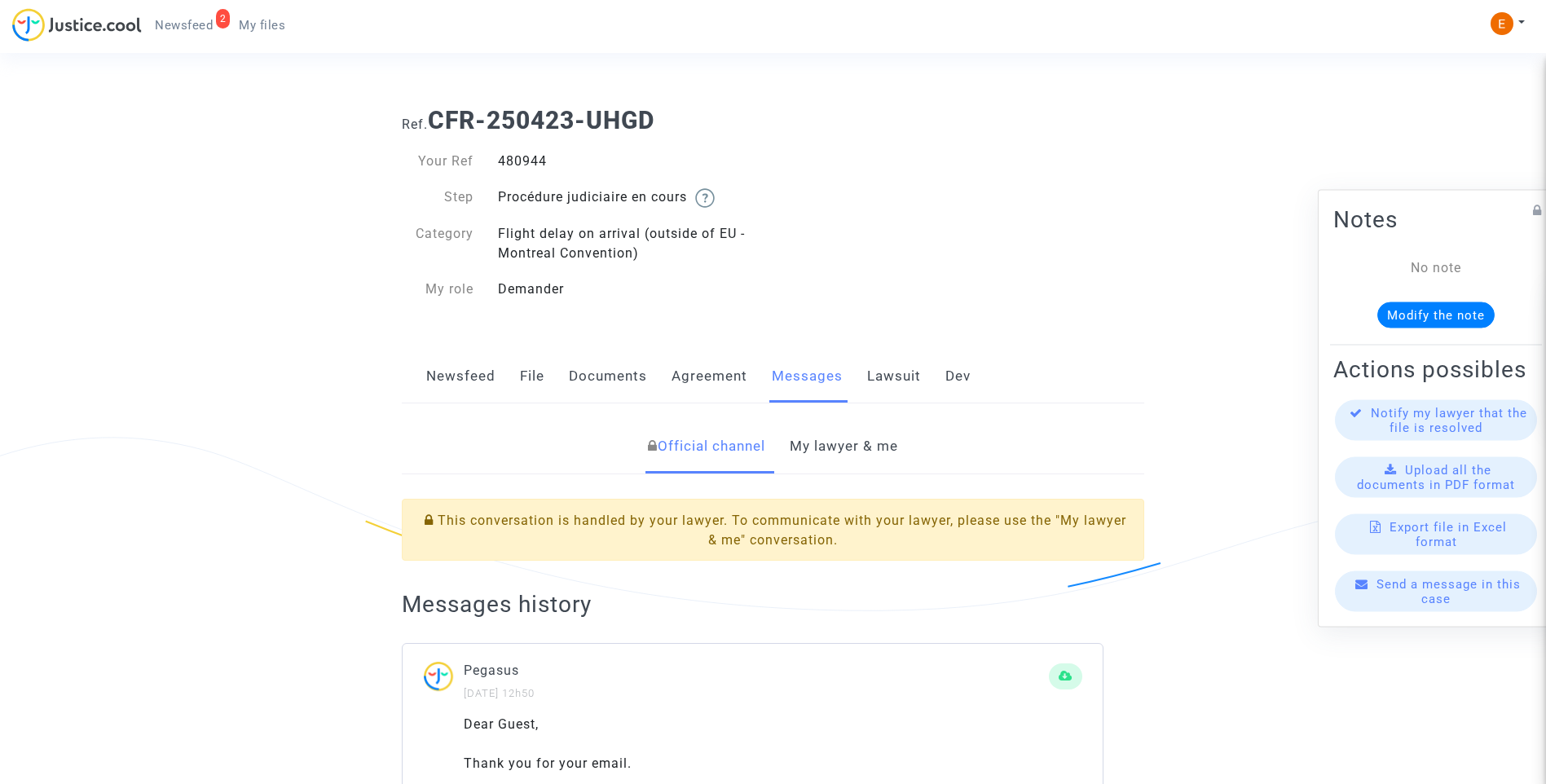
click at [867, 443] on link "My lawyer & me" at bounding box center [844, 446] width 108 height 54
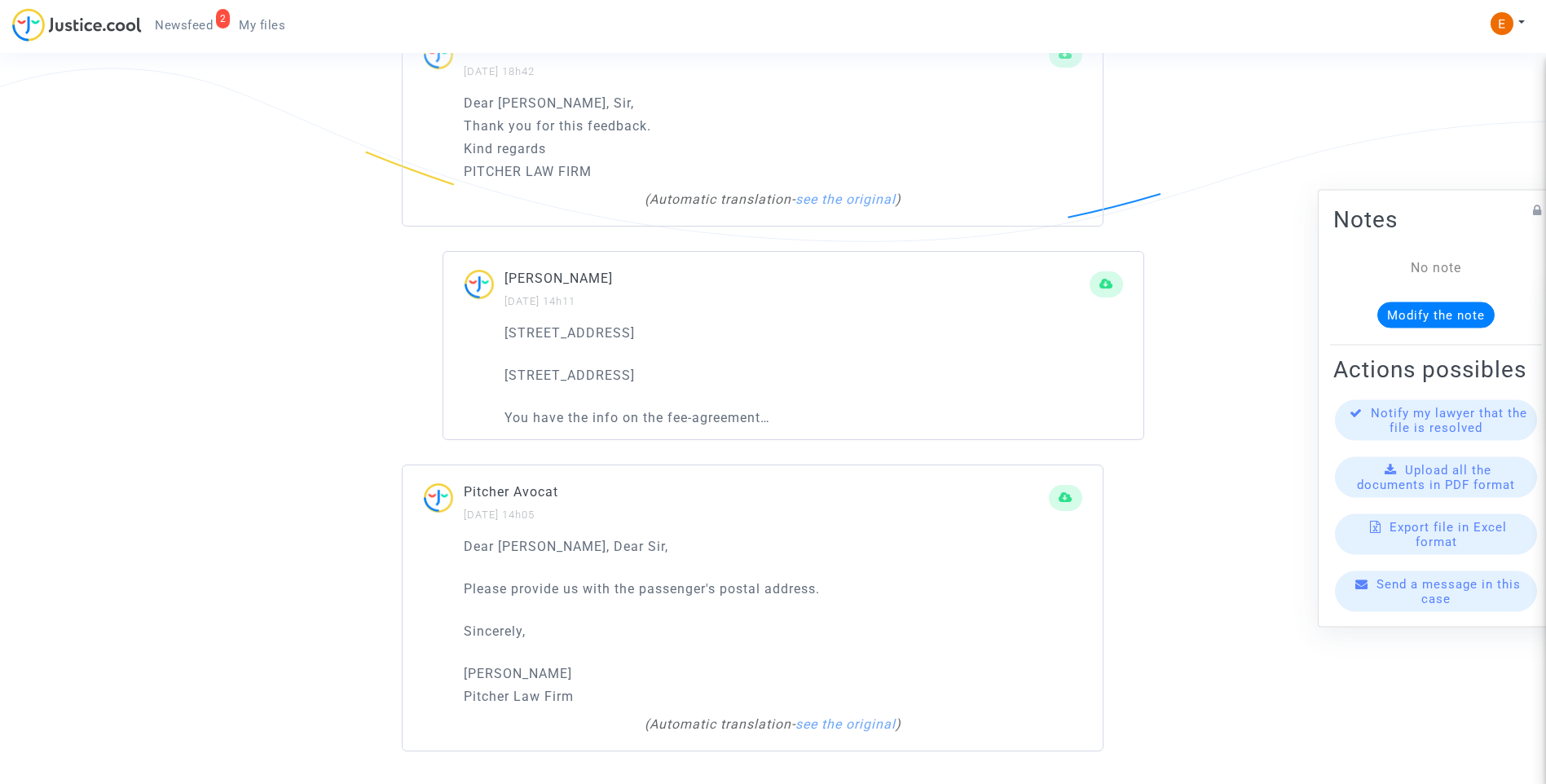
scroll to position [1148, 0]
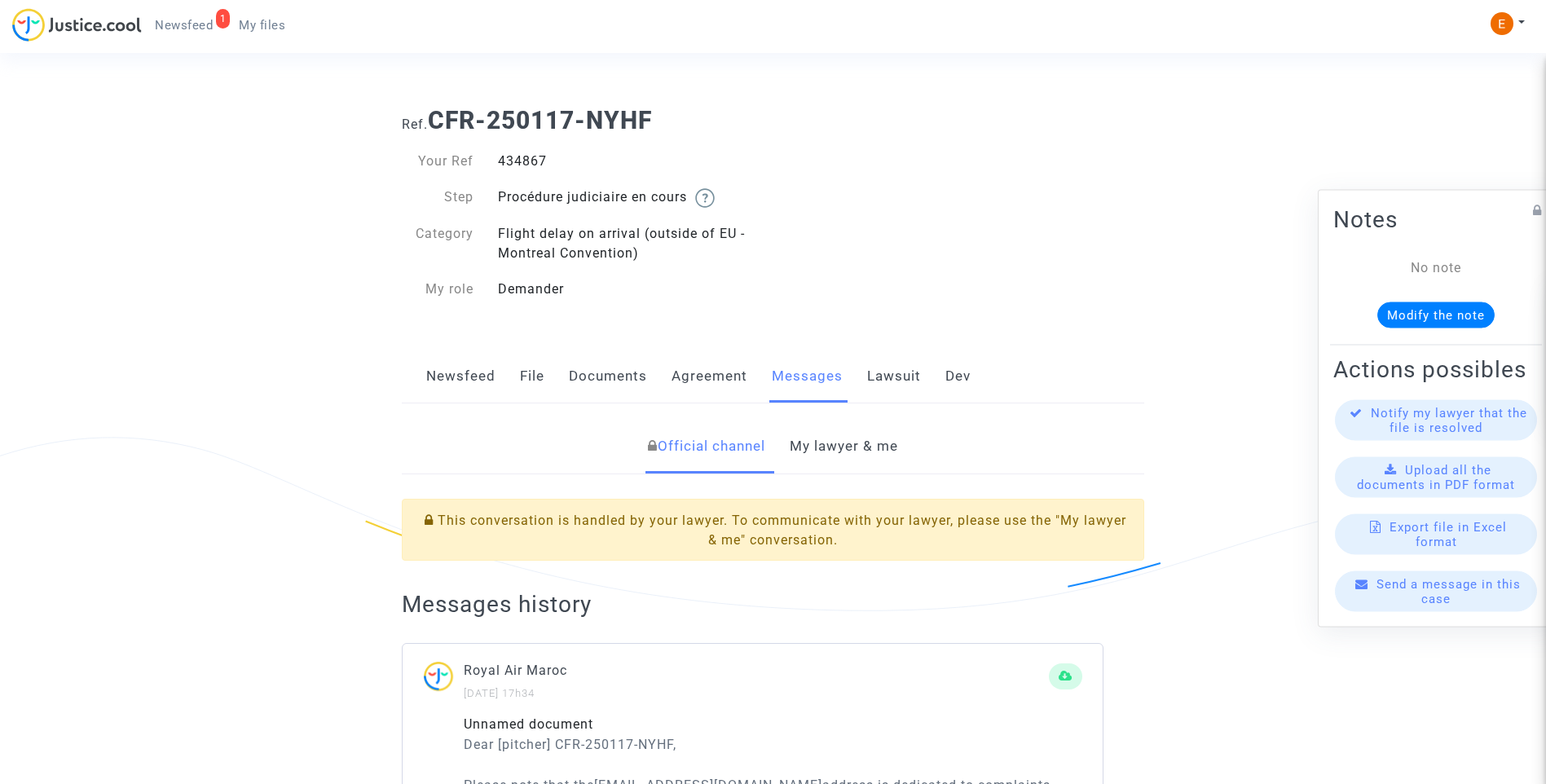
click at [855, 443] on link "My lawyer & me" at bounding box center [844, 446] width 108 height 54
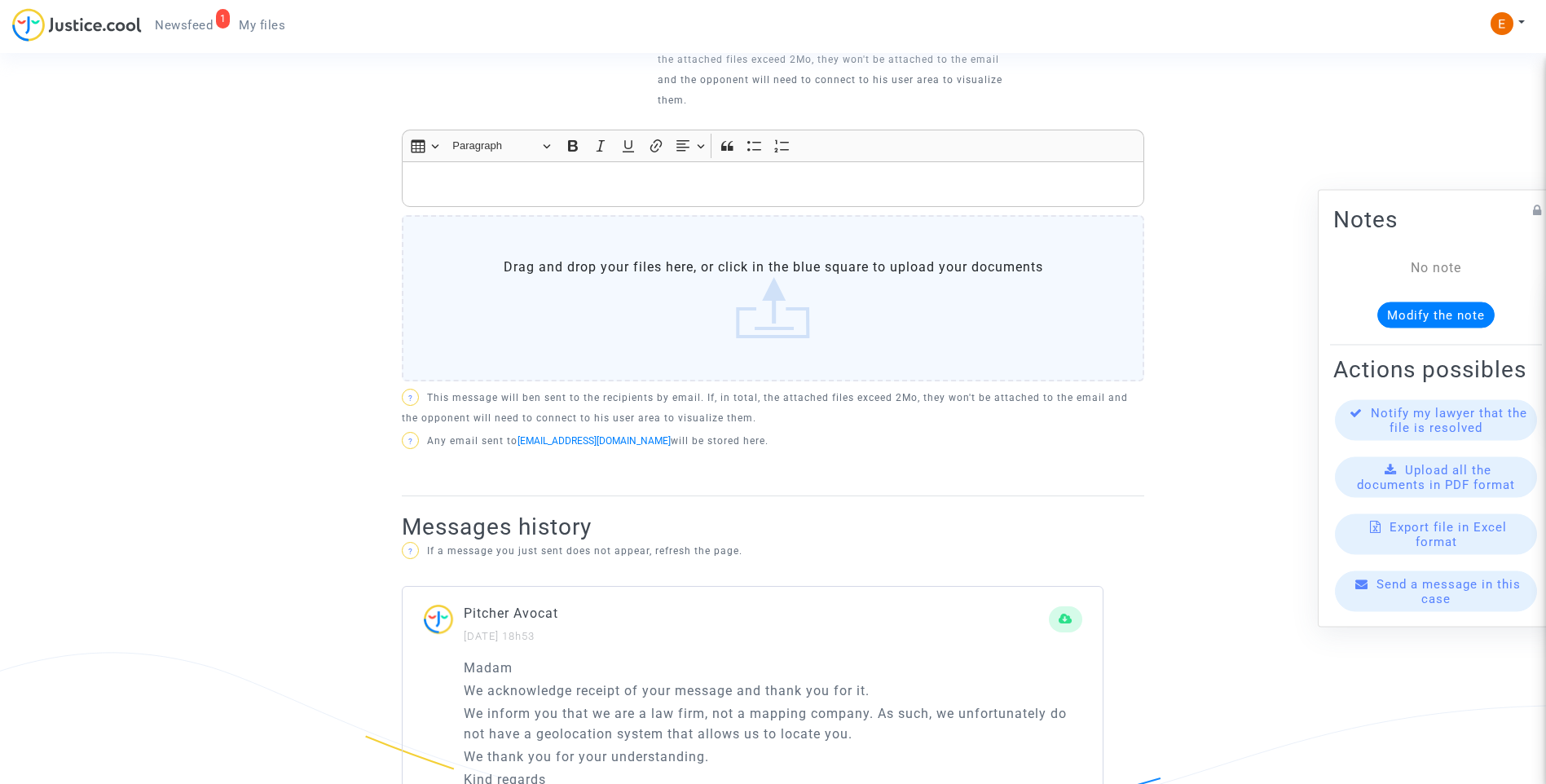
scroll to position [1059, 0]
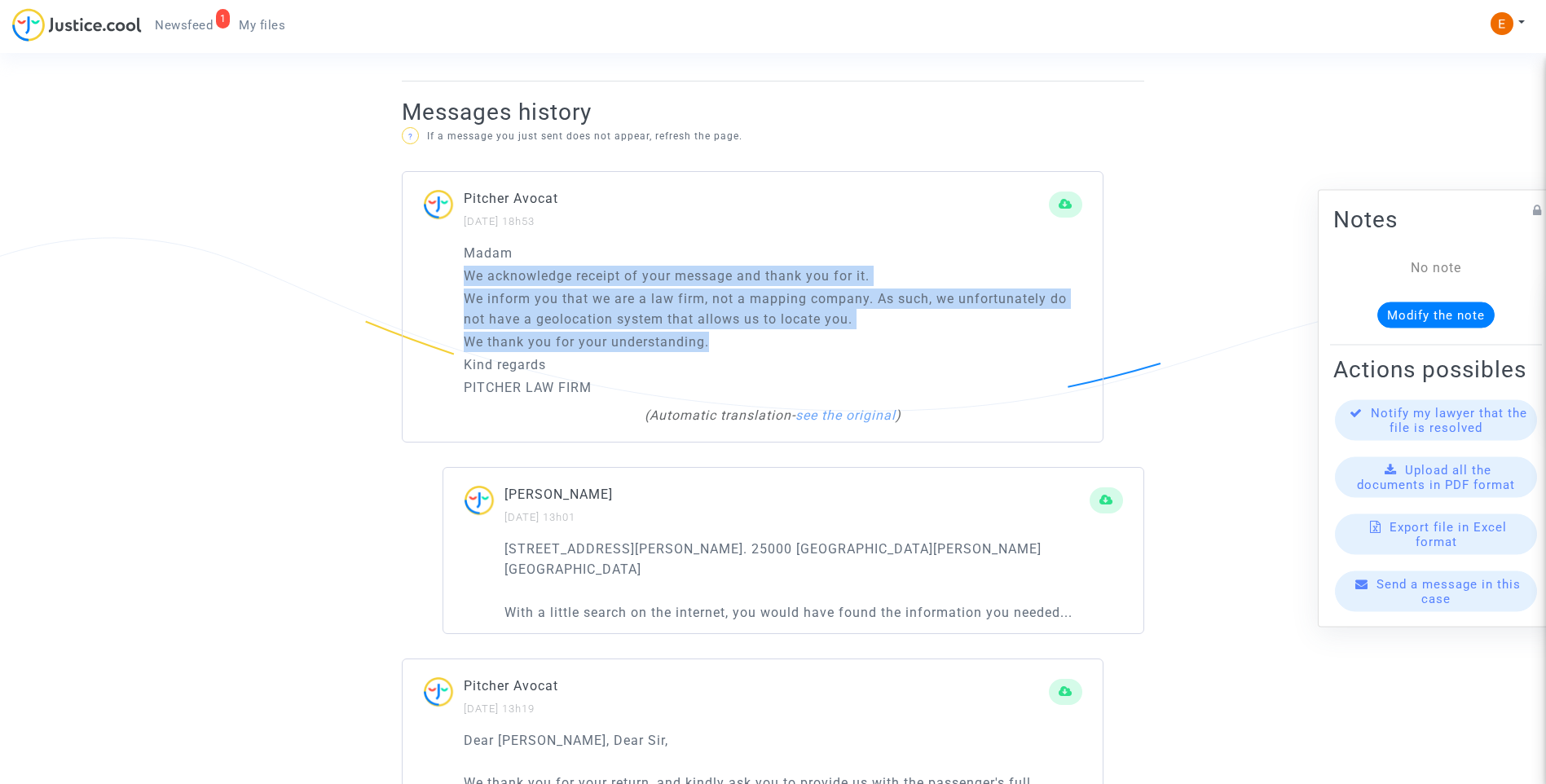
drag, startPoint x: 722, startPoint y: 345, endPoint x: 452, endPoint y: 271, distance: 280.0
click at [452, 271] on div "Madam We acknowledge receipt of your message and thank you for it. We inform yo…" at bounding box center [752, 342] width 700 height 200
drag, startPoint x: 452, startPoint y: 271, endPoint x: 484, endPoint y: 274, distance: 32.1
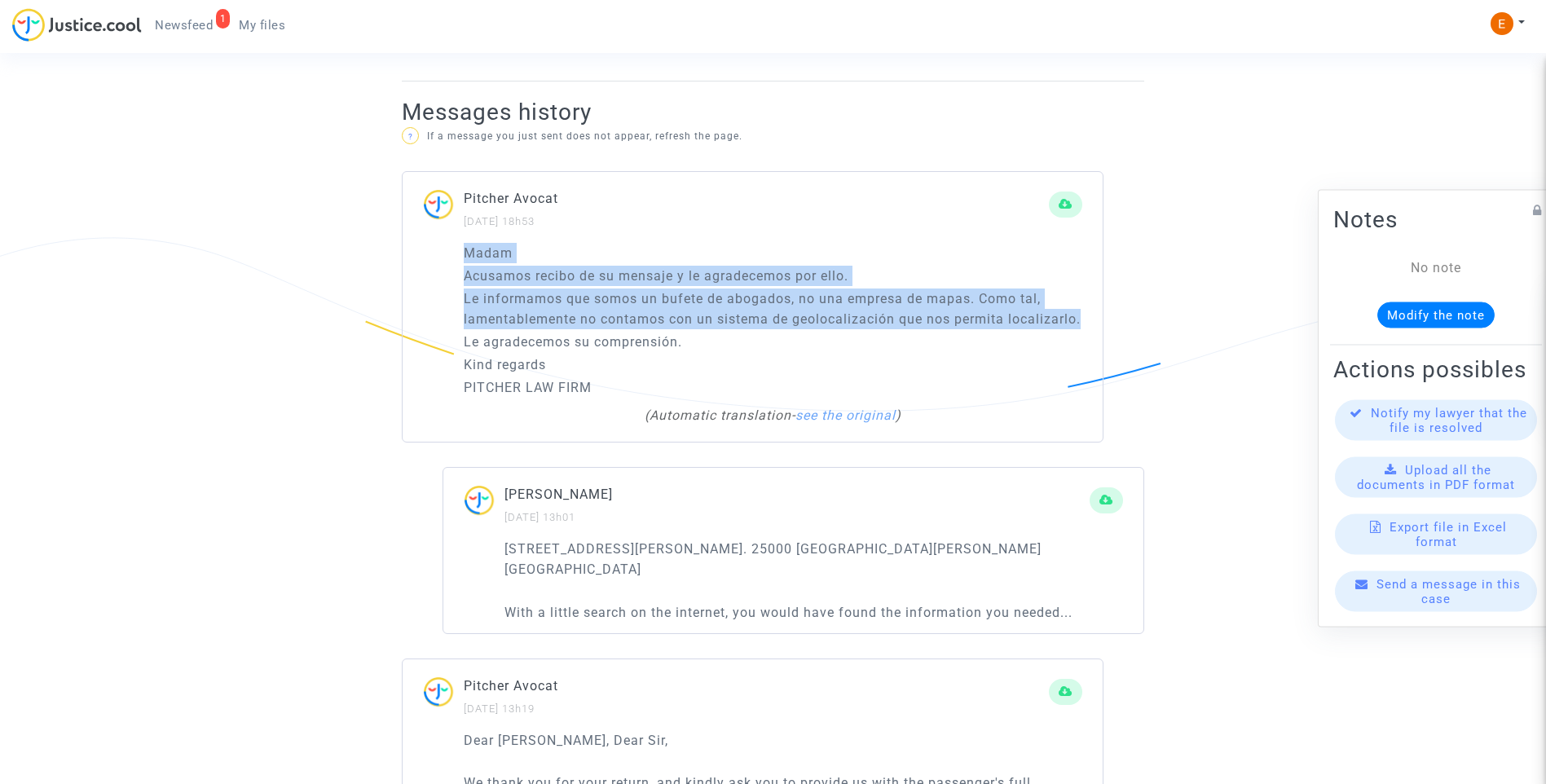
click at [437, 300] on div "Madam Acusamos recibo de su mensaje y le agradecemos por ello. Le informamos qu…" at bounding box center [752, 342] width 700 height 200
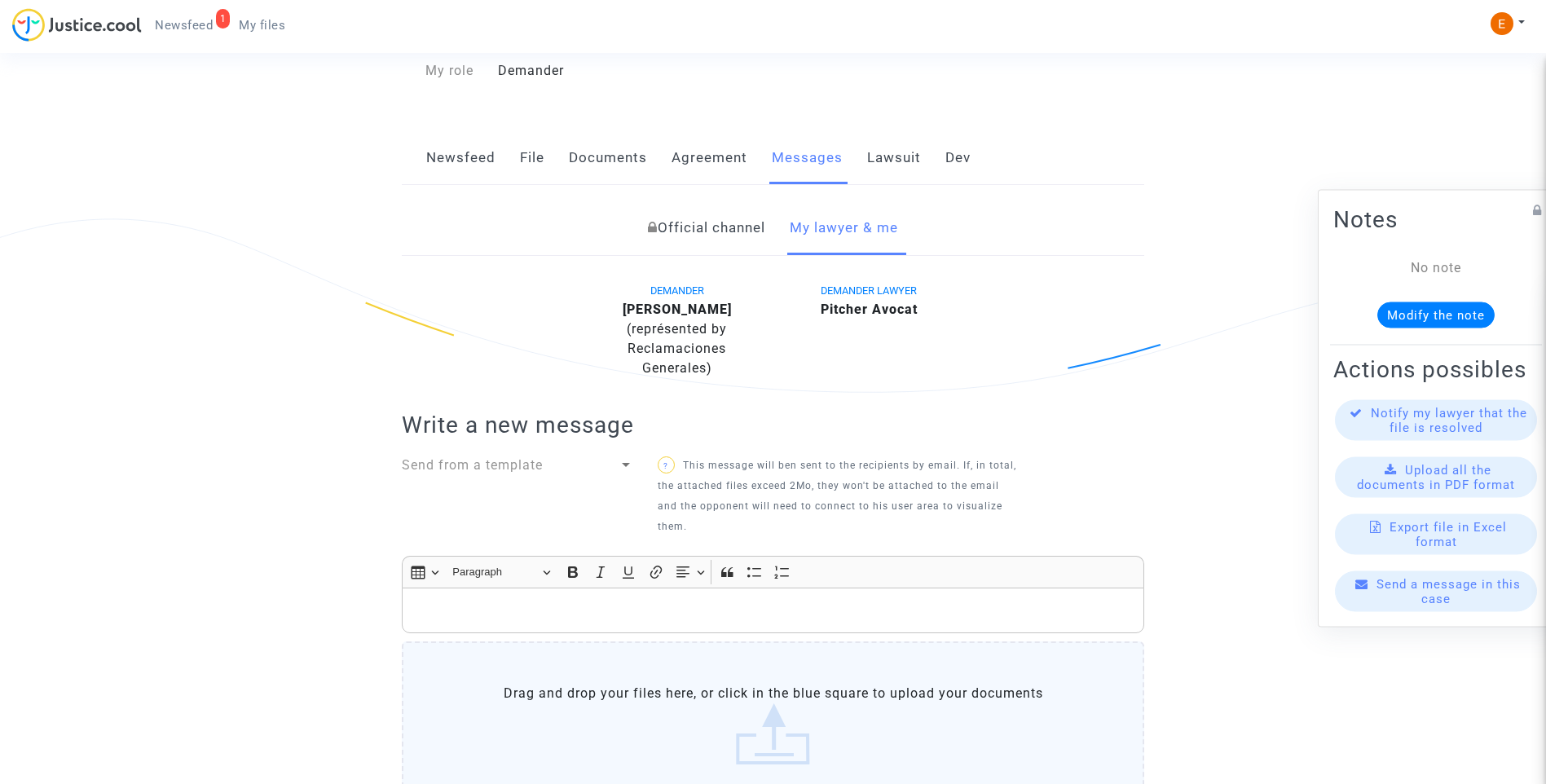
scroll to position [0, 0]
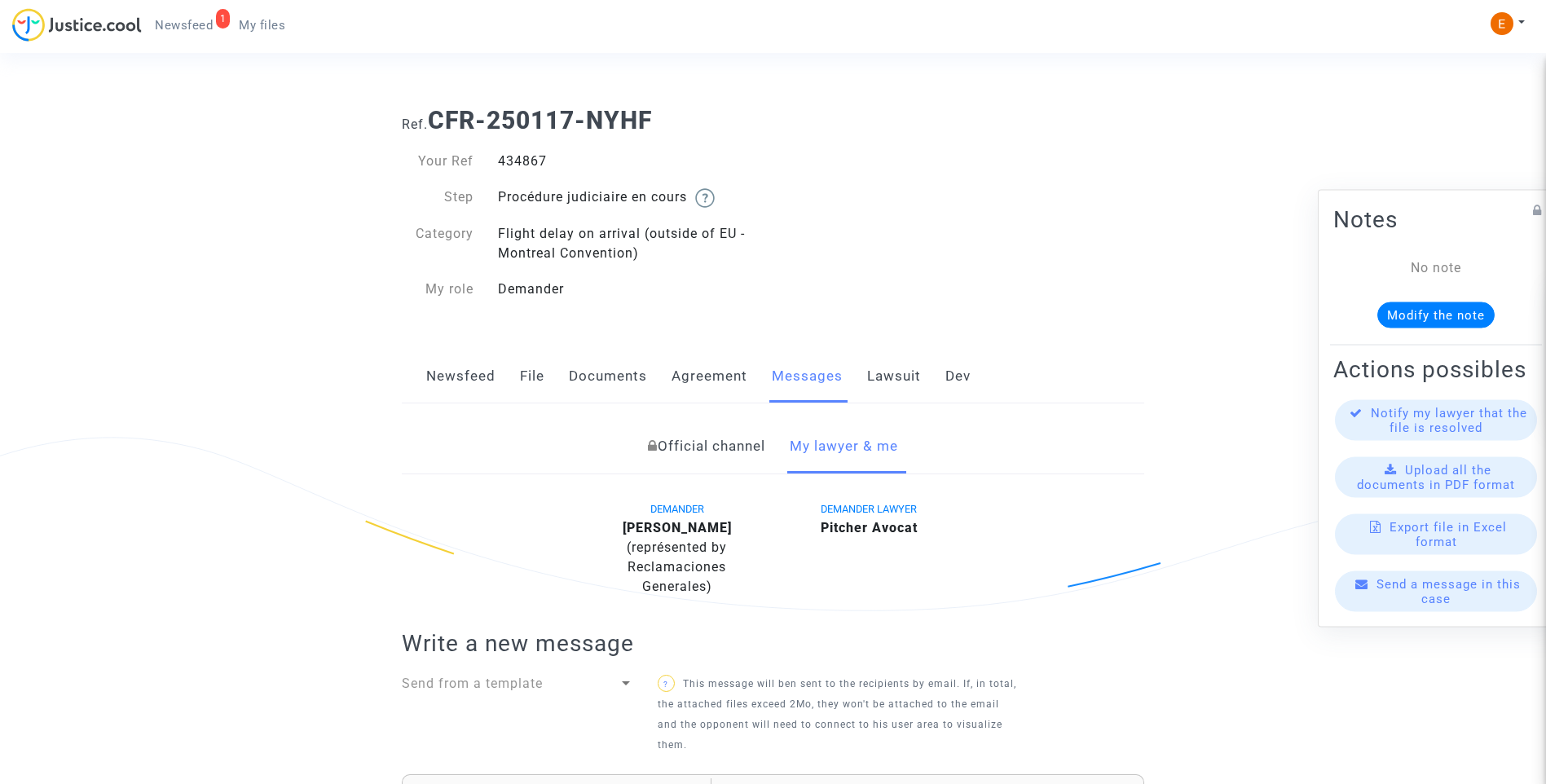
click at [514, 163] on div "434867" at bounding box center [629, 161] width 287 height 20
copy div "434867"
